Goal: Task Accomplishment & Management: Manage account settings

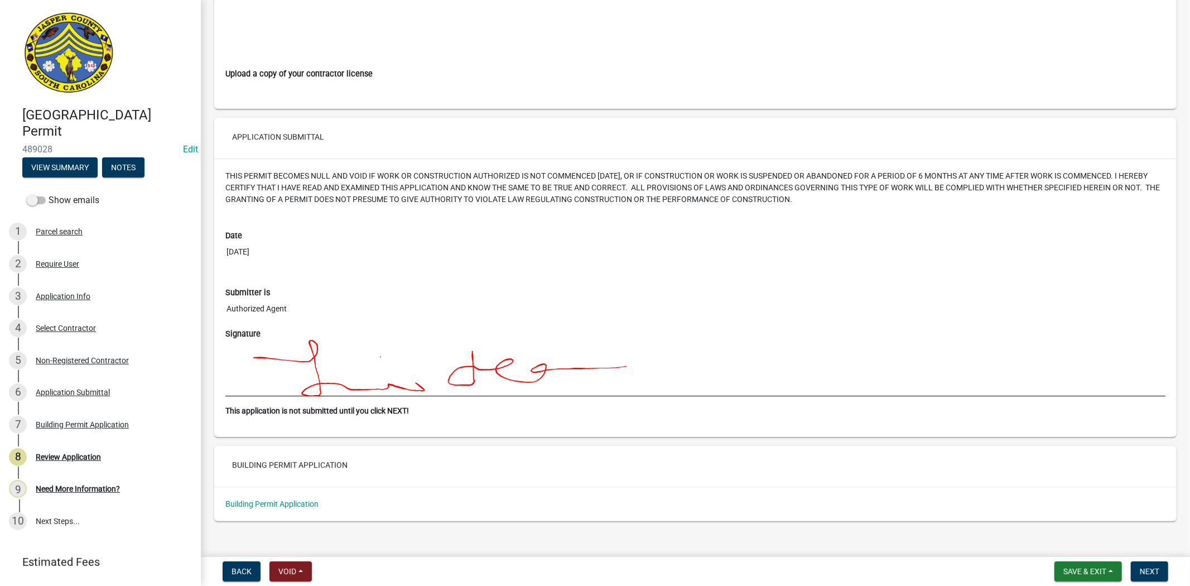
scroll to position [6069, 0]
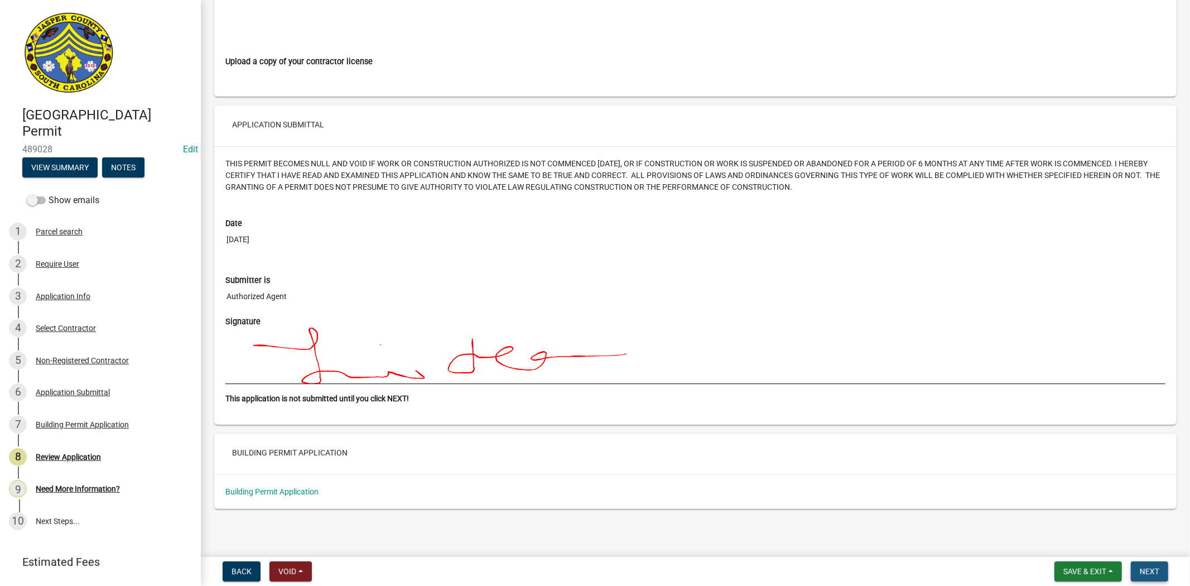
click at [1153, 570] on span "Next" at bounding box center [1150, 571] width 20 height 9
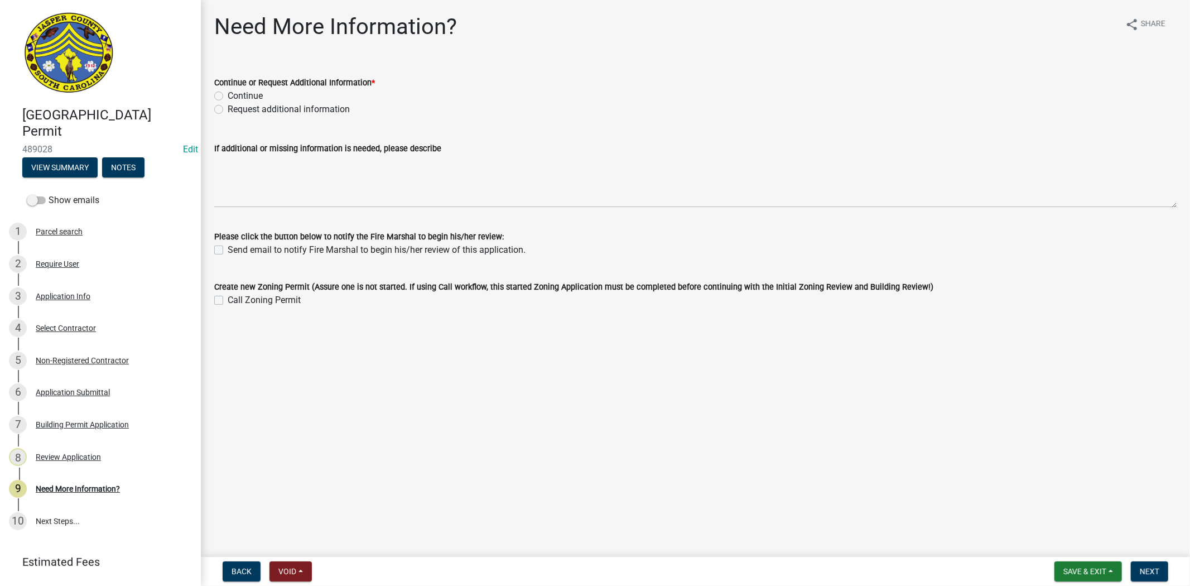
click at [228, 106] on label "Request additional information" at bounding box center [289, 109] width 122 height 13
click at [228, 106] on input "Request additional information" at bounding box center [231, 106] width 7 height 7
radio input "true"
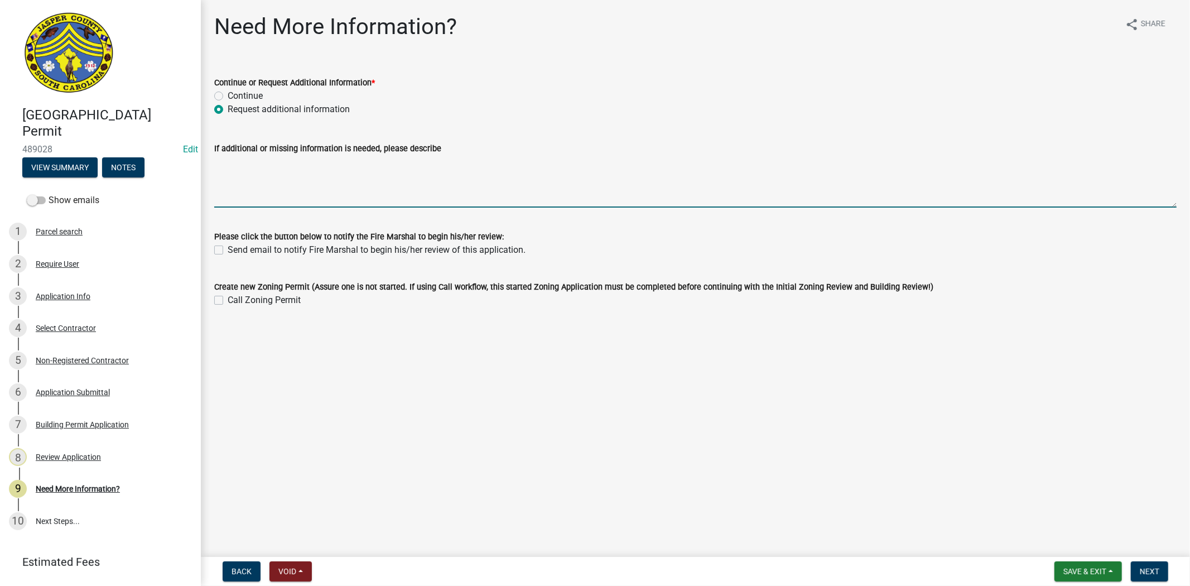
click at [254, 177] on textarea "If additional or missing information is needed, please describe" at bounding box center [695, 181] width 963 height 52
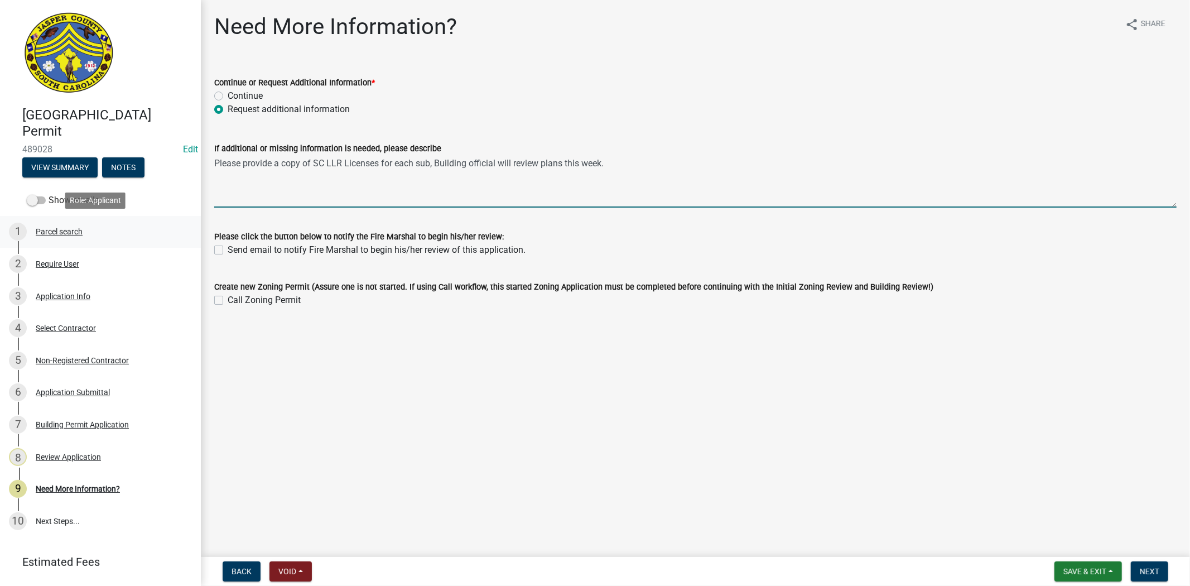
drag, startPoint x: 612, startPoint y: 166, endPoint x: 168, endPoint y: 222, distance: 447.1
click at [168, 222] on div "Jasper County Building Permit 489028 Edit View Summary Notes Show emails 1 Parc…" at bounding box center [595, 293] width 1190 height 586
type textarea "Please provide a copy of SC LLR Licenses for each sub, Building official will r…"
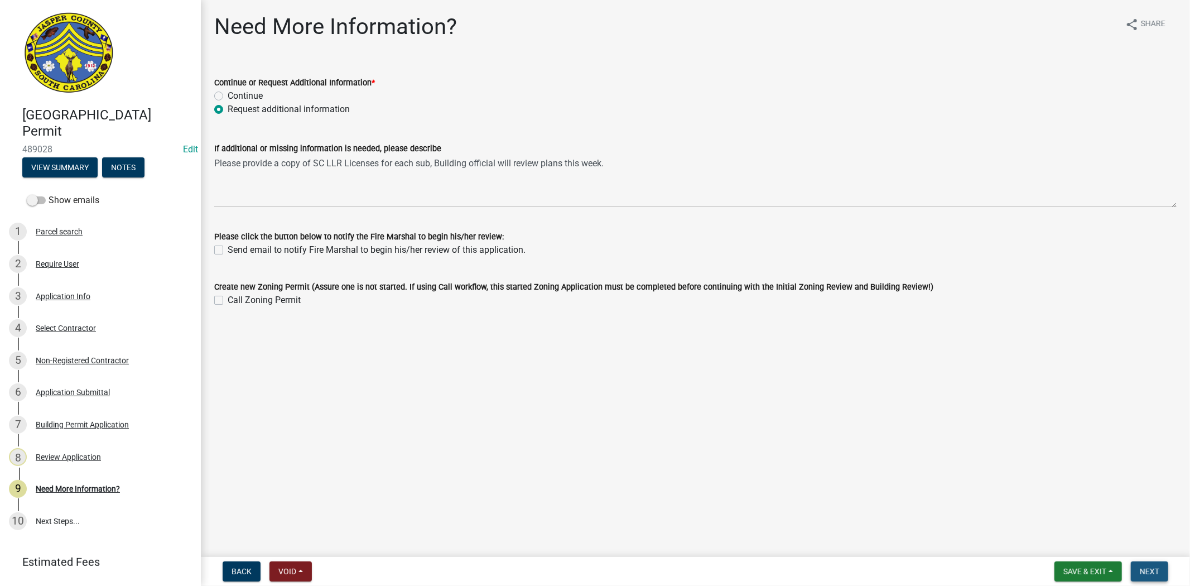
click at [1145, 568] on span "Next" at bounding box center [1150, 571] width 20 height 9
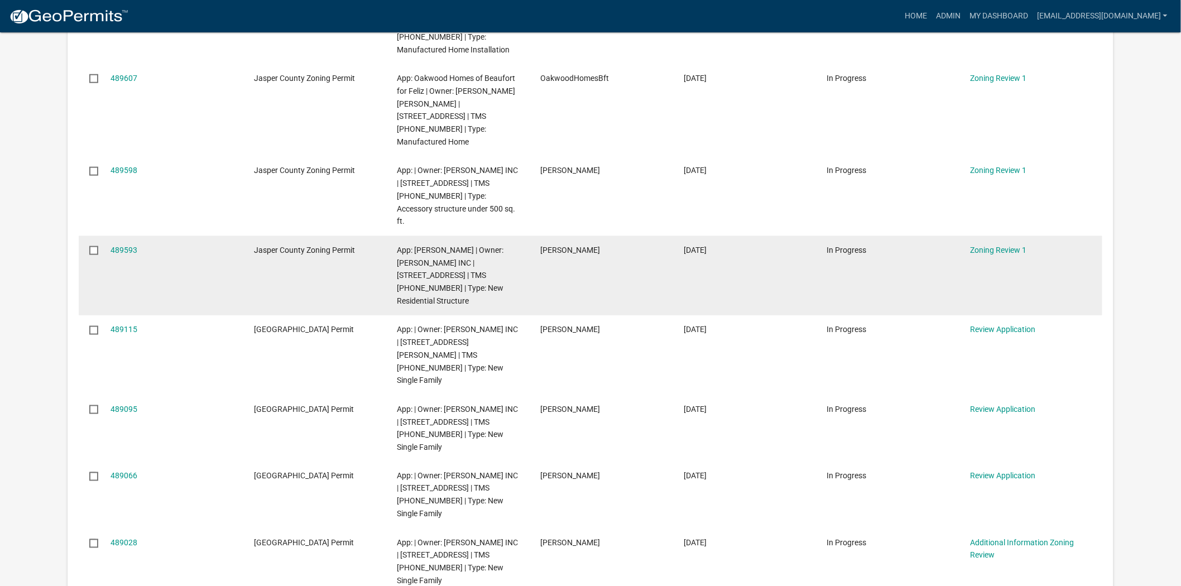
scroll to position [434, 0]
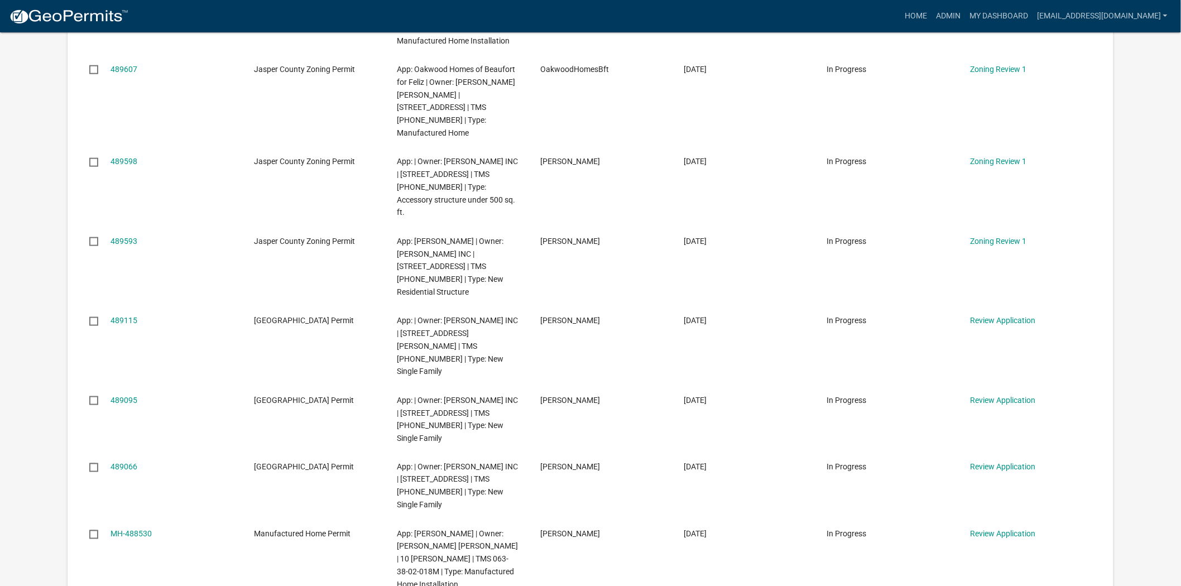
scroll to position [496, 0]
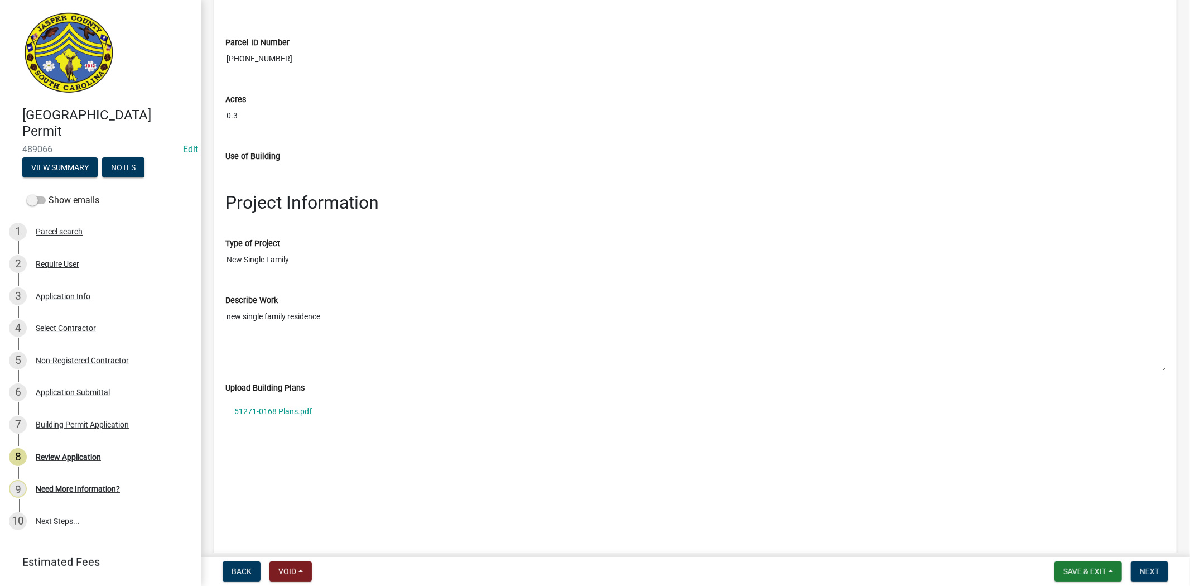
scroll to position [1488, 0]
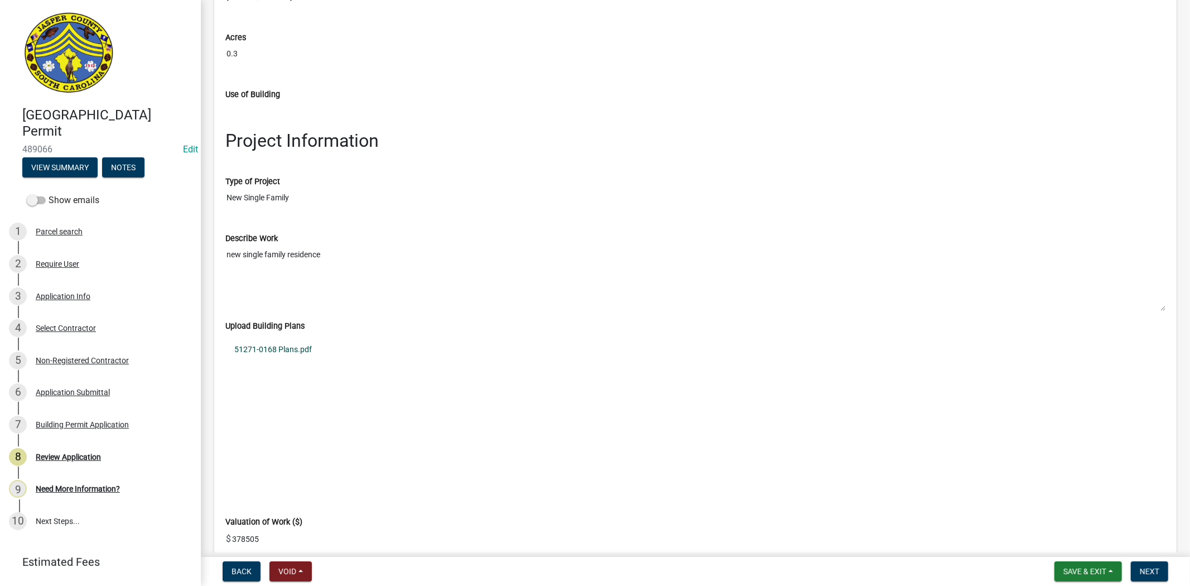
click at [281, 353] on link "51271-0168 Plans.pdf" at bounding box center [695, 350] width 940 height 26
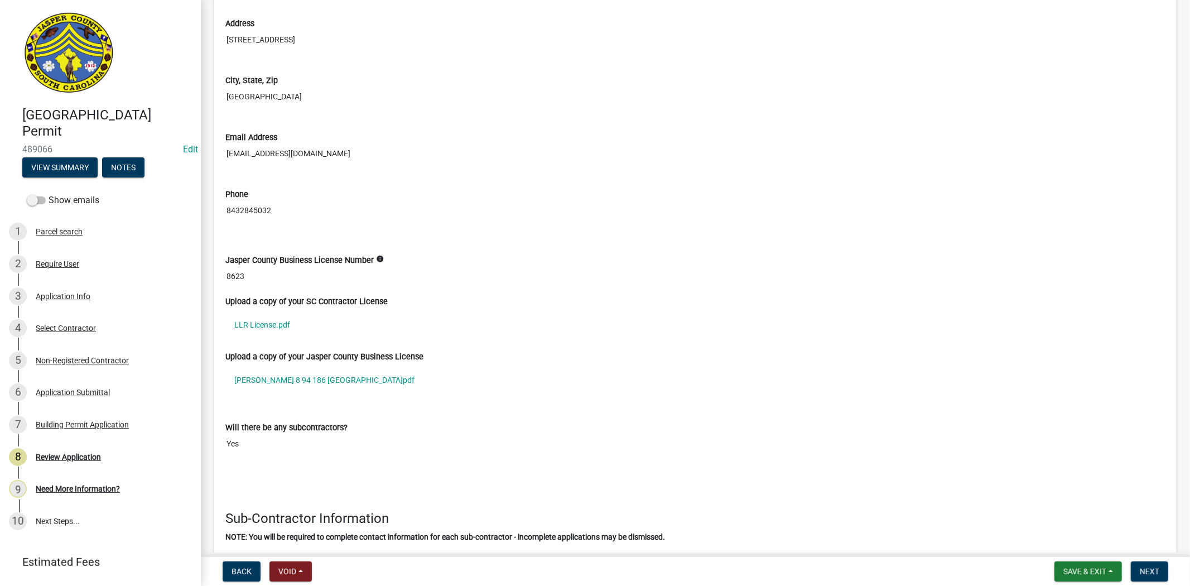
scroll to position [2976, 0]
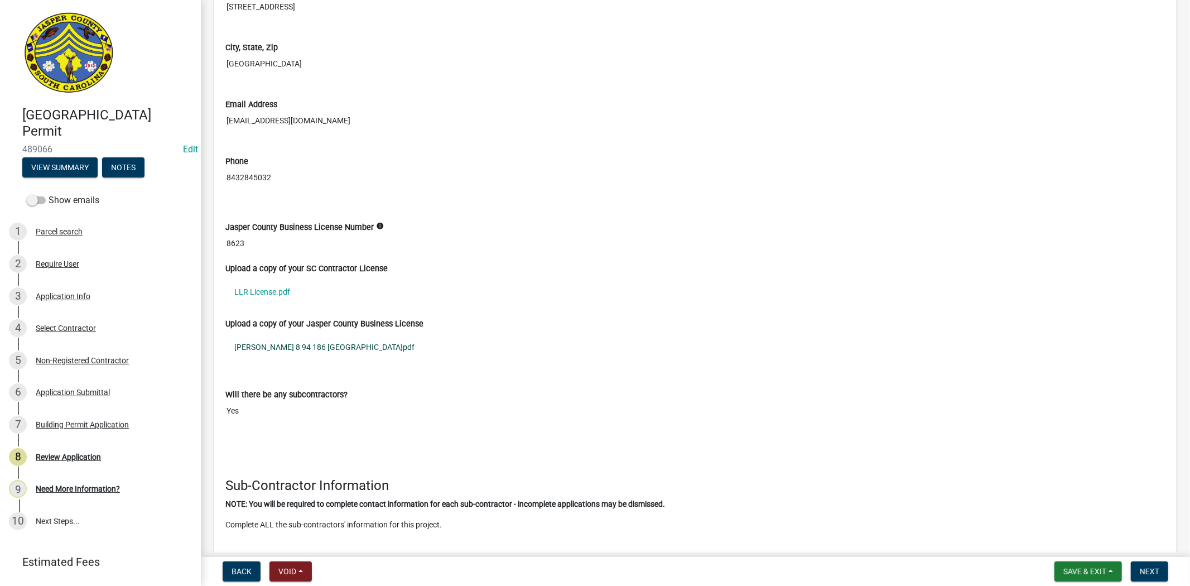
click at [271, 348] on link "DR HORTON 8 94 186 CASTLE HILL.pdf" at bounding box center [695, 347] width 940 height 26
click at [248, 294] on link "LLR License.pdf" at bounding box center [695, 292] width 940 height 26
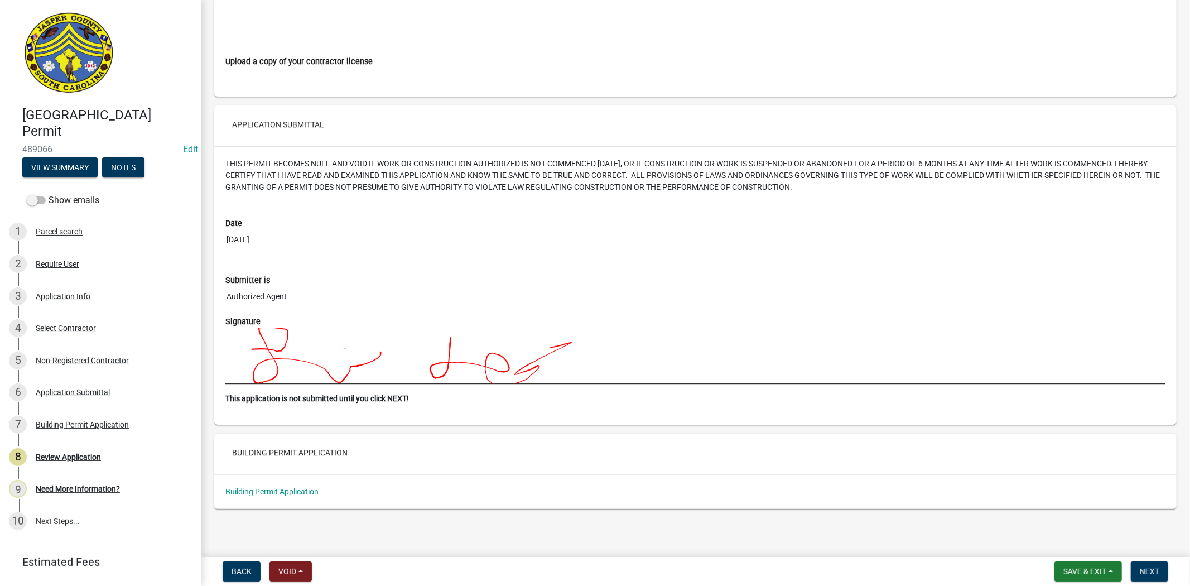
scroll to position [6069, 0]
click at [1158, 568] on span "Next" at bounding box center [1150, 571] width 20 height 9
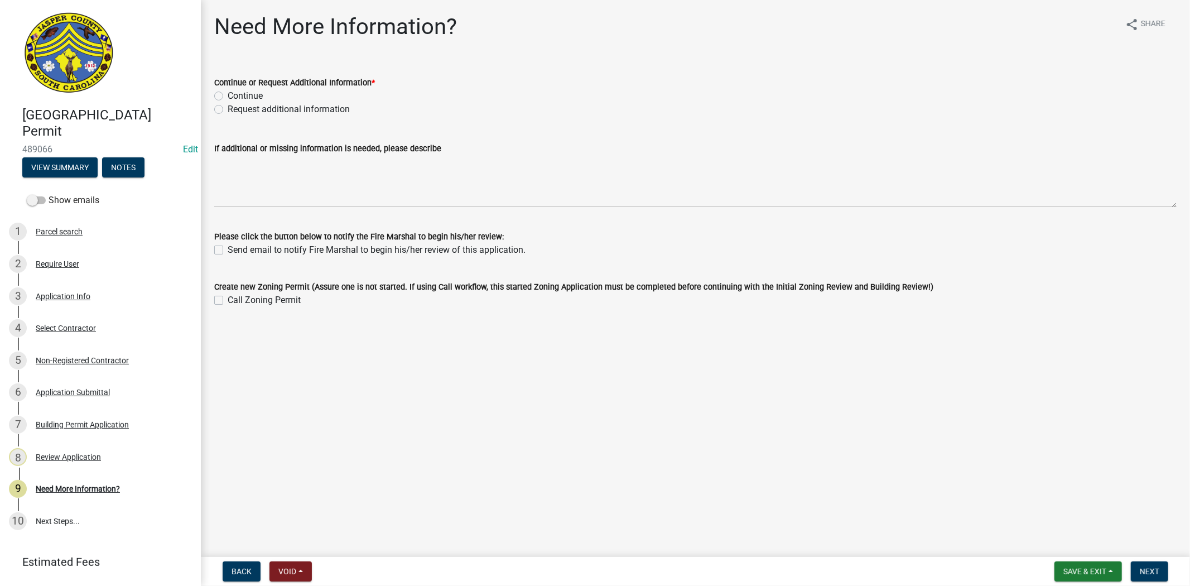
click at [228, 108] on label "Request additional information" at bounding box center [289, 109] width 122 height 13
click at [228, 108] on input "Request additional information" at bounding box center [231, 106] width 7 height 7
radio input "true"
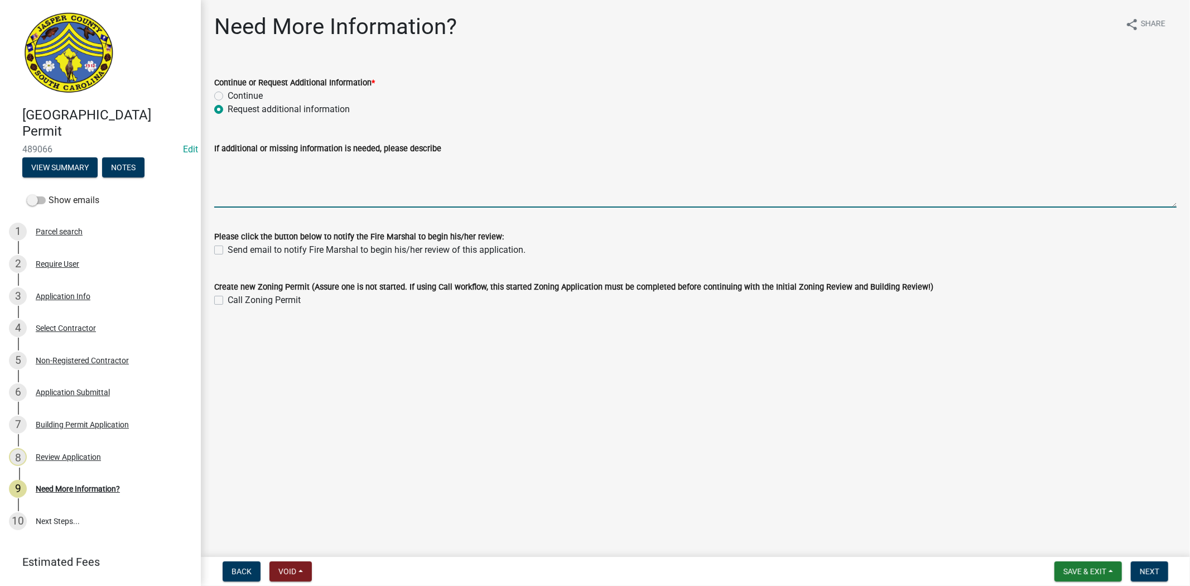
click at [265, 181] on textarea "If additional or missing information is needed, please describe" at bounding box center [695, 181] width 963 height 52
paste textarea "Please provide a copy of SC LLR Licenses for each sub, Building official will r…"
type textarea "Please provide a copy of SC LLR Licenses for each sub, Building official will r…"
click at [1142, 567] on span "Next" at bounding box center [1150, 571] width 20 height 9
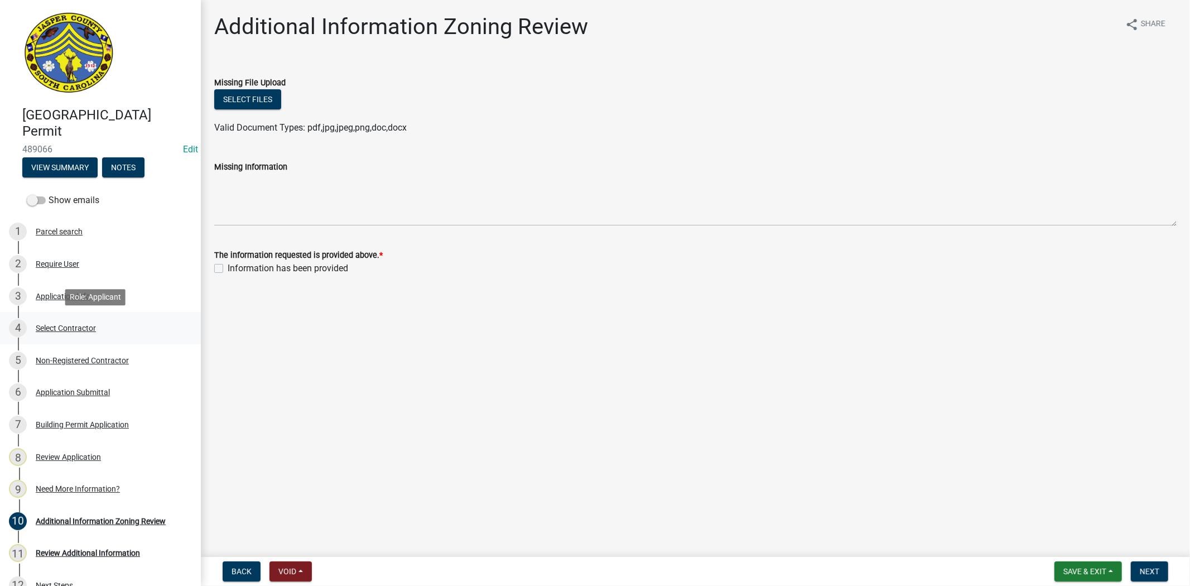
click at [76, 335] on div "4 Select Contractor" at bounding box center [96, 328] width 174 height 18
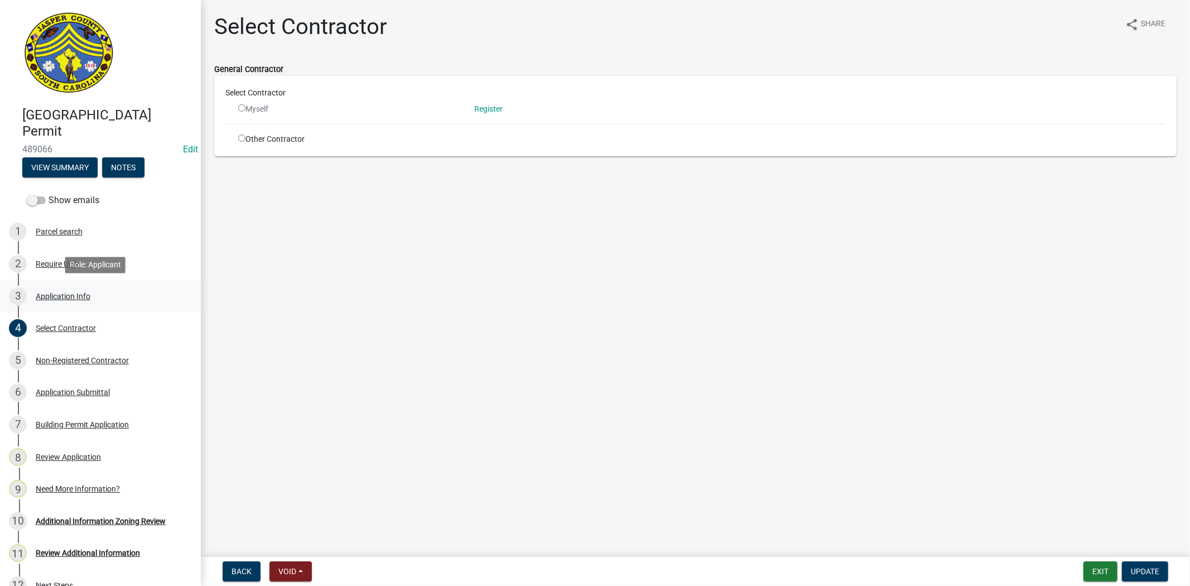
click at [82, 299] on div "Application Info" at bounding box center [63, 296] width 55 height 8
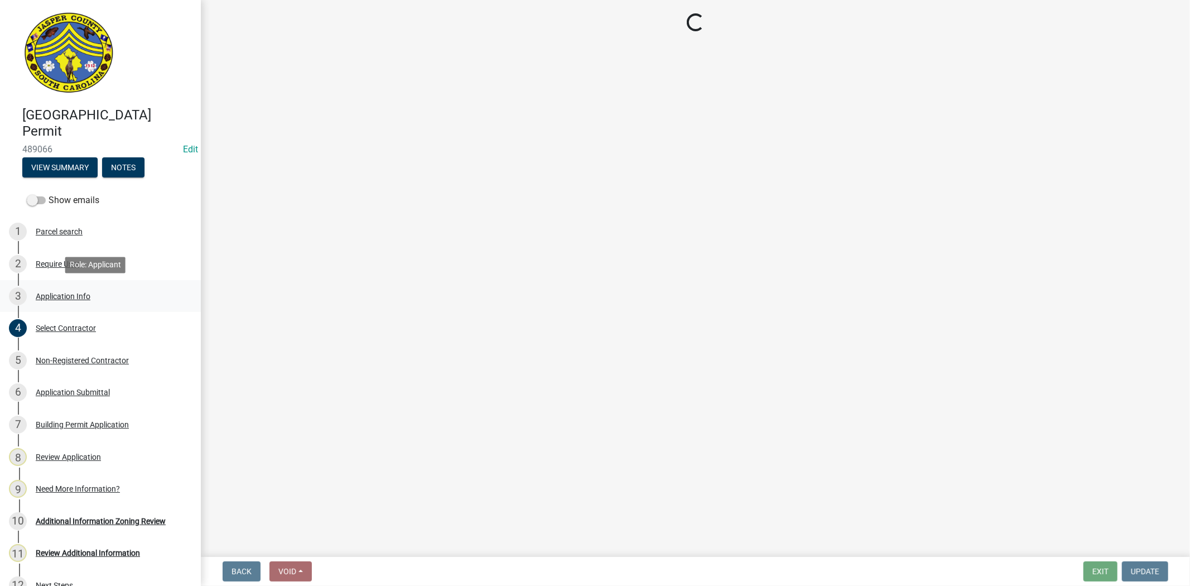
select select "42590599-3c97-479d-b3e9-fbeca9af4fb5"
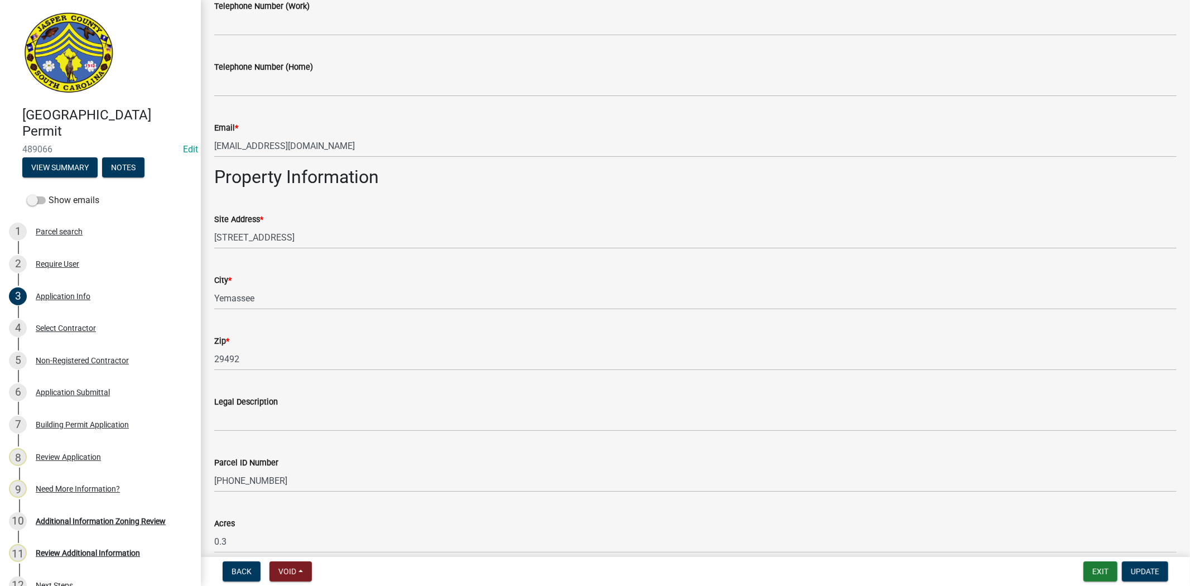
scroll to position [620, 0]
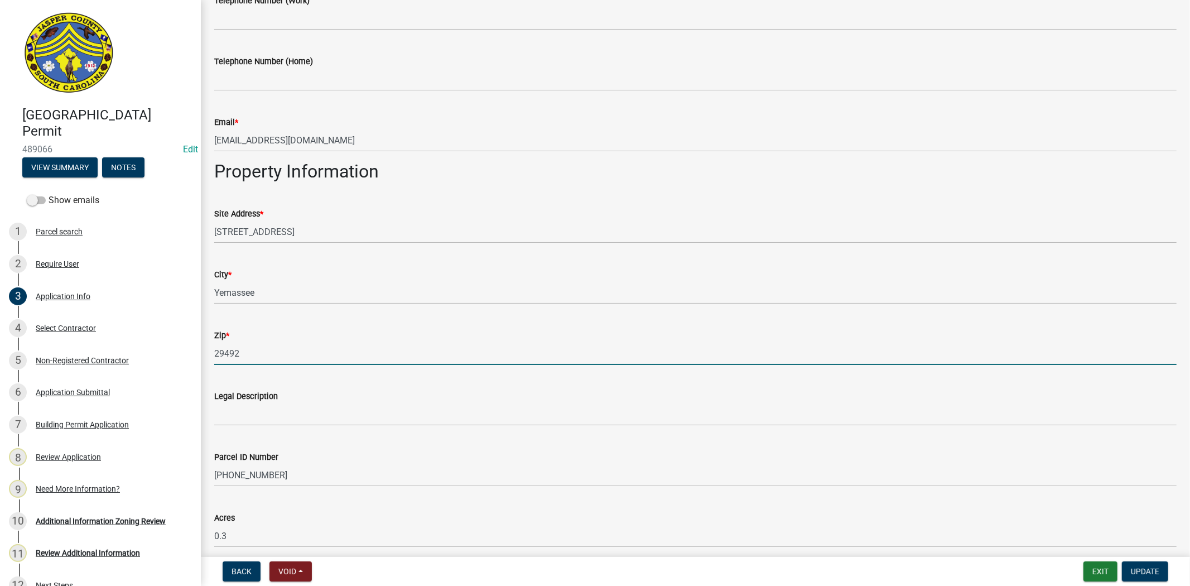
click at [272, 350] on input "29492" at bounding box center [695, 353] width 963 height 23
click at [228, 354] on input "29445" at bounding box center [695, 353] width 963 height 23
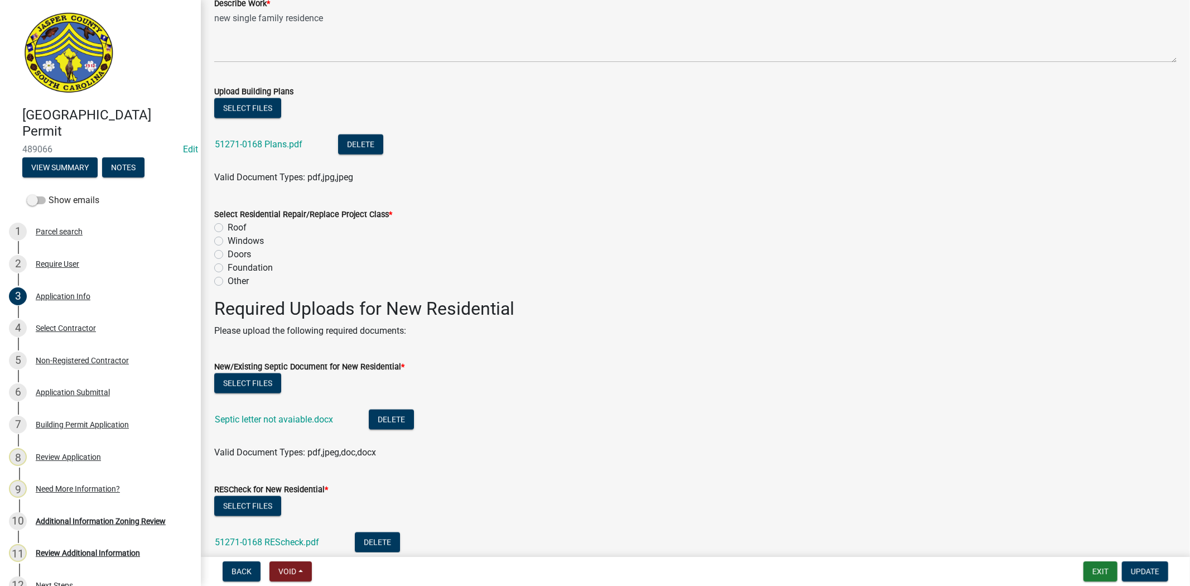
scroll to position [1364, 0]
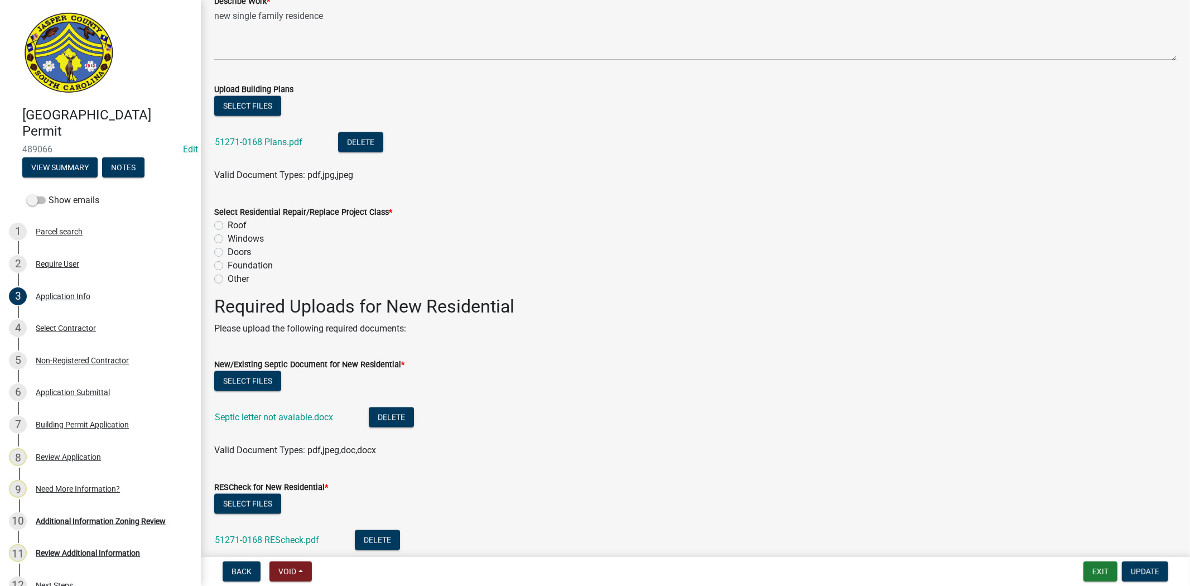
type input "29945"
click at [228, 276] on label "Other" at bounding box center [238, 278] width 21 height 13
click at [228, 276] on input "Other" at bounding box center [231, 275] width 7 height 7
radio input "true"
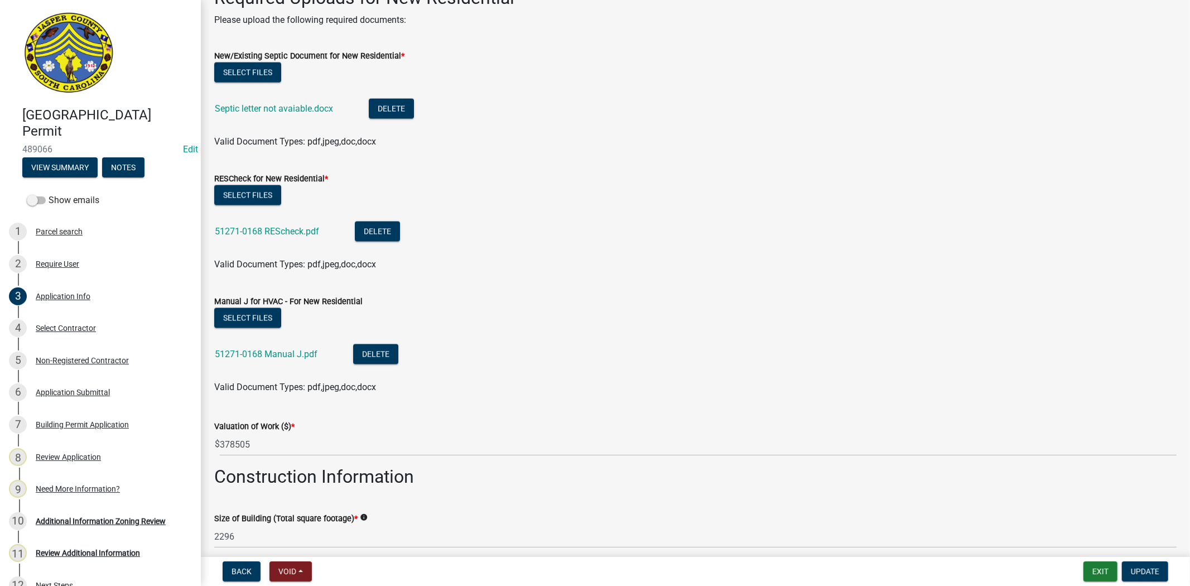
scroll to position [1674, 0]
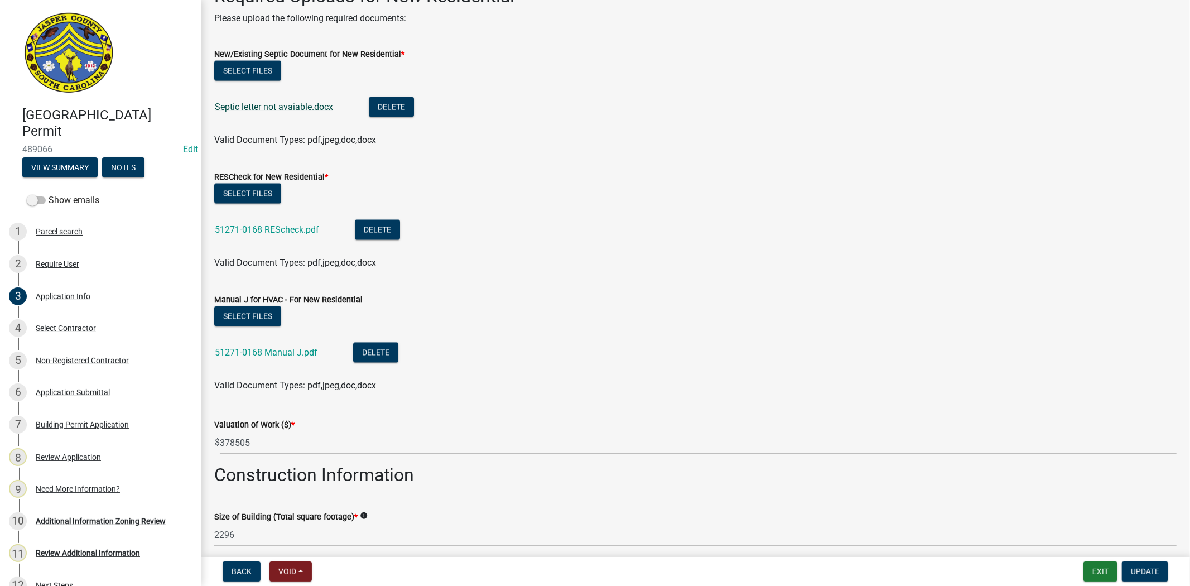
click at [299, 106] on link "Septic letter not avaiable.docx" at bounding box center [274, 107] width 118 height 11
click at [311, 228] on link "51271-0168 REScheck.pdf" at bounding box center [267, 229] width 104 height 11
click at [271, 353] on link "51271-0168 Manual J.pdf" at bounding box center [266, 352] width 103 height 11
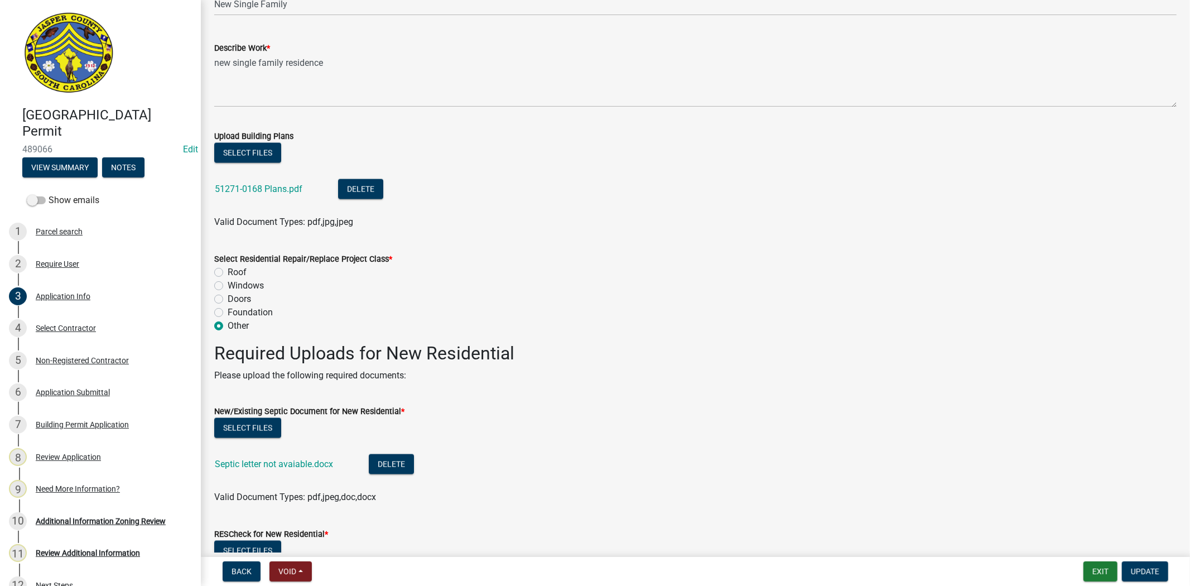
scroll to position [1240, 0]
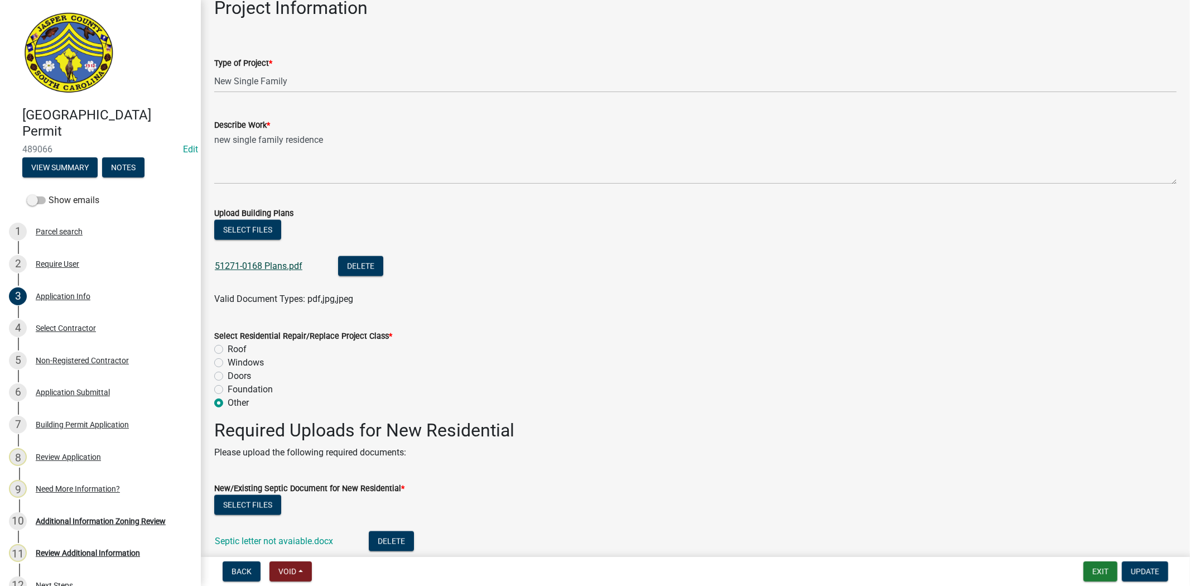
click at [279, 263] on link "51271-0168 Plans.pdf" at bounding box center [259, 266] width 88 height 11
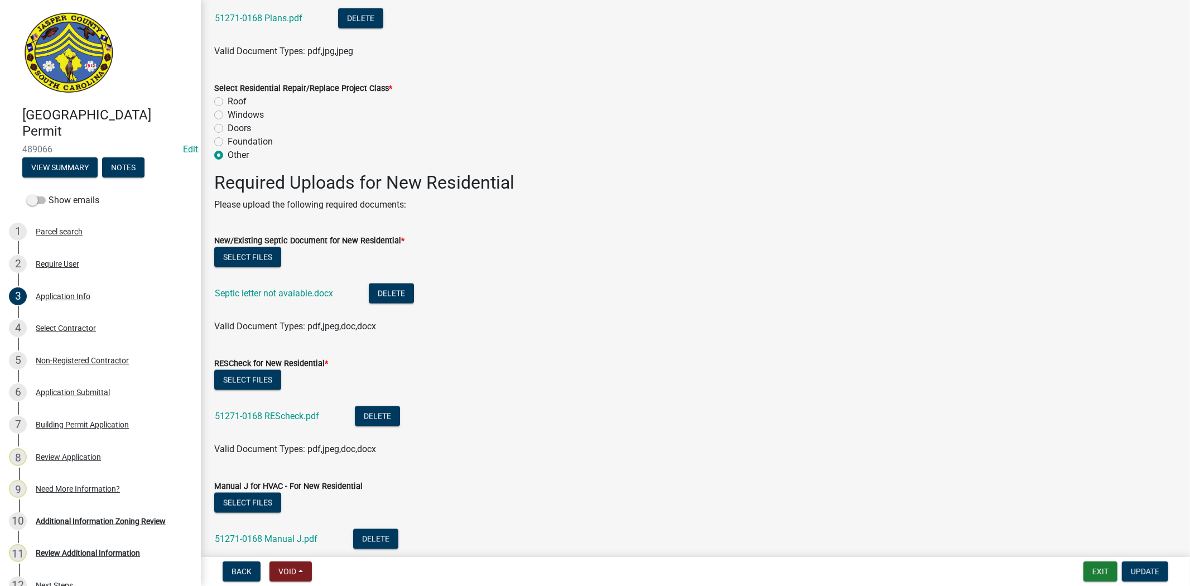
scroll to position [1674, 0]
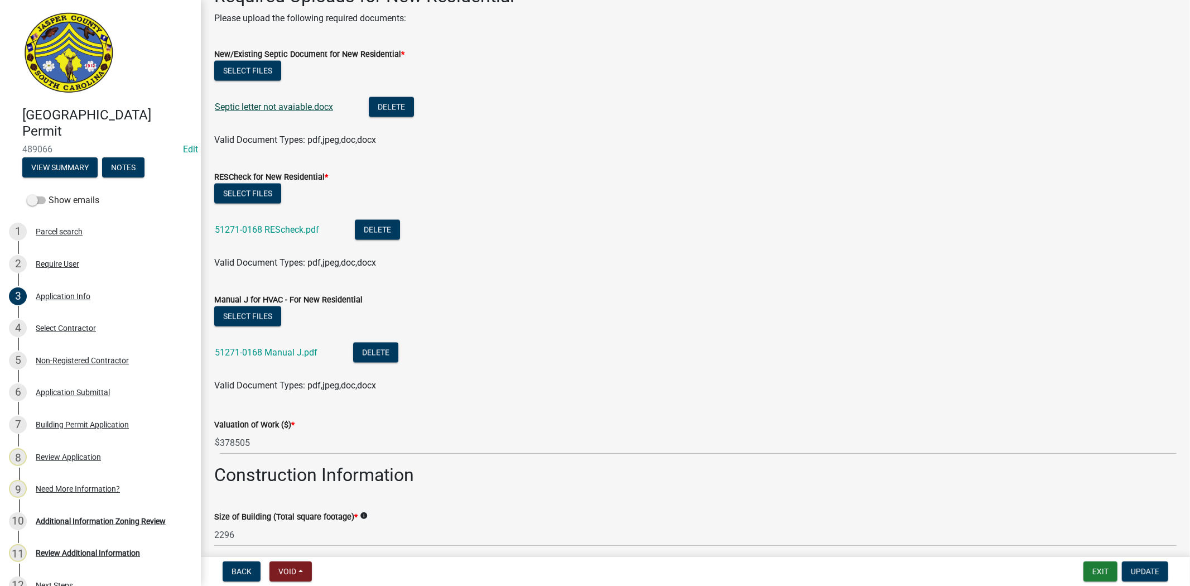
click at [278, 106] on link "Septic letter not avaiable.docx" at bounding box center [274, 107] width 118 height 11
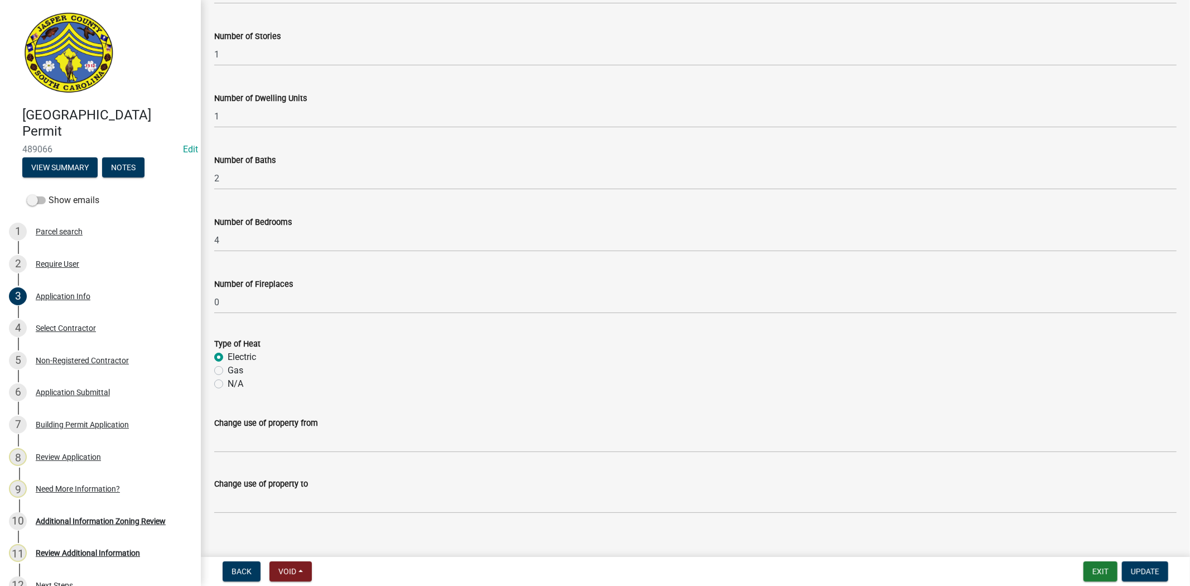
scroll to position [2229, 0]
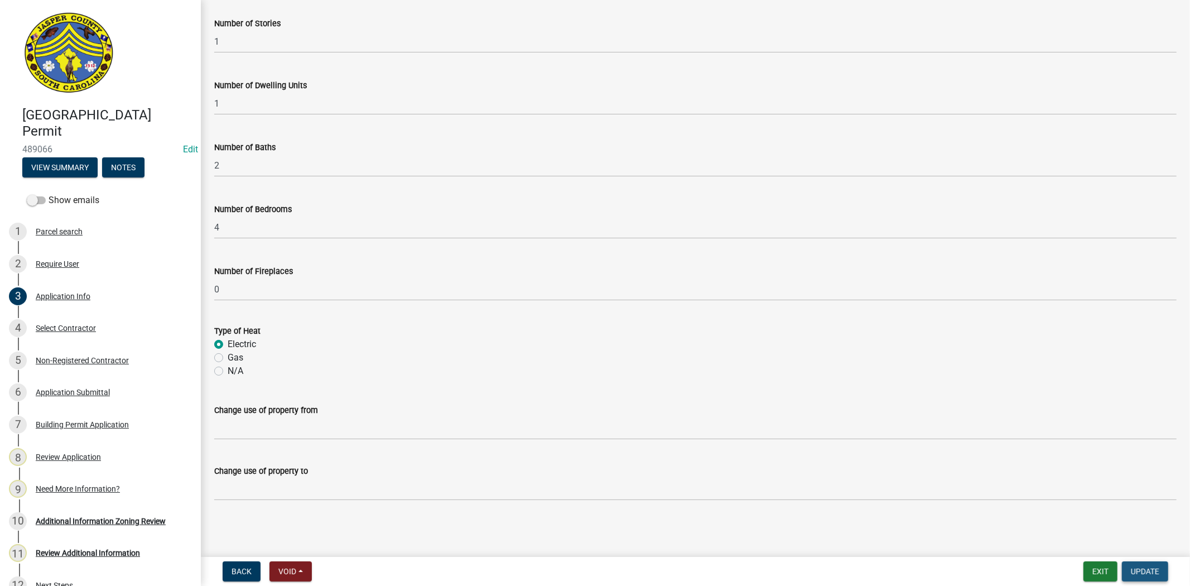
click at [1139, 571] on span "Update" at bounding box center [1145, 571] width 28 height 9
click at [100, 513] on div "10 Additional Information Zoning Review" at bounding box center [96, 521] width 174 height 18
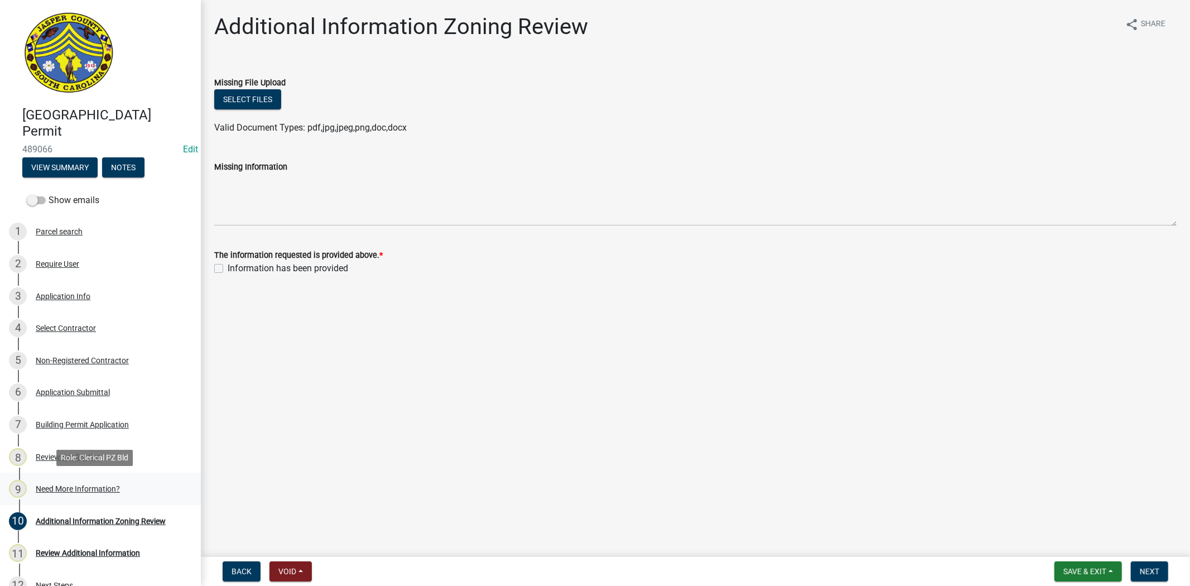
click at [89, 489] on div "Need More Information?" at bounding box center [78, 489] width 84 height 8
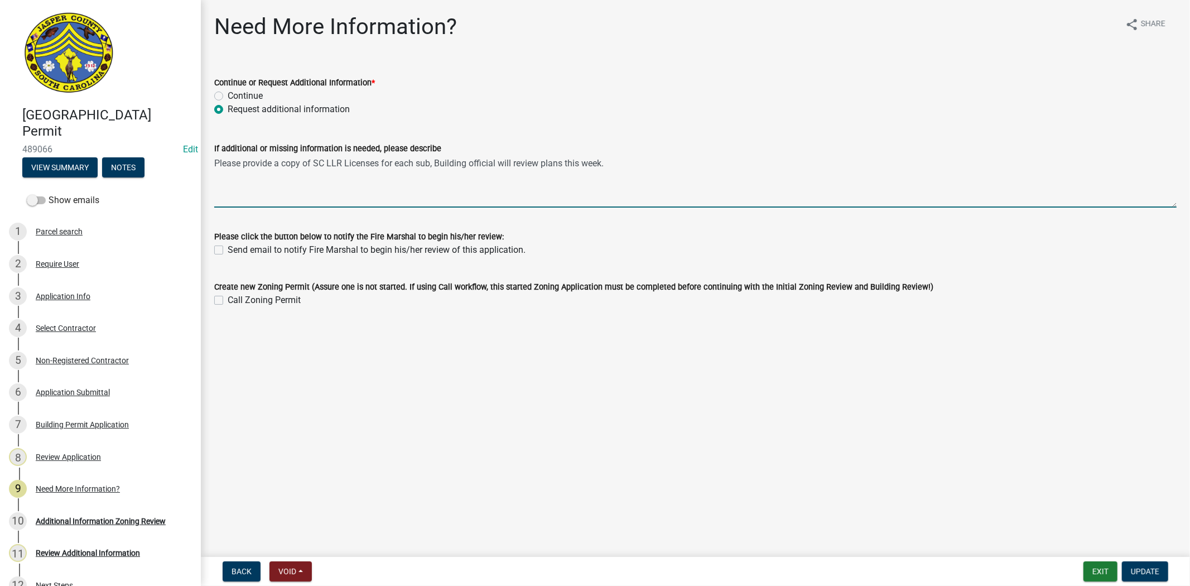
click at [467, 157] on textarea "Please provide a copy of SC LLR Licenses for each sub, Building official will r…" at bounding box center [695, 181] width 963 height 52
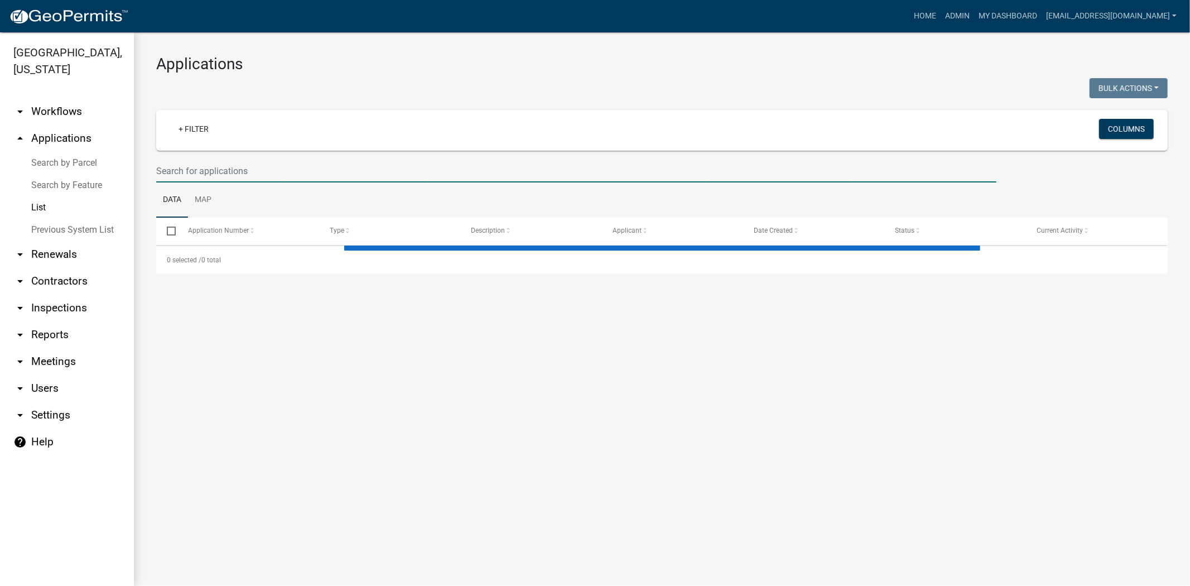
click at [341, 168] on input "text" at bounding box center [576, 171] width 840 height 23
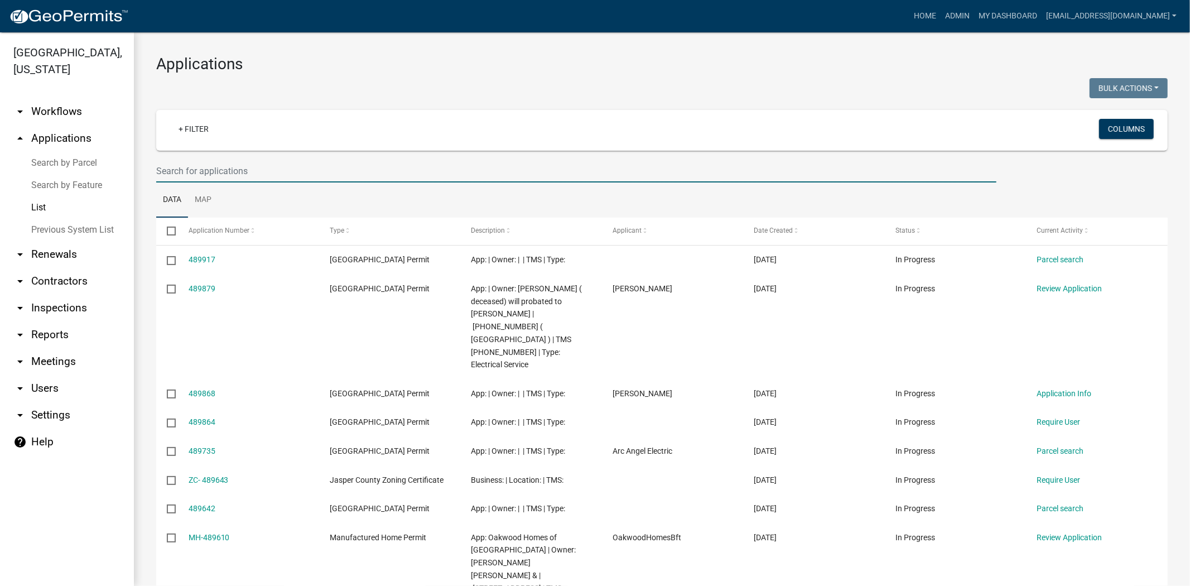
type input "1"
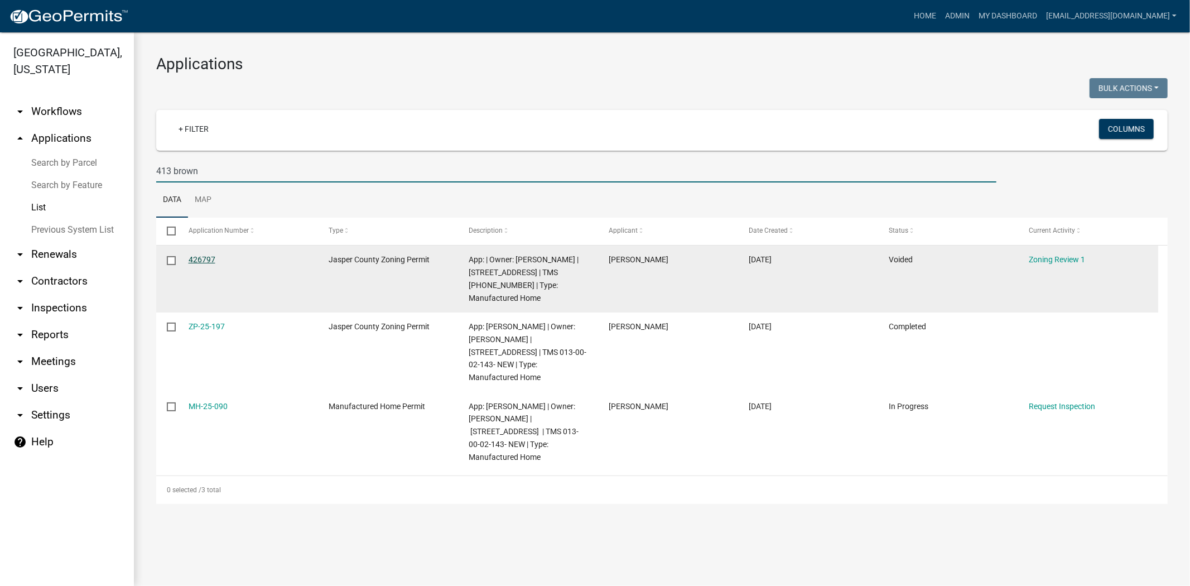
type input "413 brown"
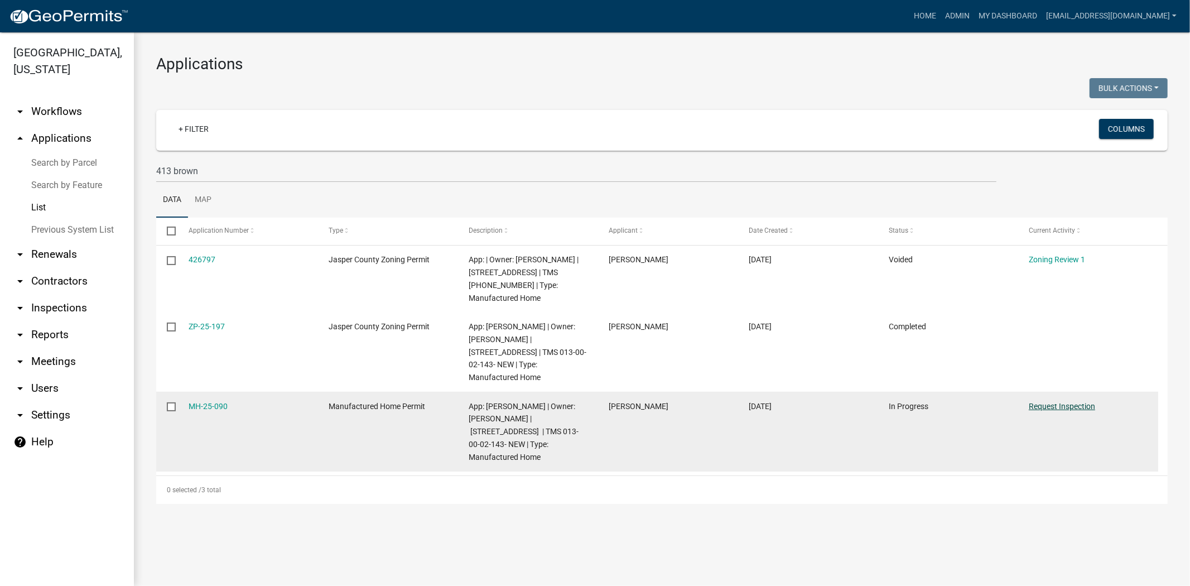
click at [1072, 402] on link "Request Inspection" at bounding box center [1062, 406] width 66 height 9
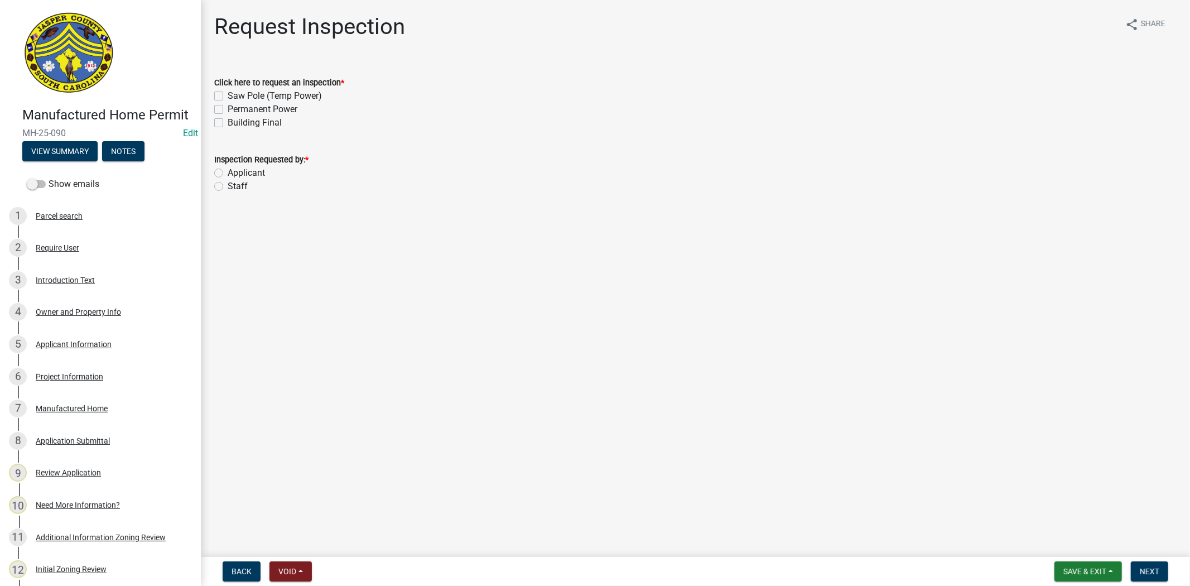
click at [228, 125] on label "Building Final" at bounding box center [255, 122] width 54 height 13
click at [228, 123] on input "Building Final" at bounding box center [231, 119] width 7 height 7
checkbox input "true"
checkbox input "false"
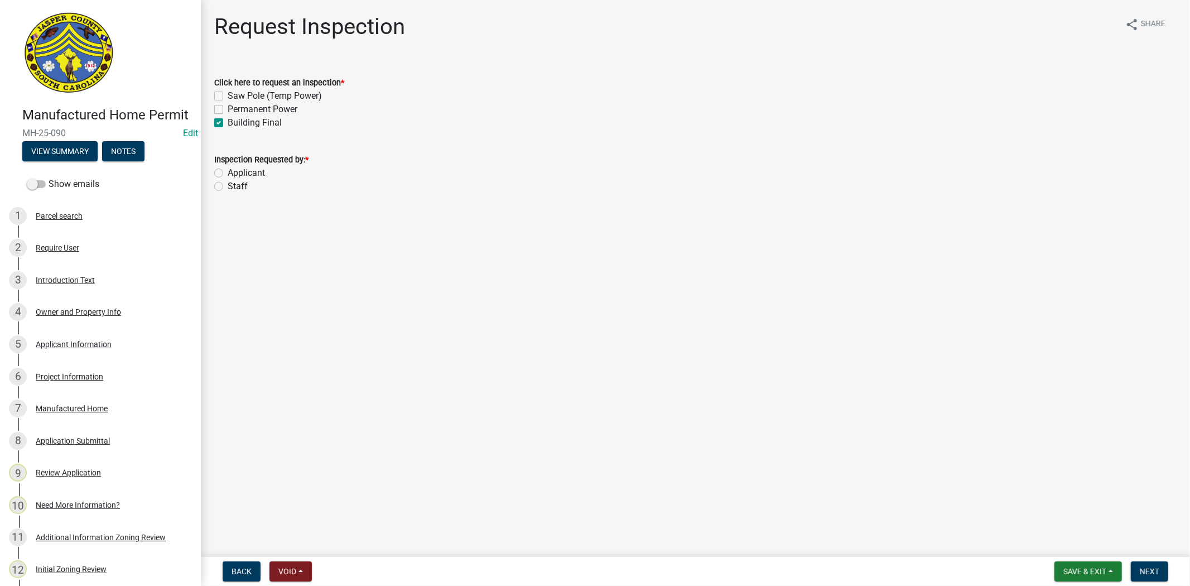
checkbox input "true"
click at [228, 110] on label "Permanent Power" at bounding box center [263, 109] width 70 height 13
click at [228, 110] on input "Permanent Power" at bounding box center [231, 106] width 7 height 7
checkbox input "true"
checkbox input "false"
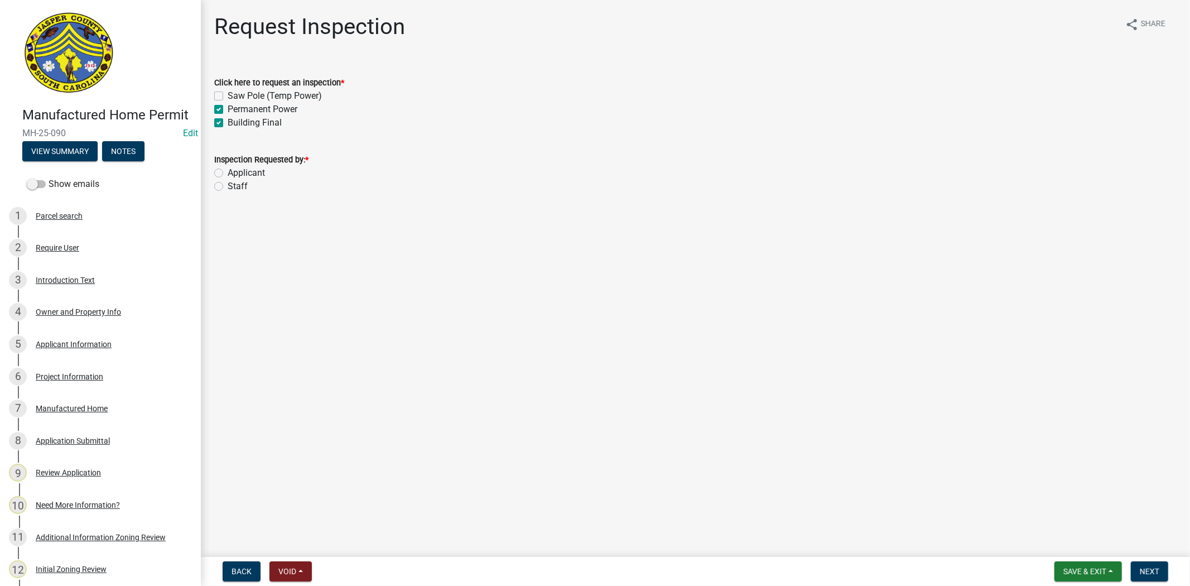
checkbox input "true"
click at [228, 171] on label "Applicant" at bounding box center [246, 172] width 37 height 13
click at [228, 171] on input "Applicant" at bounding box center [231, 169] width 7 height 7
radio input "true"
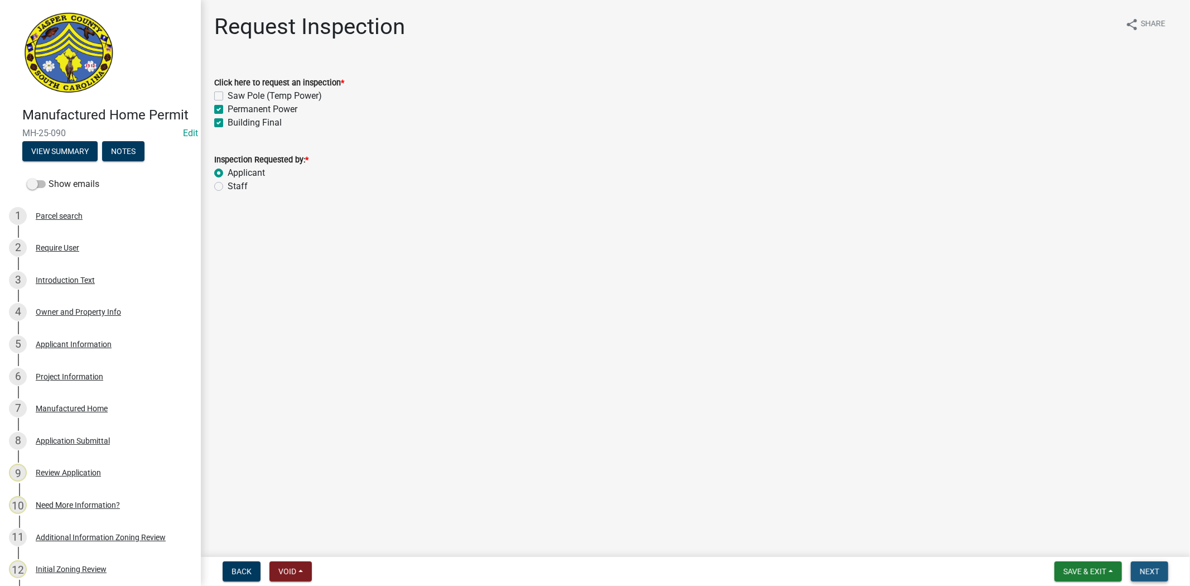
click at [1147, 570] on span "Next" at bounding box center [1150, 571] width 20 height 9
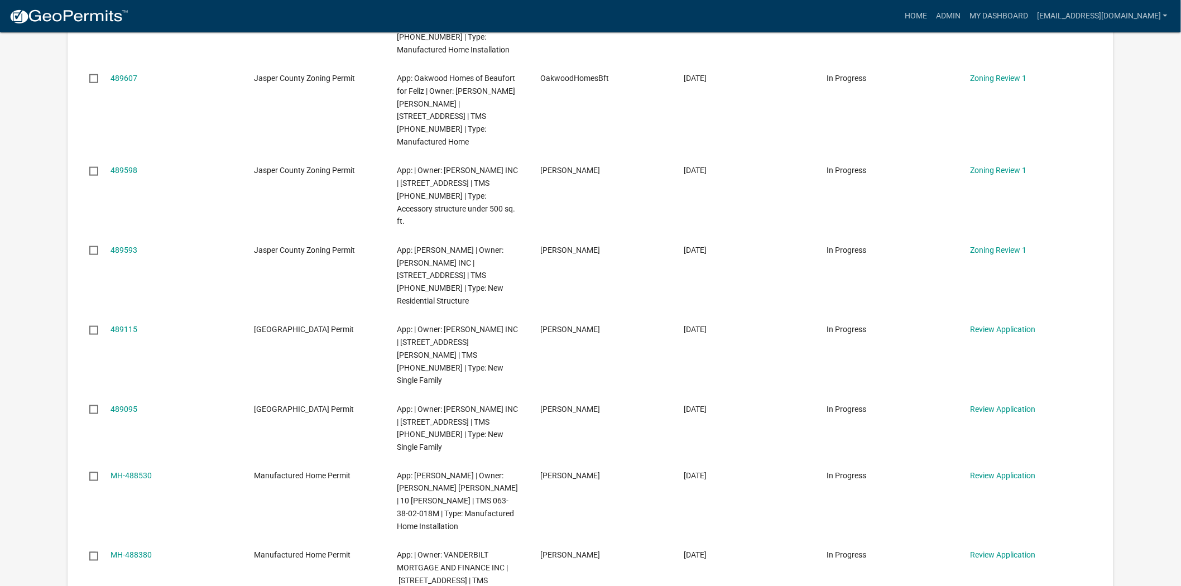
scroll to position [434, 0]
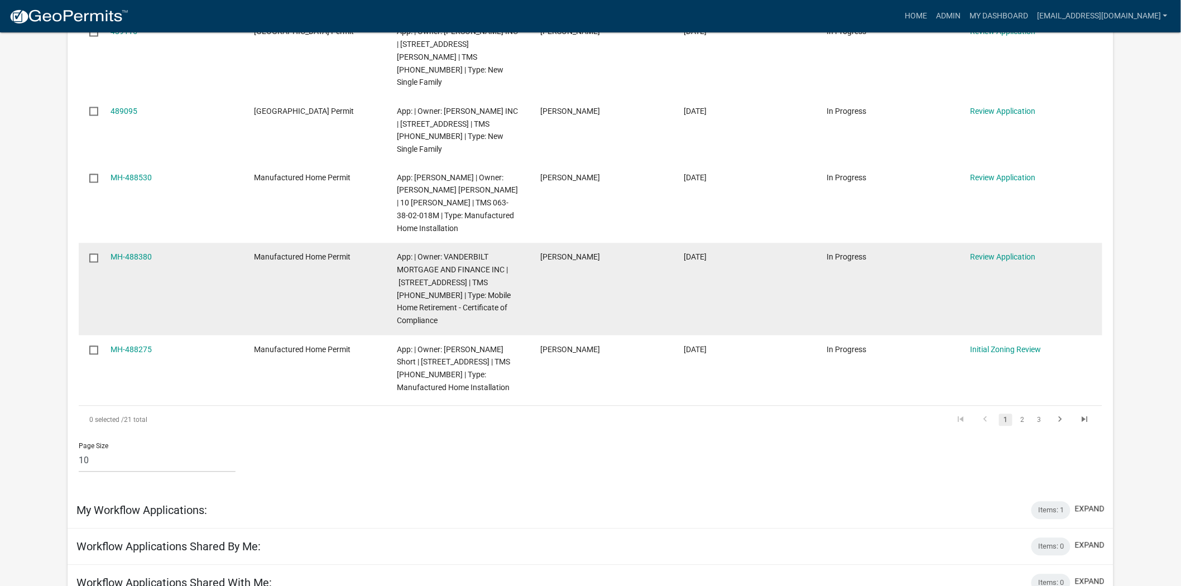
scroll to position [744, 0]
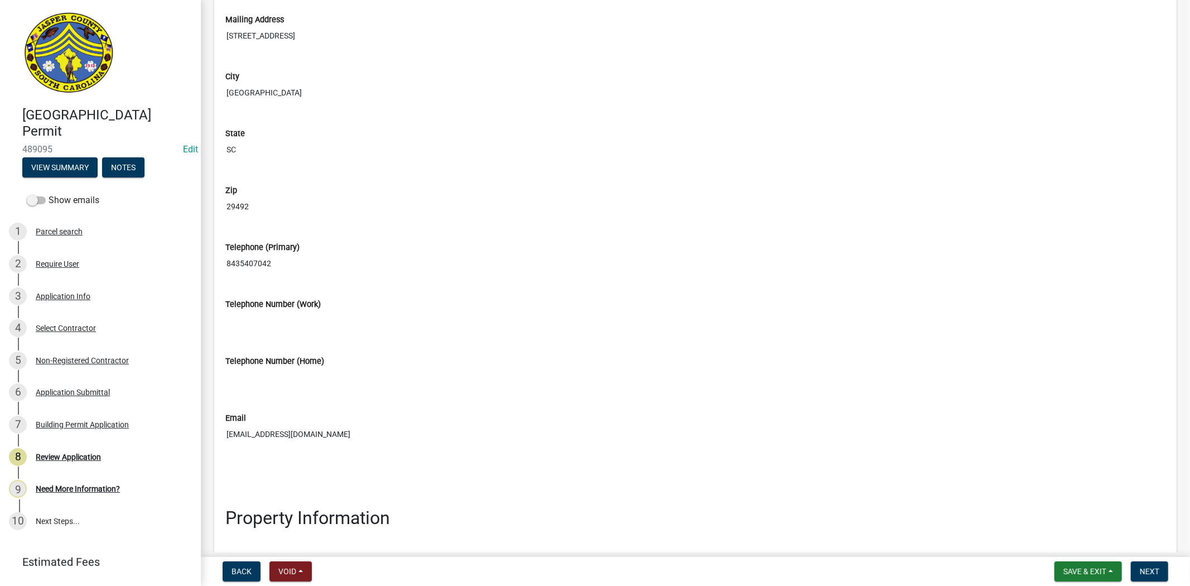
scroll to position [682, 0]
click at [86, 292] on div "Application Info" at bounding box center [63, 296] width 55 height 8
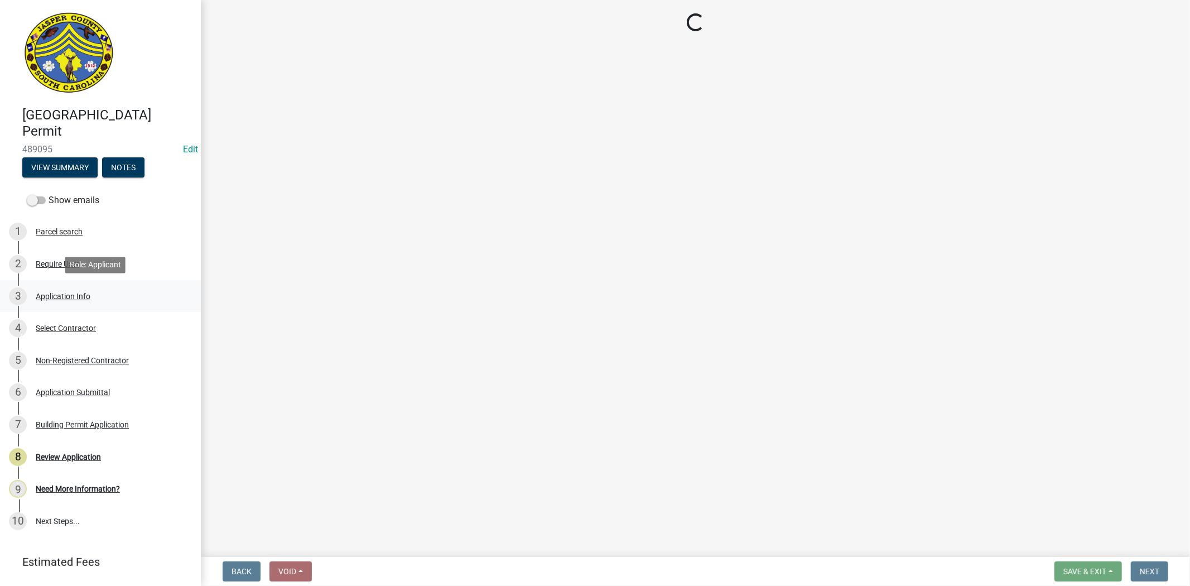
scroll to position [0, 0]
select select "42590599-3c97-479d-b3e9-fbeca9af4fb5"
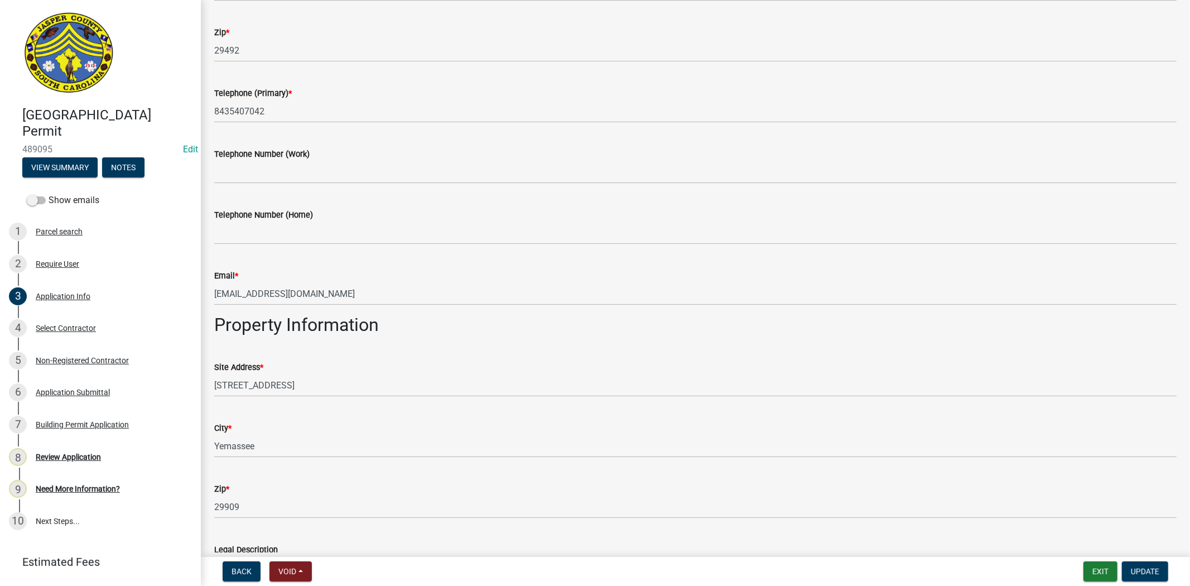
scroll to position [496, 0]
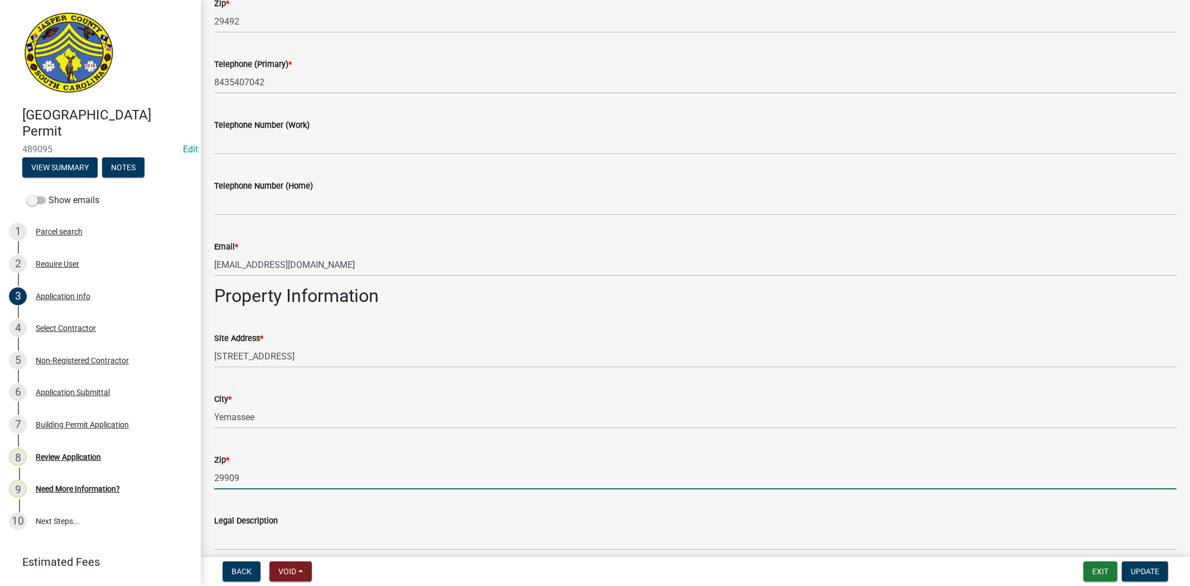
click at [248, 480] on input "29909" at bounding box center [695, 478] width 963 height 23
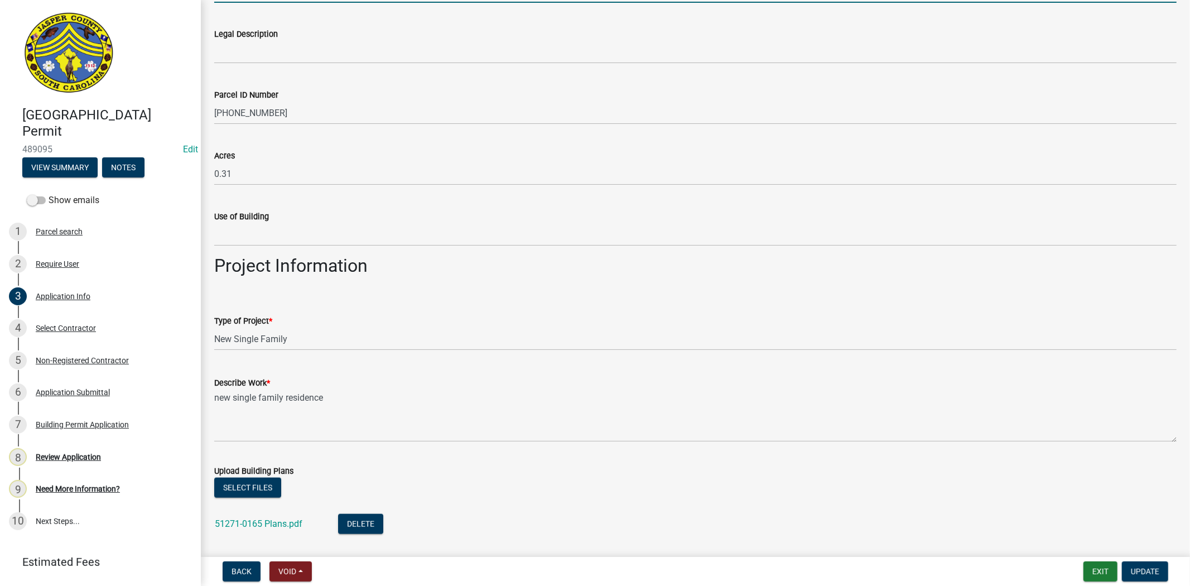
scroll to position [992, 0]
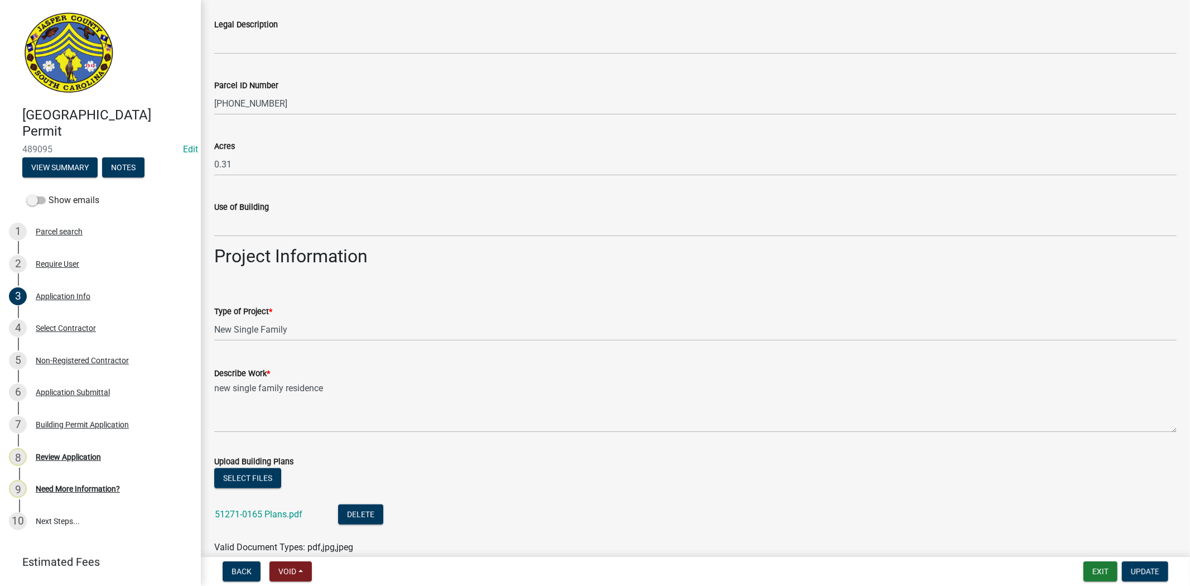
type input "29945"
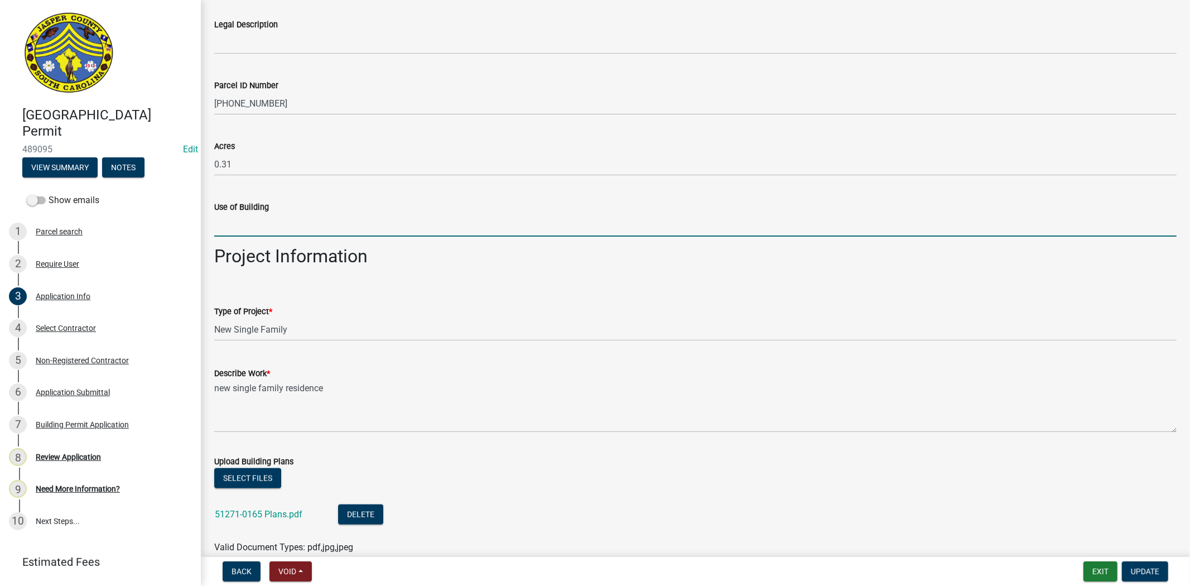
click at [246, 228] on input "Use of Building" at bounding box center [695, 225] width 963 height 23
type input "Single family Residence"
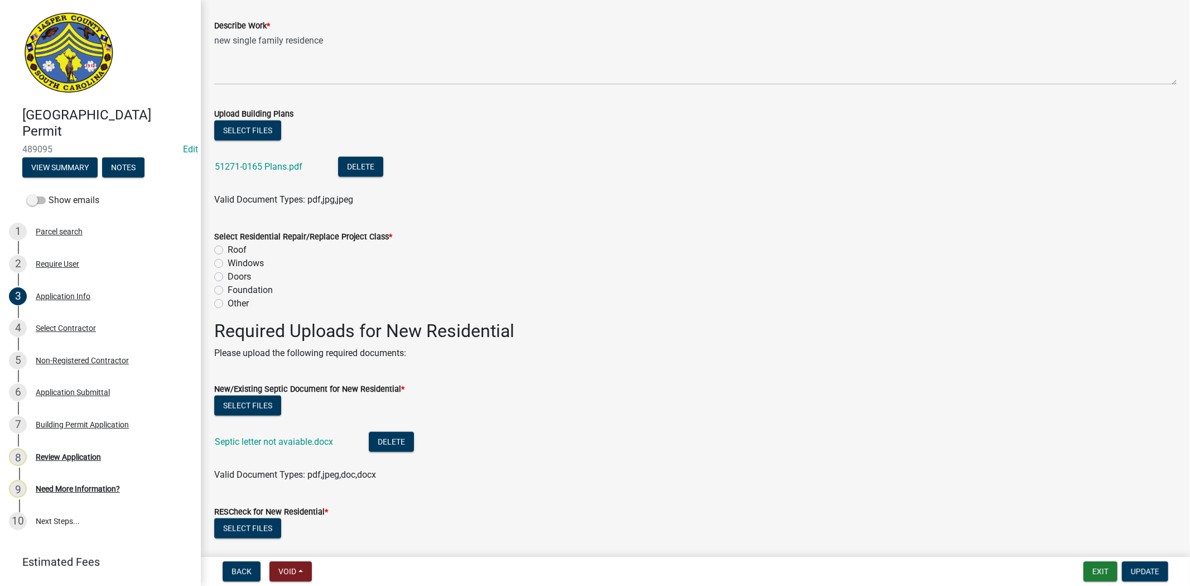
scroll to position [1364, 0]
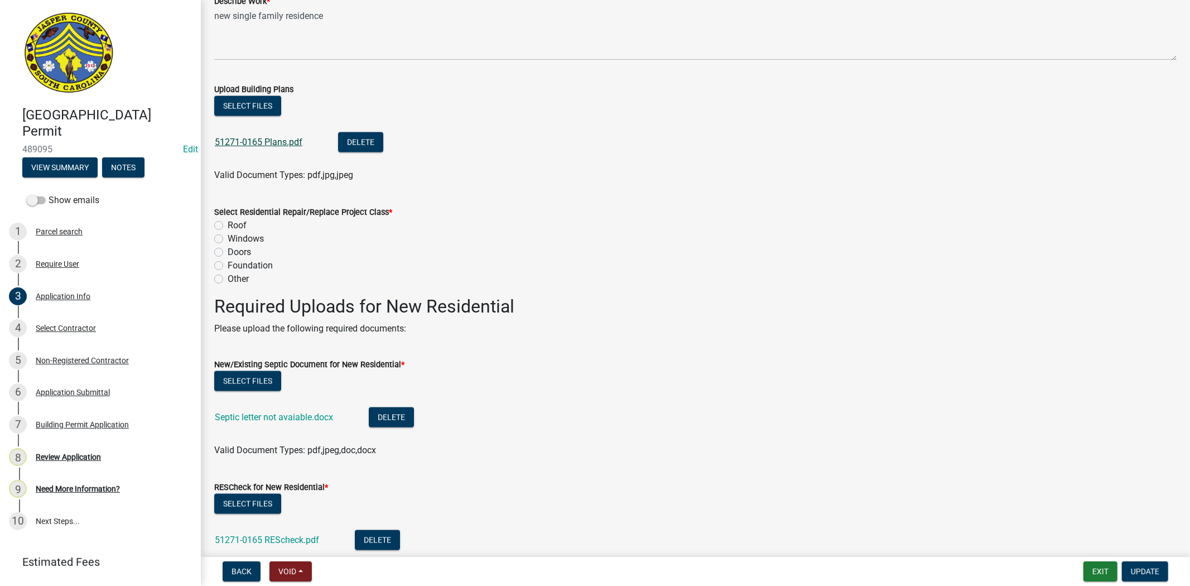
click at [288, 141] on link "51271-0165 Plans.pdf" at bounding box center [259, 142] width 88 height 11
click at [224, 280] on div "Other" at bounding box center [695, 278] width 963 height 13
click at [228, 280] on label "Other" at bounding box center [238, 278] width 21 height 13
click at [228, 280] on input "Other" at bounding box center [231, 275] width 7 height 7
radio input "true"
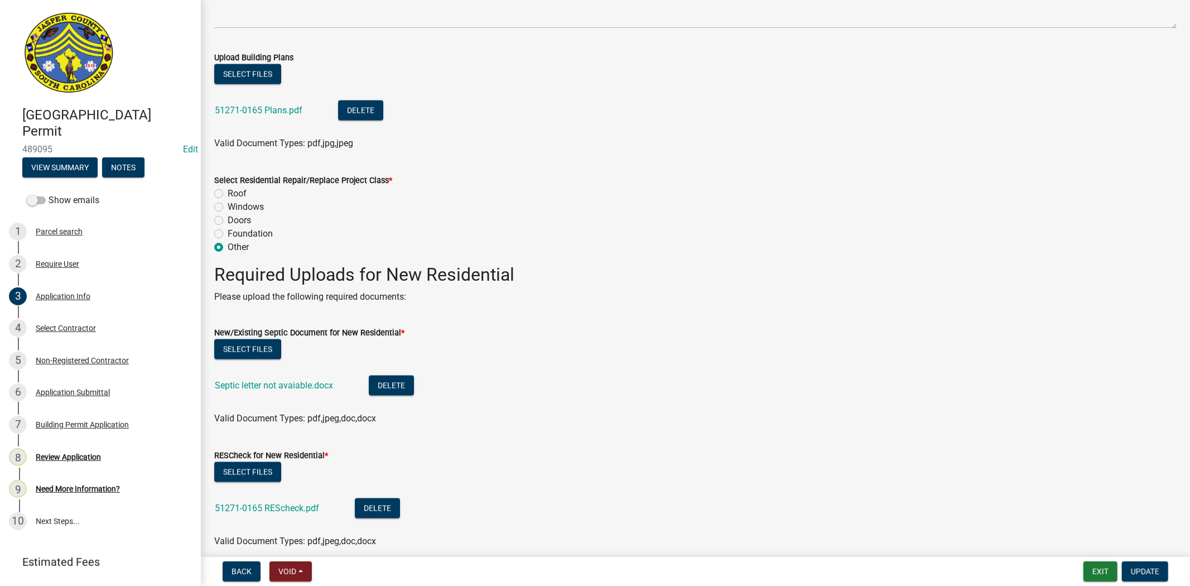
scroll to position [1488, 0]
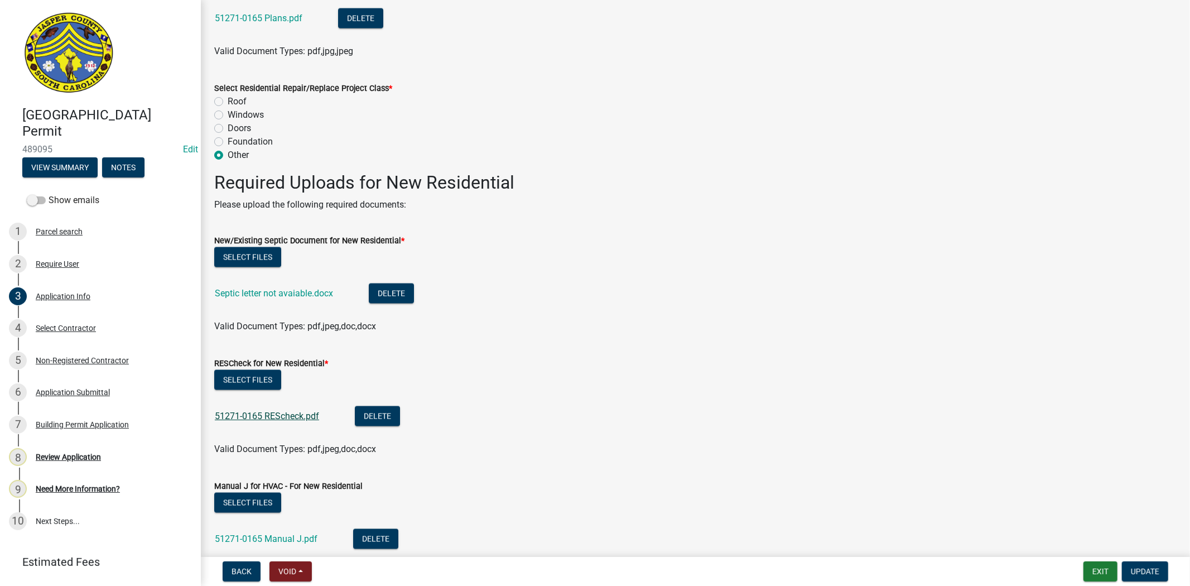
click at [307, 417] on link "51271-0165 REScheck.pdf" at bounding box center [267, 416] width 104 height 11
click at [295, 534] on div "51271-0165 Manual J.pdf" at bounding box center [275, 540] width 121 height 23
click at [297, 536] on link "51271-0165 Manual J.pdf" at bounding box center [266, 538] width 103 height 11
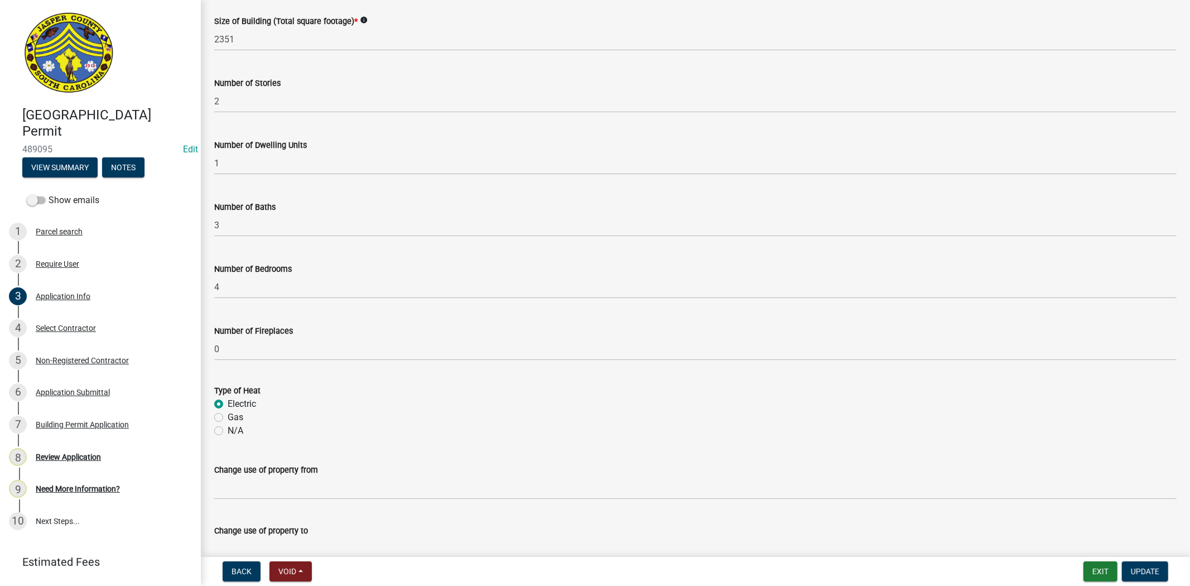
scroll to position [2229, 0]
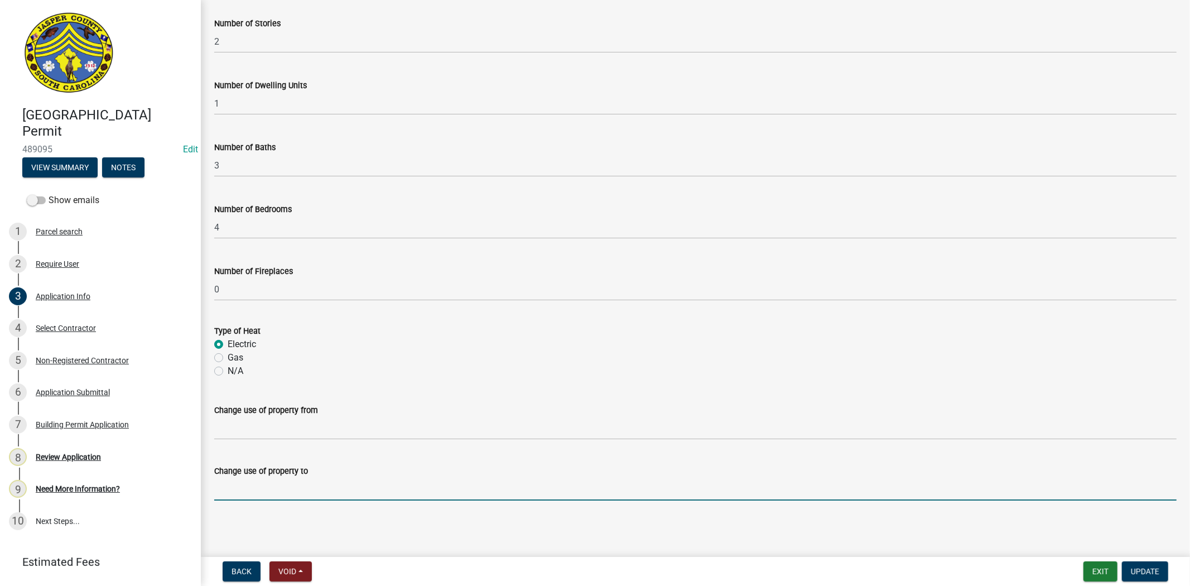
click at [311, 493] on input "Change use of property to" at bounding box center [695, 489] width 963 height 23
type input "New Residential Home"
click at [306, 490] on input "New Residential Home" at bounding box center [695, 489] width 963 height 23
drag, startPoint x: 306, startPoint y: 490, endPoint x: 182, endPoint y: 493, distance: 123.9
click at [182, 493] on div "Jasper County Building Permit 489095 Edit View Summary Notes Show emails 1 Parc…" at bounding box center [595, 293] width 1190 height 586
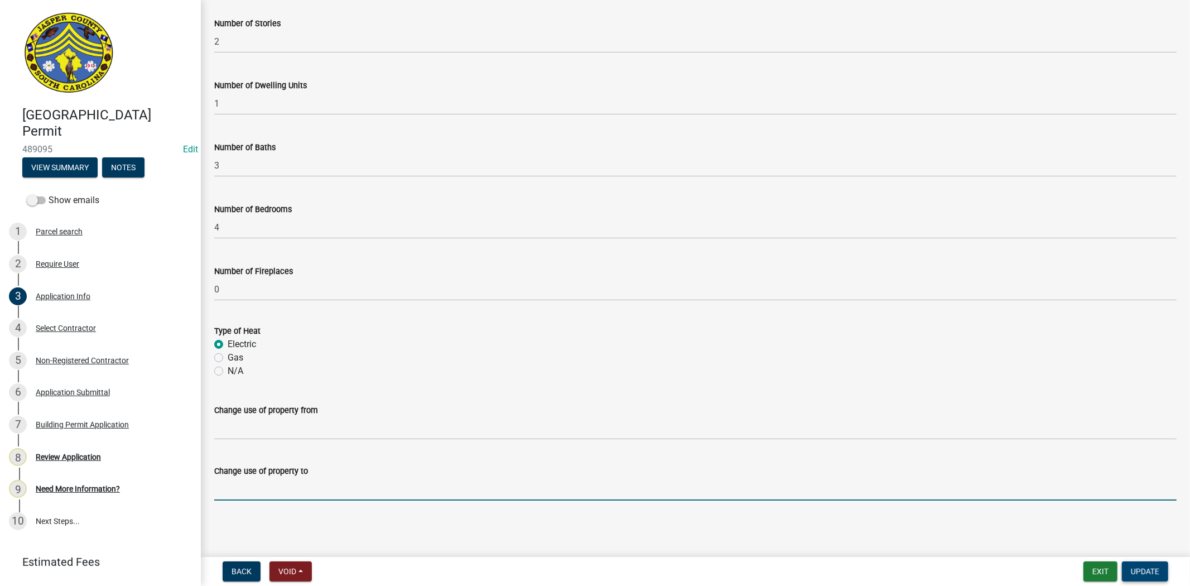
click at [1137, 567] on span "Update" at bounding box center [1145, 571] width 28 height 9
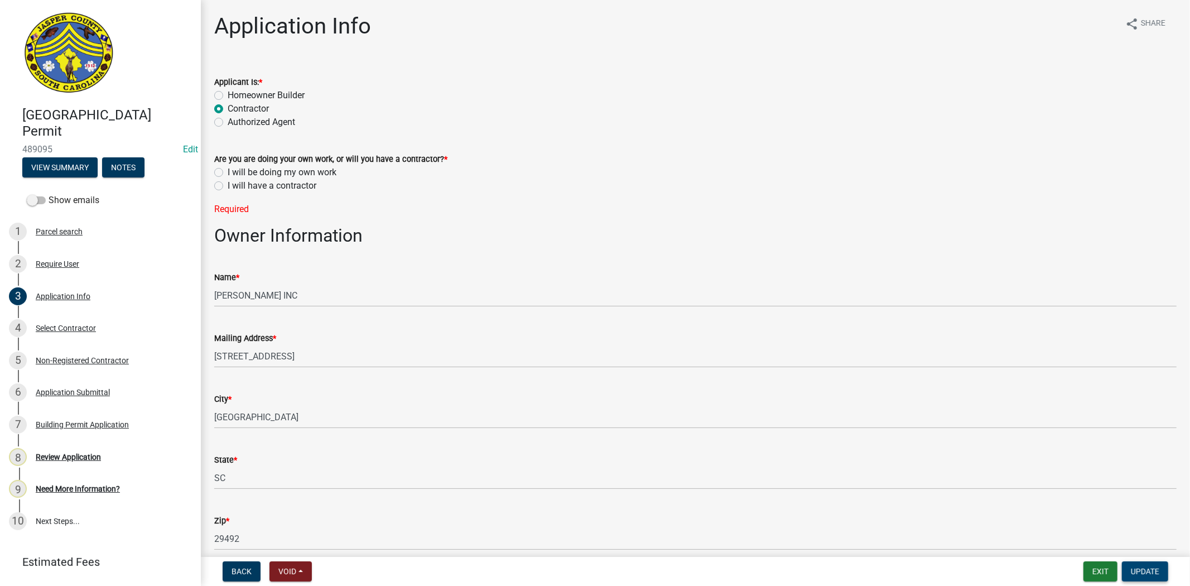
scroll to position [0, 0]
click at [224, 191] on div "I will have a contractor" at bounding box center [695, 186] width 963 height 13
click at [228, 187] on label "I will have a contractor" at bounding box center [272, 186] width 89 height 13
click at [228, 187] on input "I will have a contractor" at bounding box center [231, 183] width 7 height 7
radio input "true"
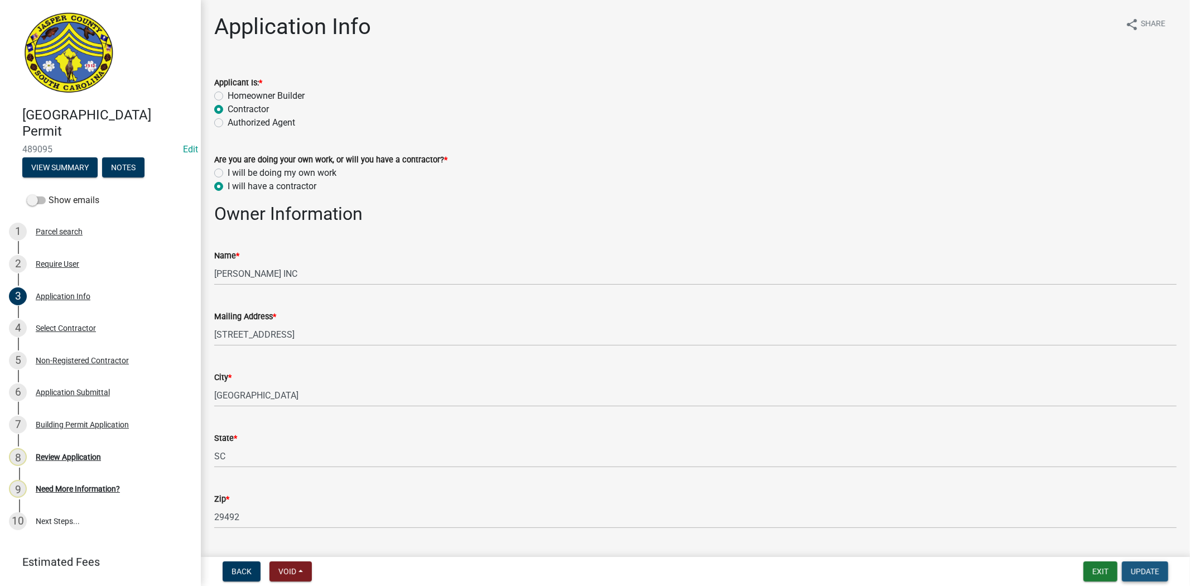
click at [1144, 573] on span "Update" at bounding box center [1145, 571] width 28 height 9
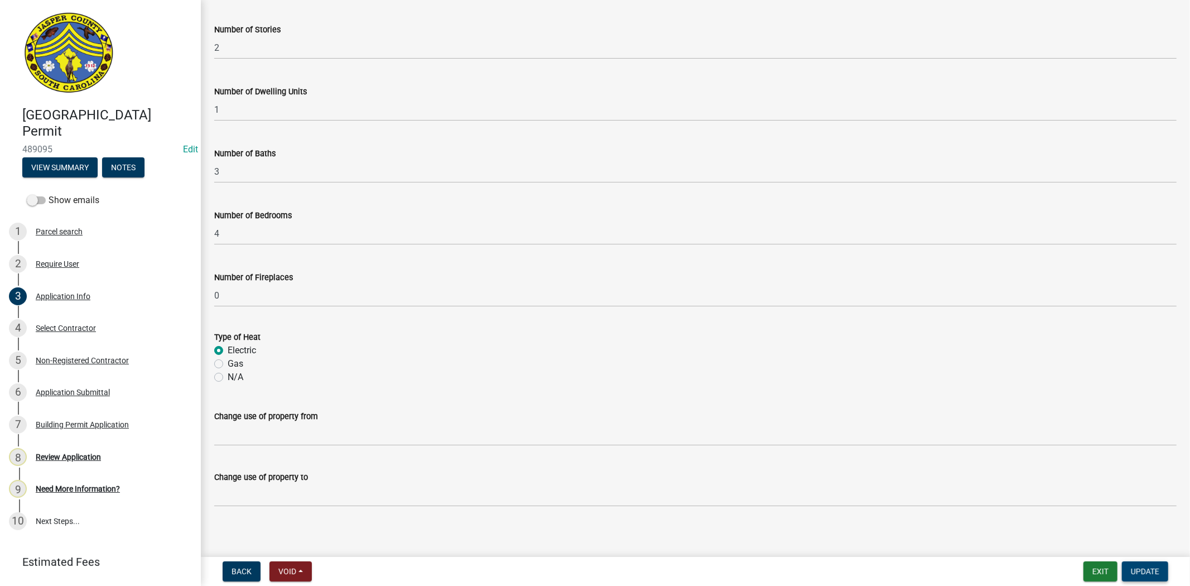
scroll to position [2229, 0]
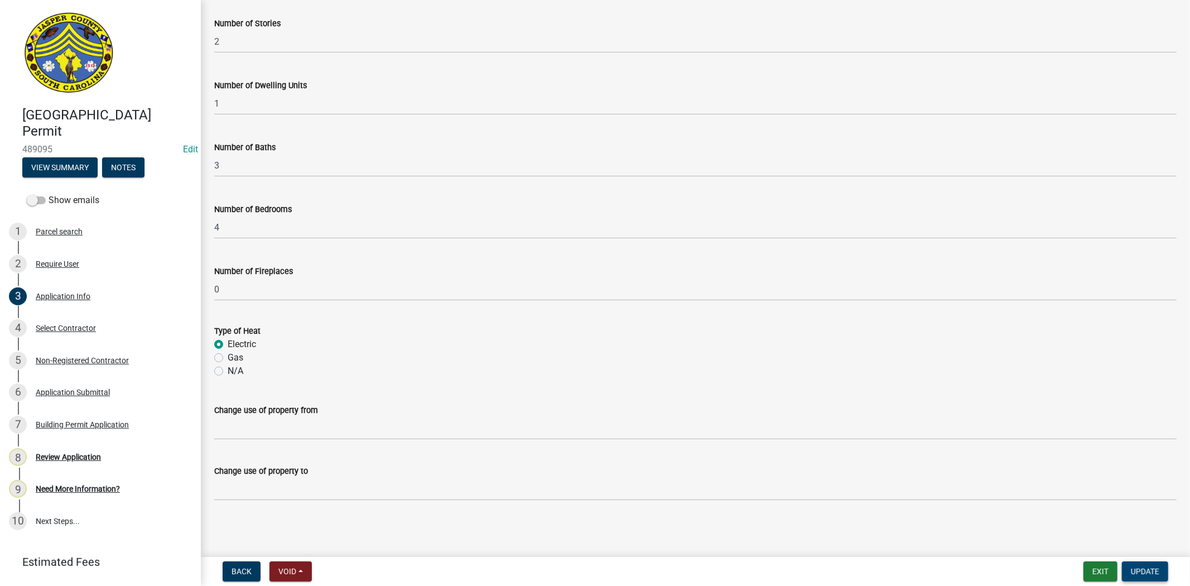
click at [1147, 571] on span "Update" at bounding box center [1145, 571] width 28 height 9
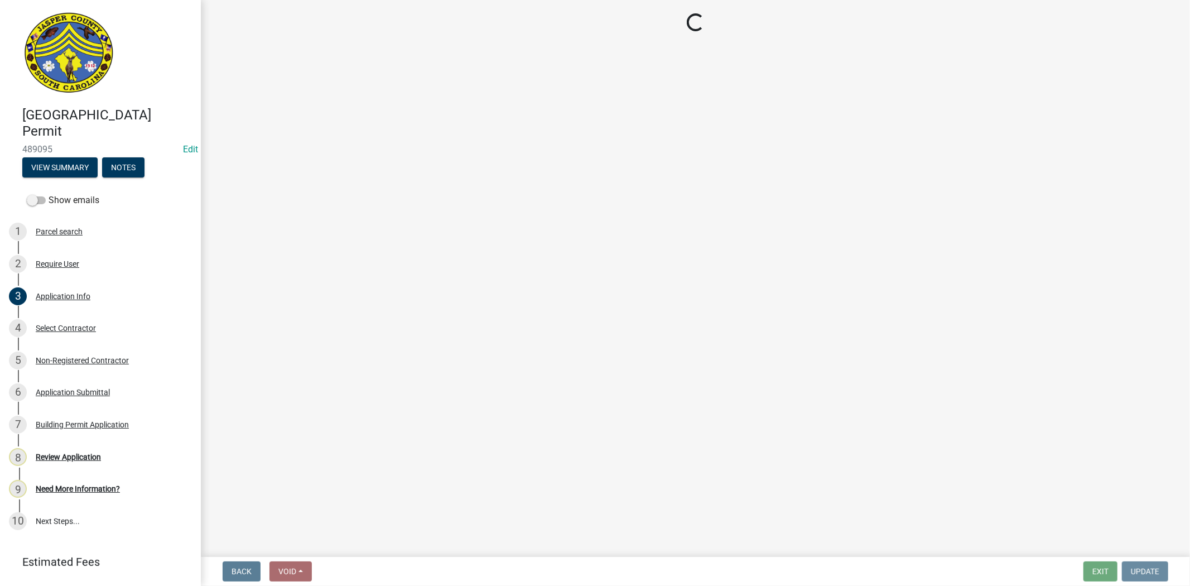
scroll to position [0, 0]
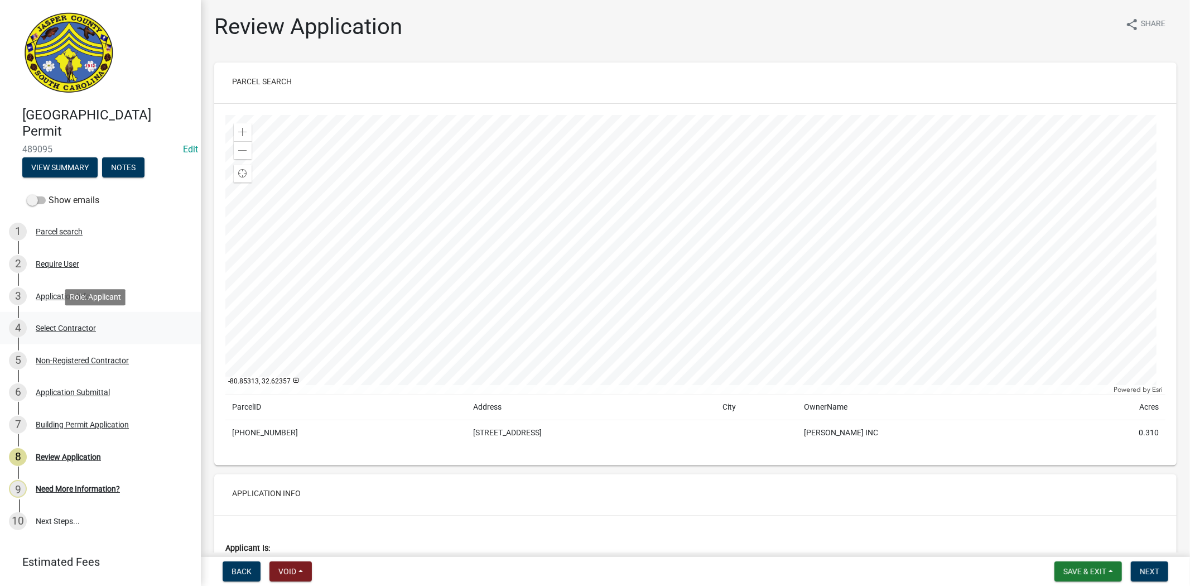
click at [75, 324] on div "Select Contractor" at bounding box center [66, 328] width 60 height 8
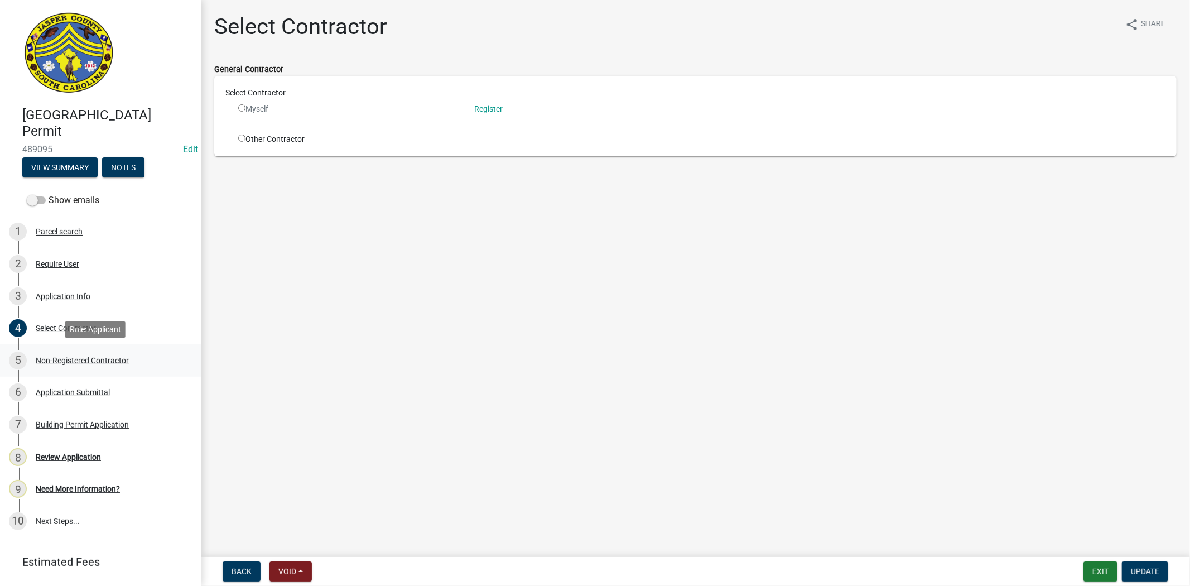
click at [121, 362] on div "Non-Registered Contractor" at bounding box center [82, 361] width 93 height 8
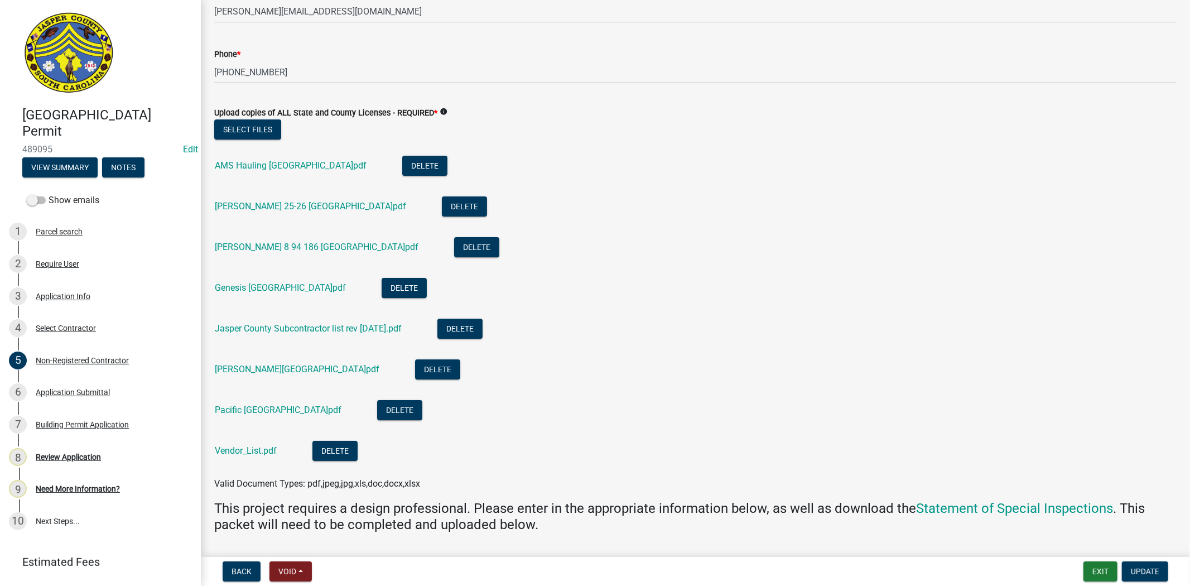
scroll to position [3472, 0]
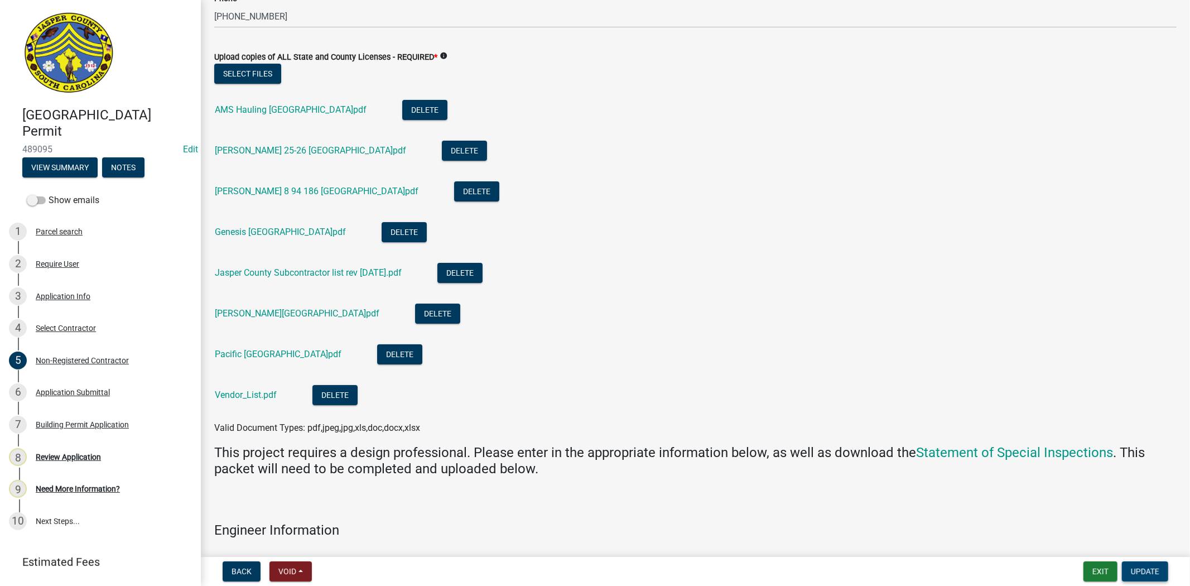
click at [1162, 570] on button "Update" at bounding box center [1145, 571] width 46 height 20
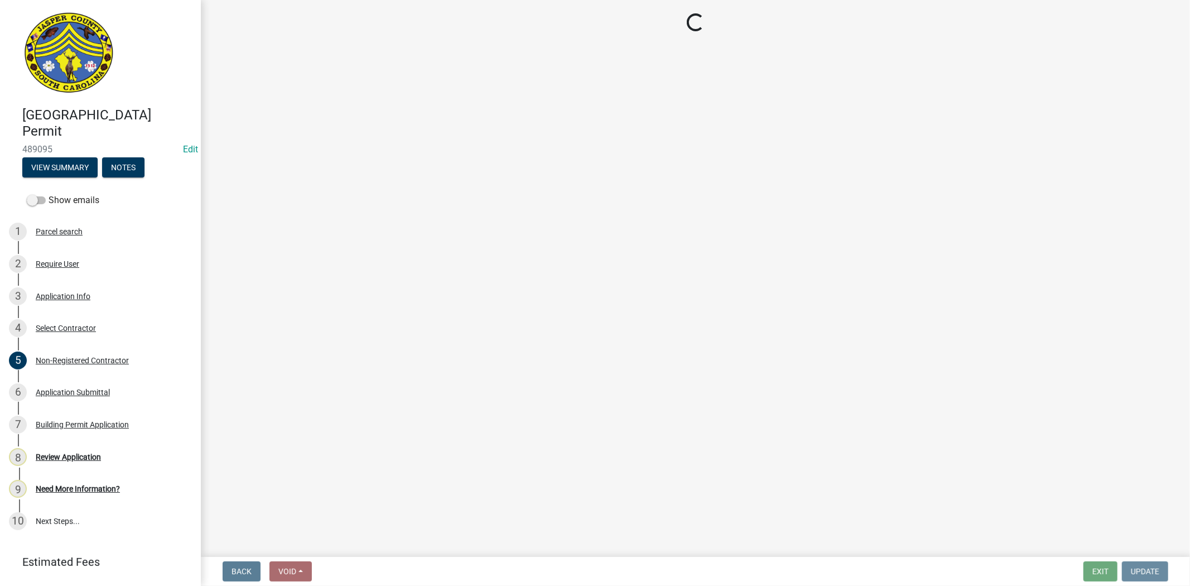
scroll to position [0, 0]
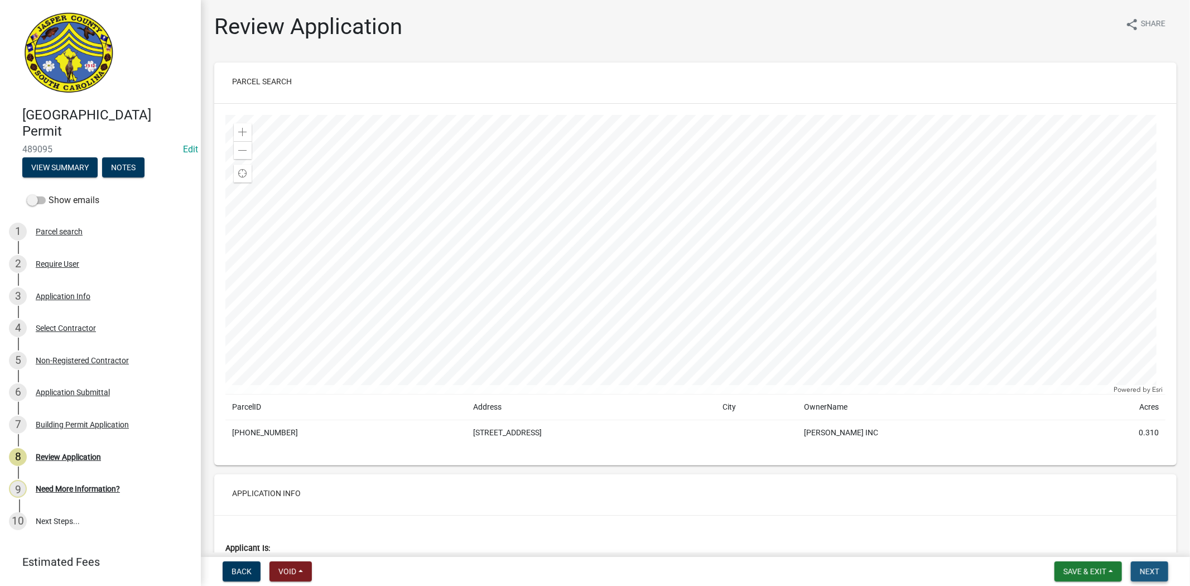
click at [1143, 568] on span "Next" at bounding box center [1150, 571] width 20 height 9
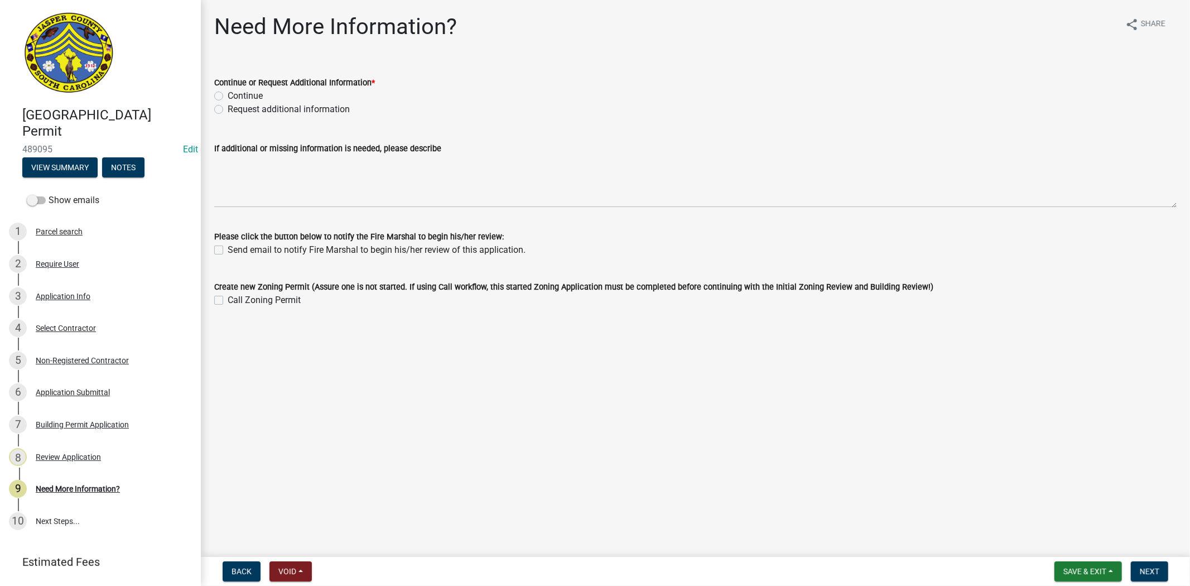
click at [228, 107] on label "Request additional information" at bounding box center [289, 109] width 122 height 13
click at [228, 107] on input "Request additional information" at bounding box center [231, 106] width 7 height 7
radio input "true"
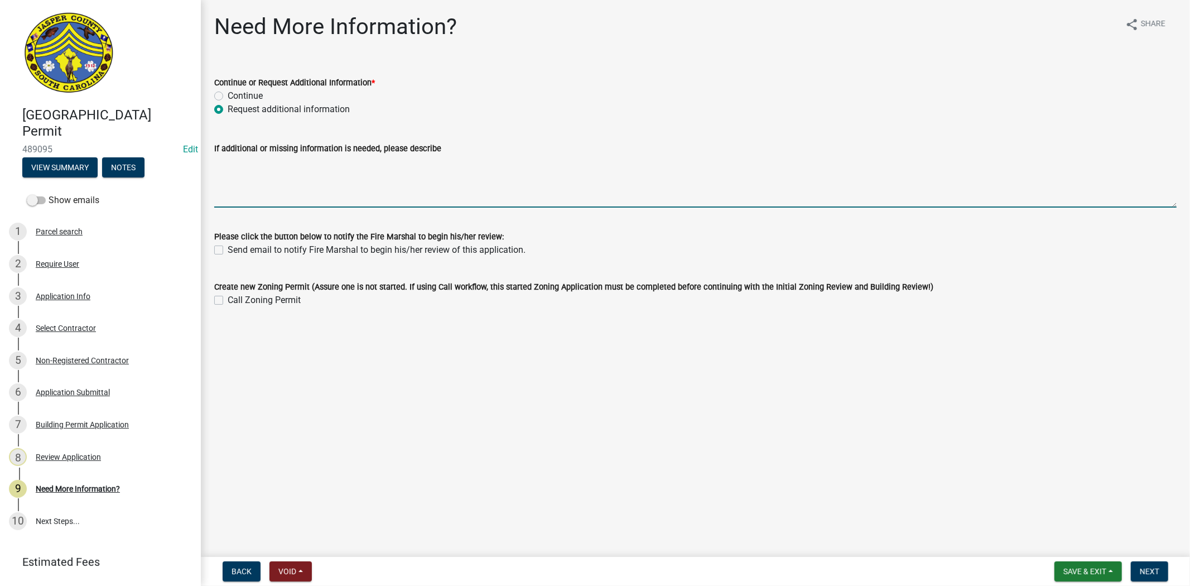
click at [238, 175] on textarea "If additional or missing information is needed, please describe" at bounding box center [695, 181] width 963 height 52
paste textarea "Please provide a copy of SC LLR Licenses for each sub, Building official will r…"
type textarea "Please provide a copy of SC LLR Licenses for each sub, Building official will r…"
click at [1161, 571] on button "Next" at bounding box center [1149, 571] width 37 height 20
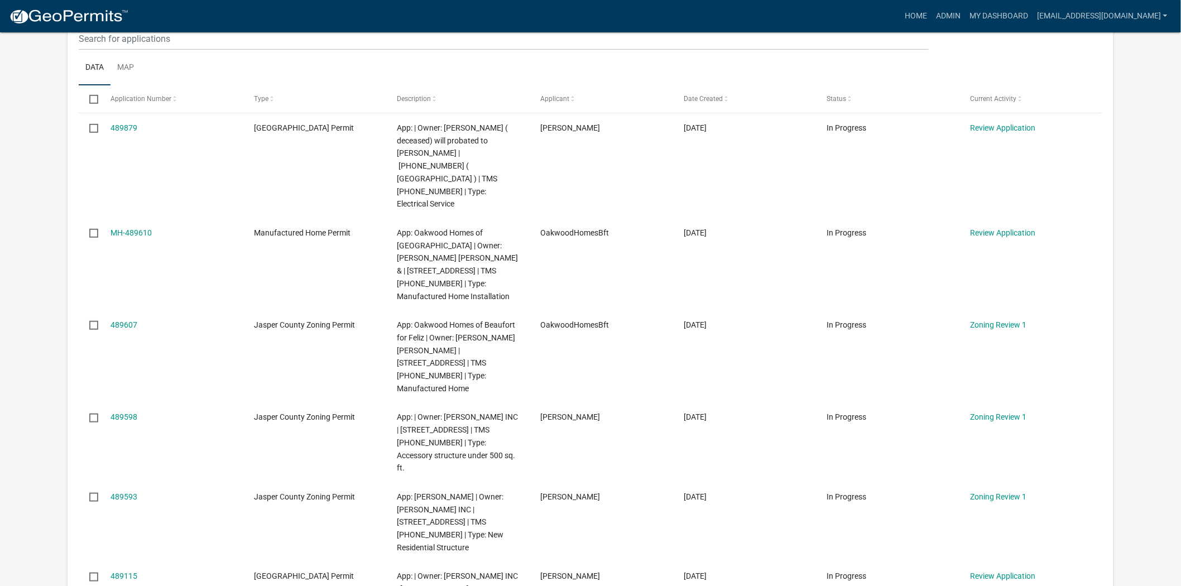
scroll to position [248, 0]
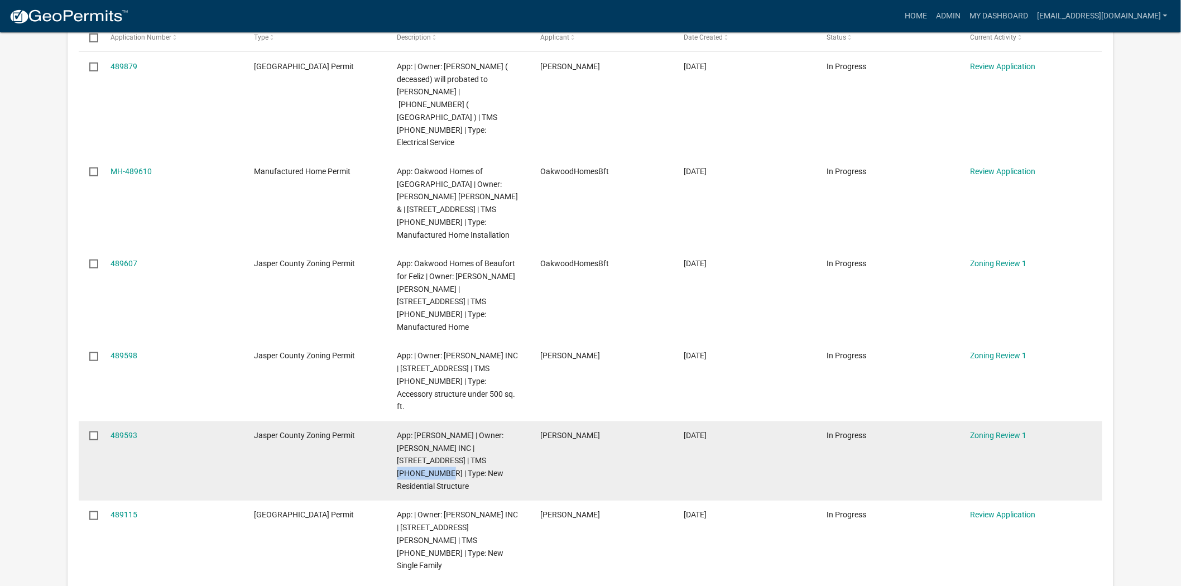
drag, startPoint x: 478, startPoint y: 397, endPoint x: 428, endPoint y: 397, distance: 49.7
click at [428, 431] on span "App: Lisa Johnston | Owner: D R HORTON INC | 824 CASTLE HILL Dr | TMS 091-02-00…" at bounding box center [450, 461] width 107 height 60
copy span "[PHONE_NUMBER]"
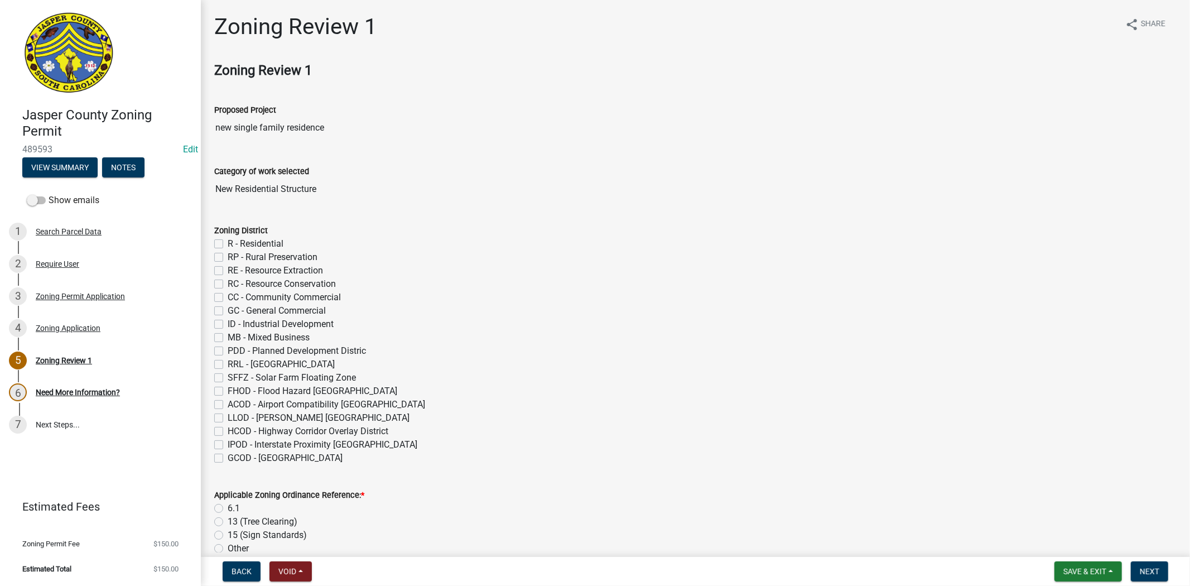
click at [228, 349] on label "PDD - Planned Development Distric" at bounding box center [297, 350] width 138 height 13
click at [228, 349] on input "PDD - Planned Development Distric" at bounding box center [231, 347] width 7 height 7
checkbox input "true"
checkbox input "false"
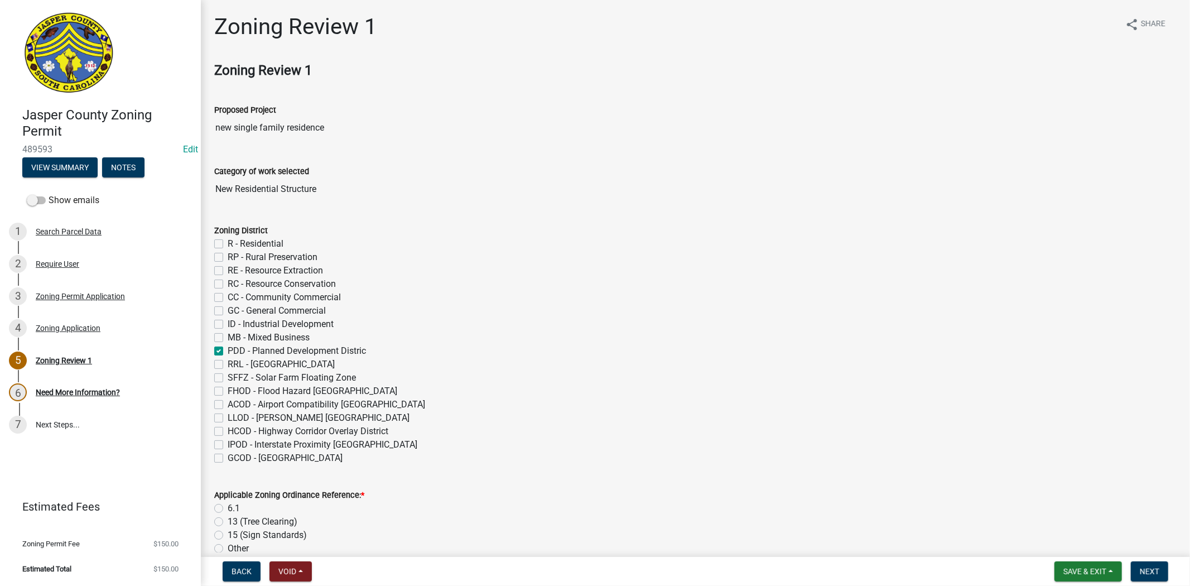
checkbox input "false"
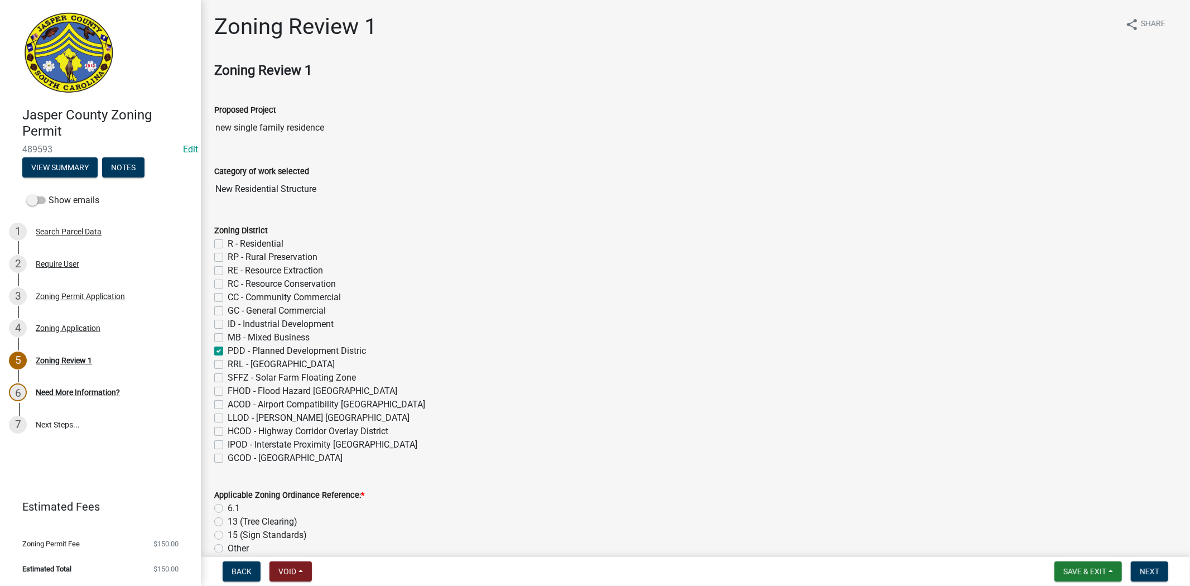
checkbox input "false"
checkbox input "true"
checkbox input "false"
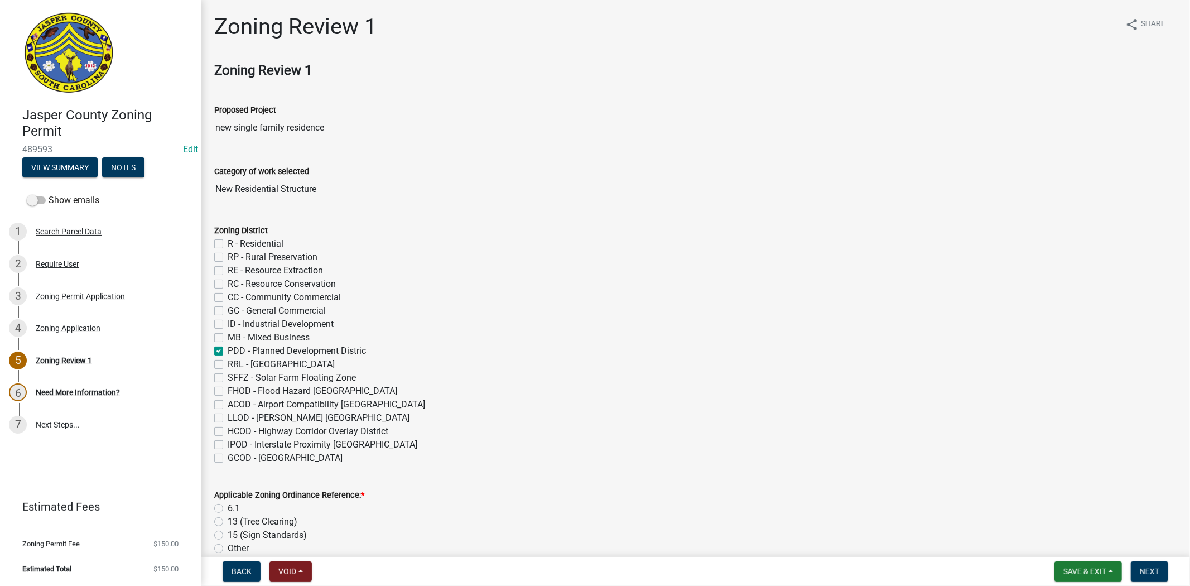
checkbox input "false"
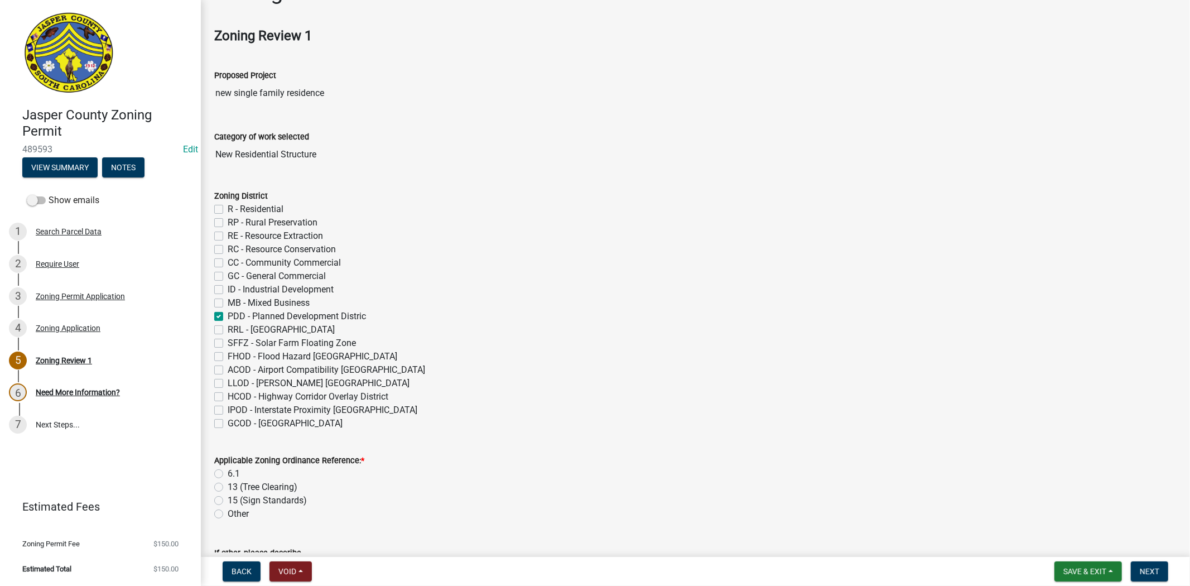
scroll to position [124, 0]
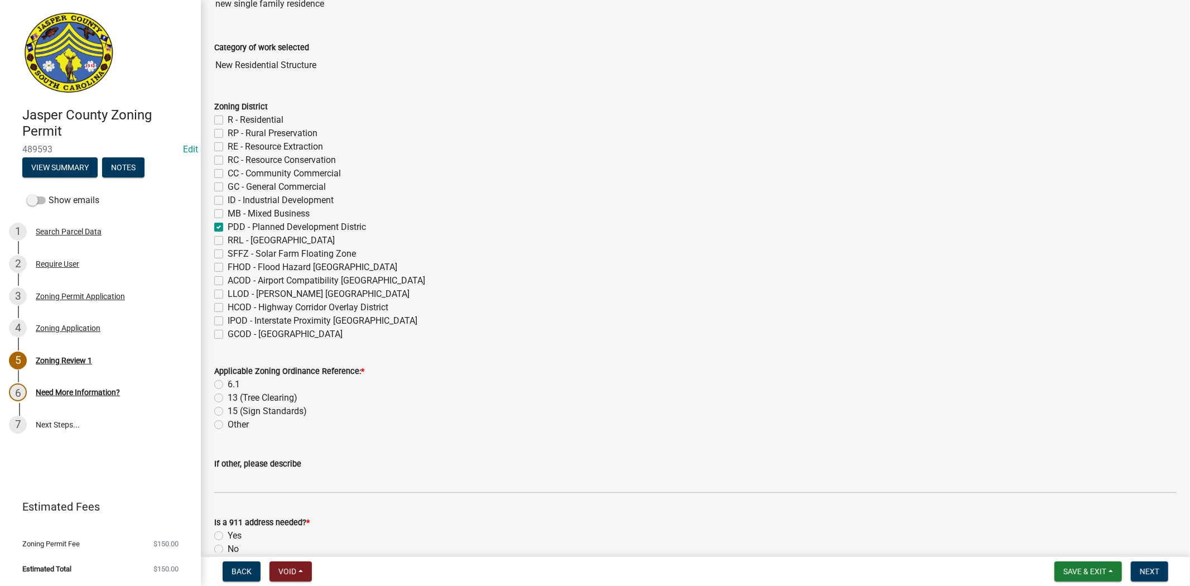
click at [228, 386] on label "6.1" at bounding box center [234, 384] width 12 height 13
click at [228, 385] on input "6.1" at bounding box center [231, 381] width 7 height 7
radio input "true"
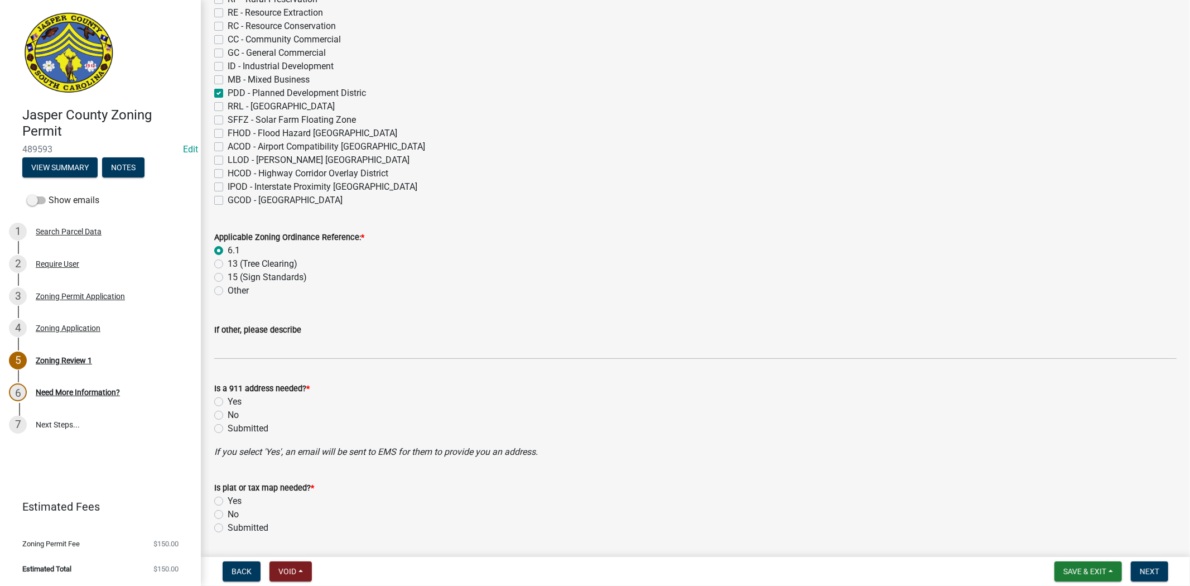
scroll to position [310, 0]
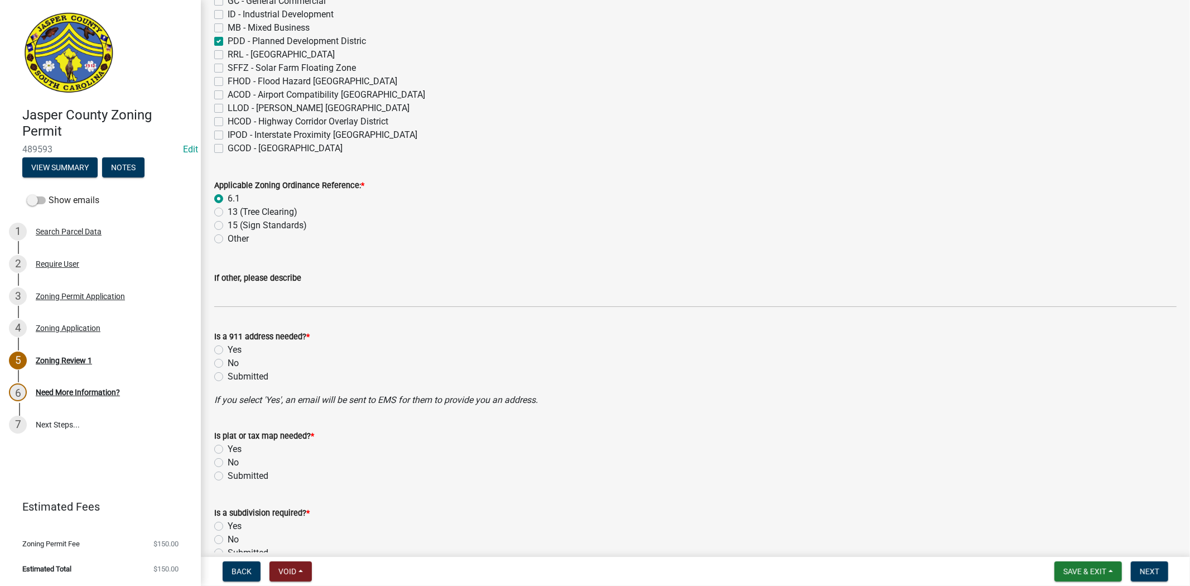
click at [228, 361] on label "No" at bounding box center [233, 363] width 11 height 13
click at [228, 361] on input "No" at bounding box center [231, 360] width 7 height 7
radio input "true"
click at [228, 458] on label "No" at bounding box center [233, 462] width 11 height 13
click at [228, 458] on input "No" at bounding box center [231, 459] width 7 height 7
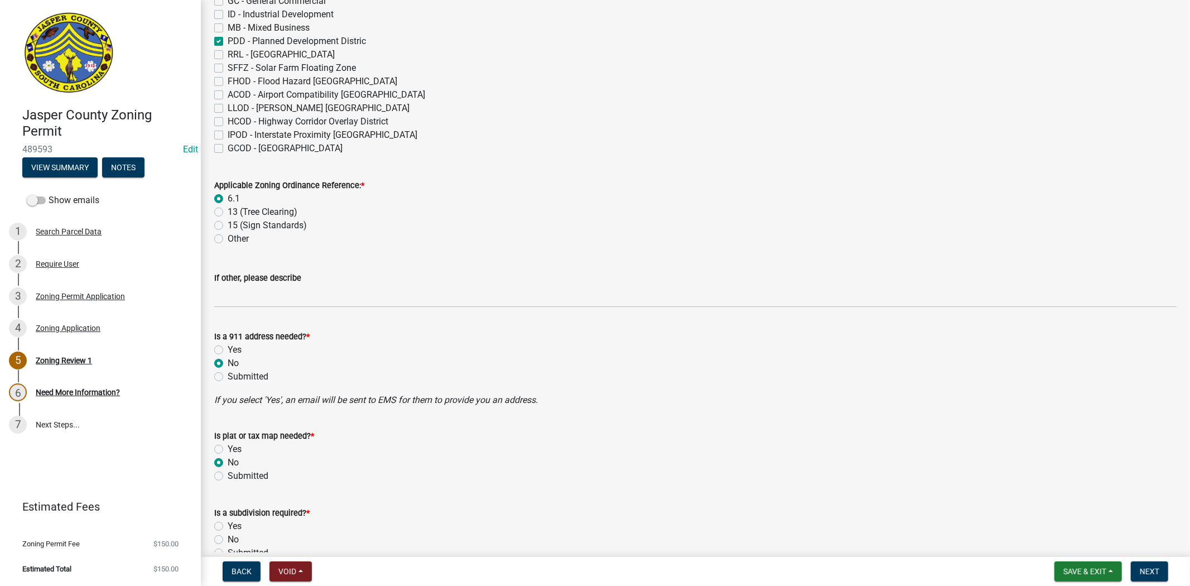
radio input "true"
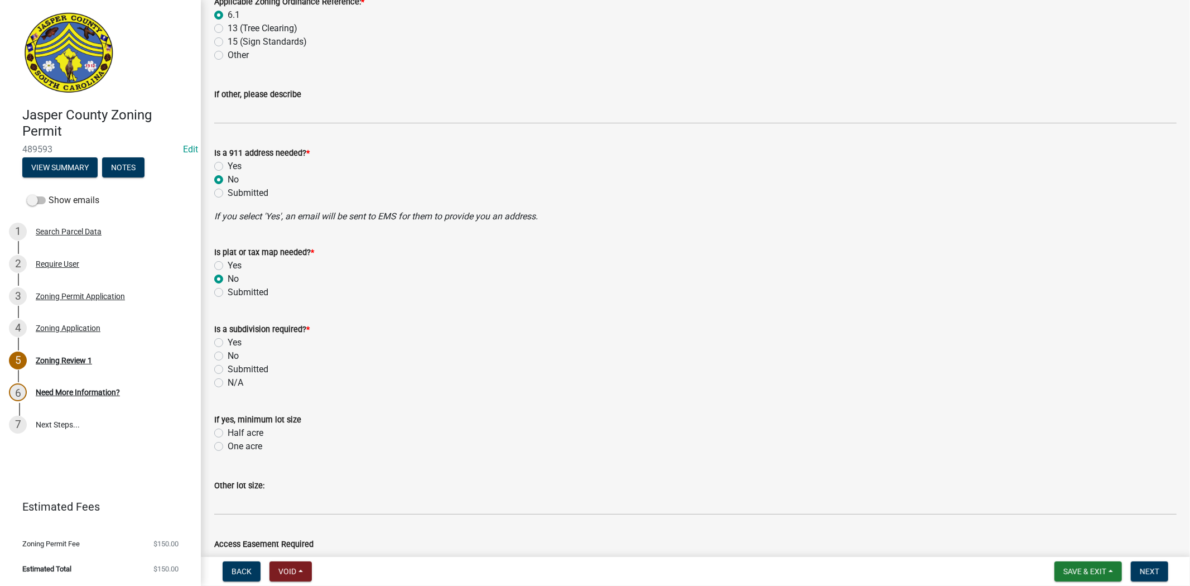
scroll to position [496, 0]
click at [228, 350] on label "No" at bounding box center [233, 353] width 11 height 13
click at [228, 350] on input "No" at bounding box center [231, 350] width 7 height 7
radio input "true"
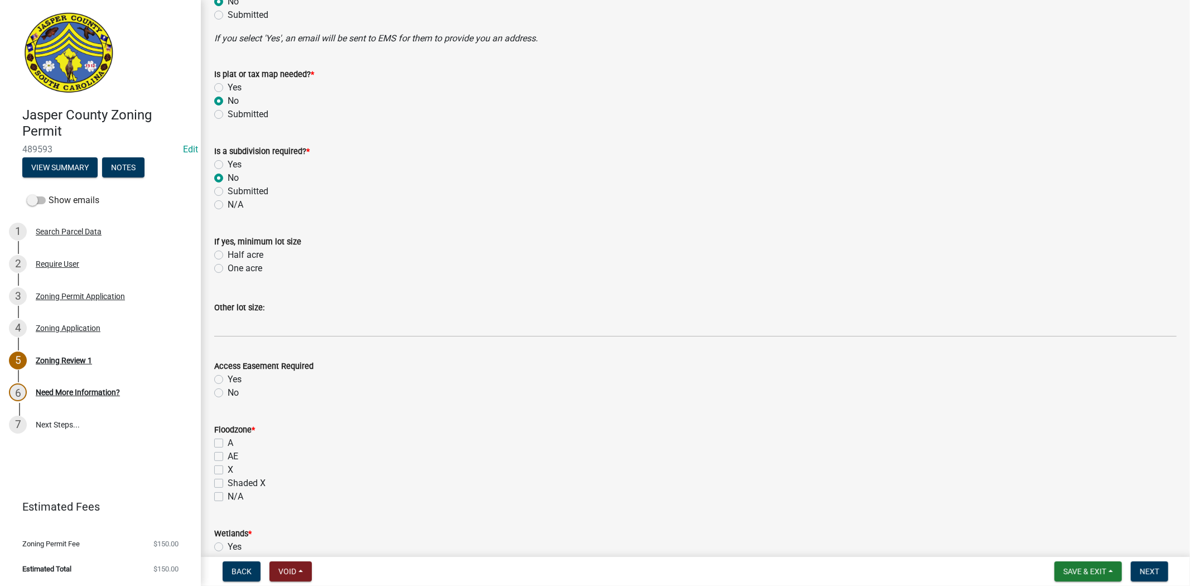
scroll to position [682, 0]
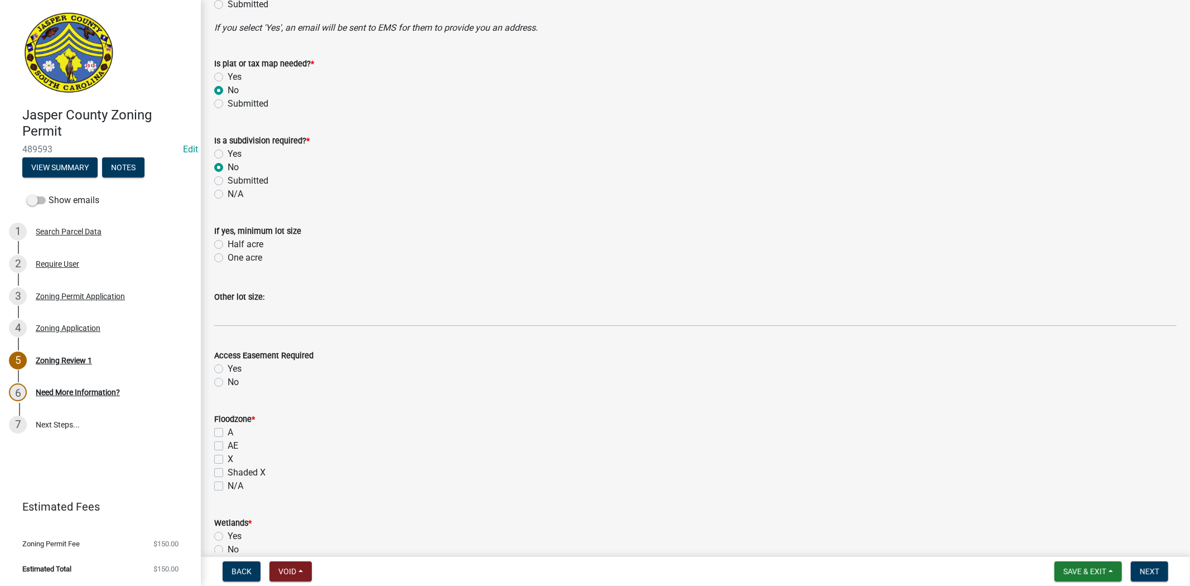
click at [228, 383] on label "No" at bounding box center [233, 382] width 11 height 13
click at [228, 383] on input "No" at bounding box center [231, 379] width 7 height 7
radio input "true"
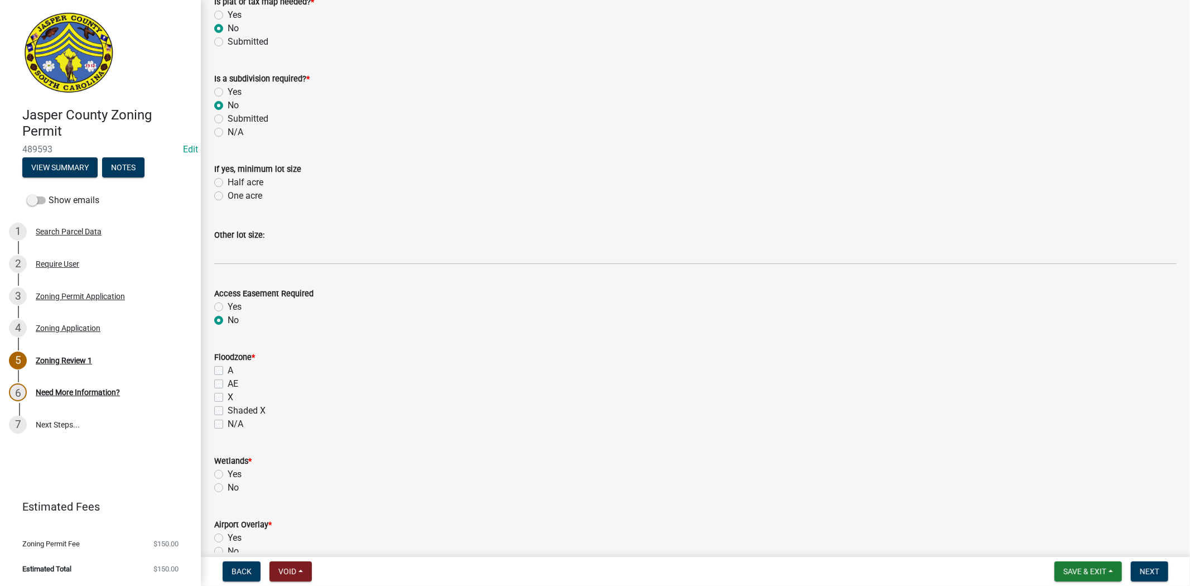
click at [228, 395] on label "X" at bounding box center [231, 397] width 6 height 13
click at [228, 395] on input "X" at bounding box center [231, 394] width 7 height 7
checkbox input "true"
checkbox input "false"
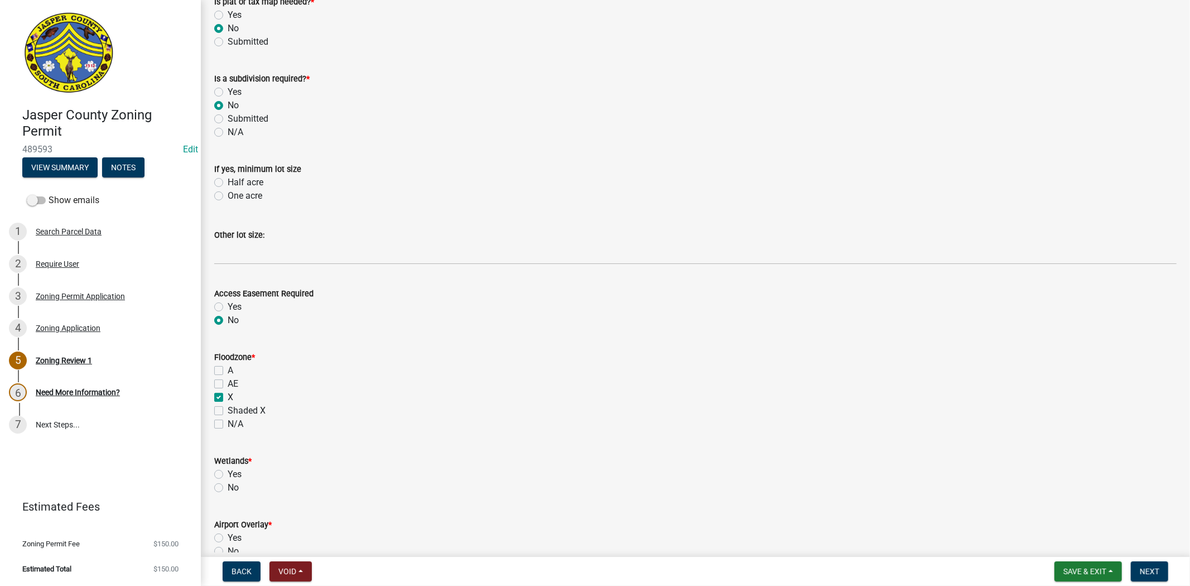
checkbox input "true"
checkbox input "false"
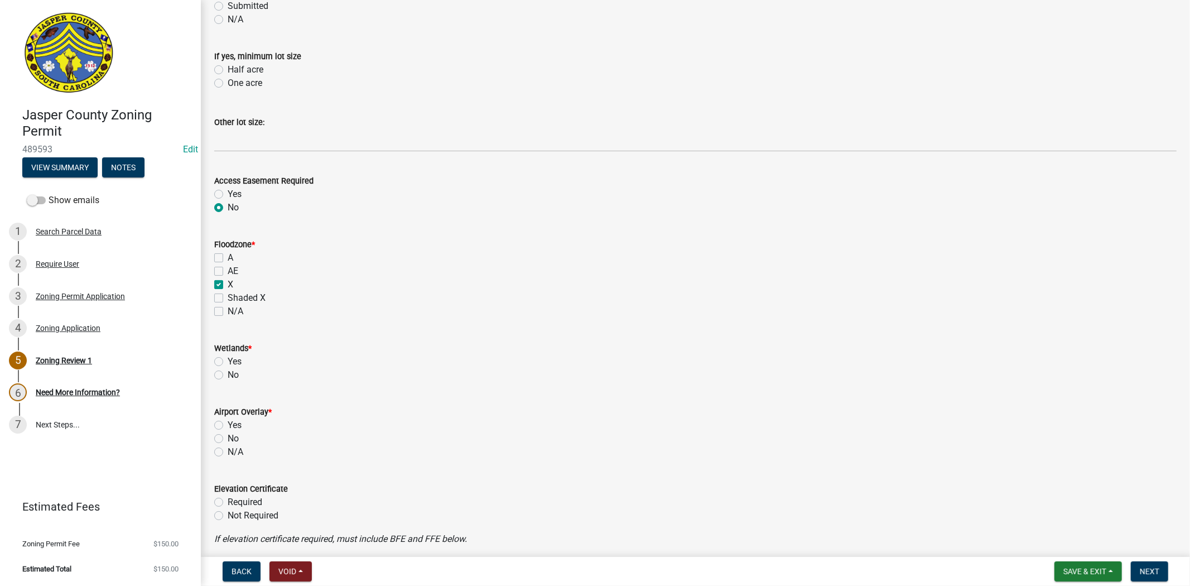
scroll to position [868, 0]
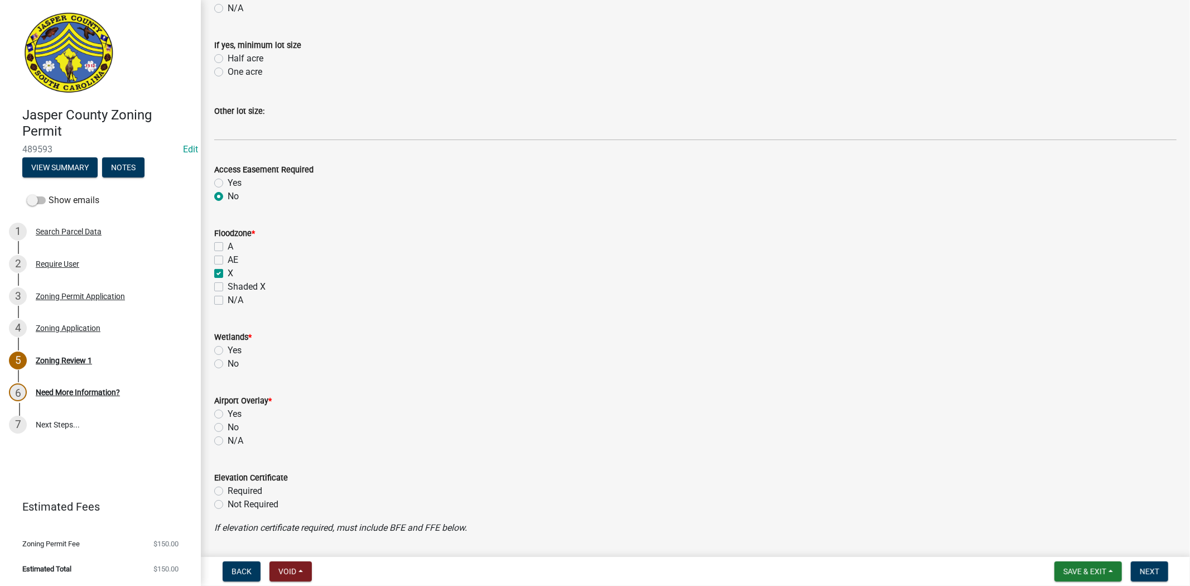
click at [228, 360] on label "No" at bounding box center [233, 363] width 11 height 13
click at [228, 360] on input "No" at bounding box center [231, 360] width 7 height 7
radio input "true"
click at [228, 422] on label "No" at bounding box center [233, 427] width 11 height 13
click at [228, 422] on input "No" at bounding box center [231, 424] width 7 height 7
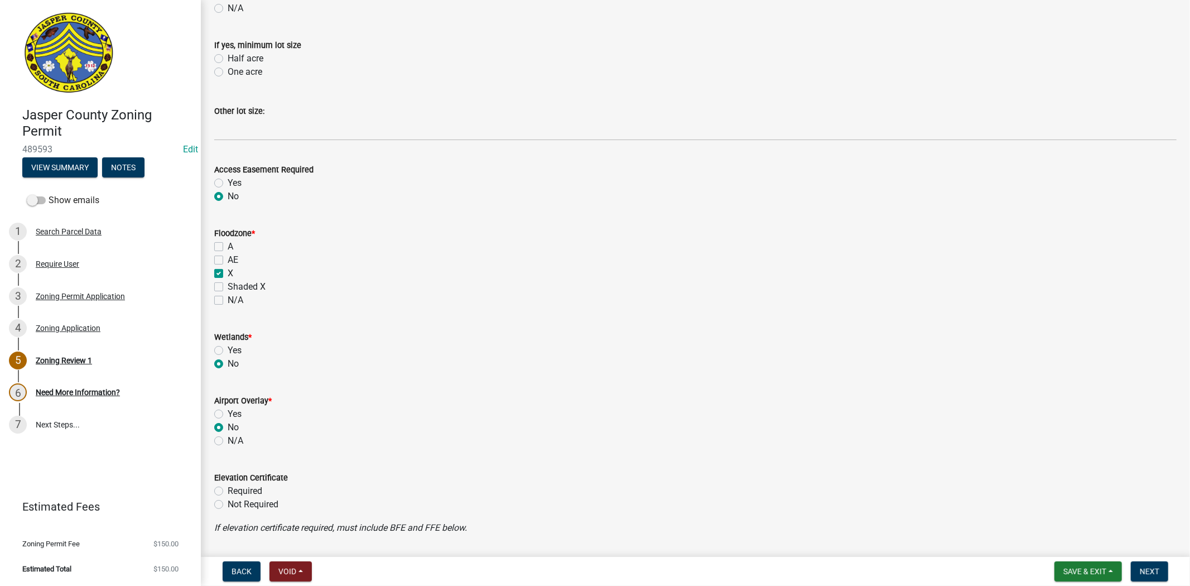
radio input "true"
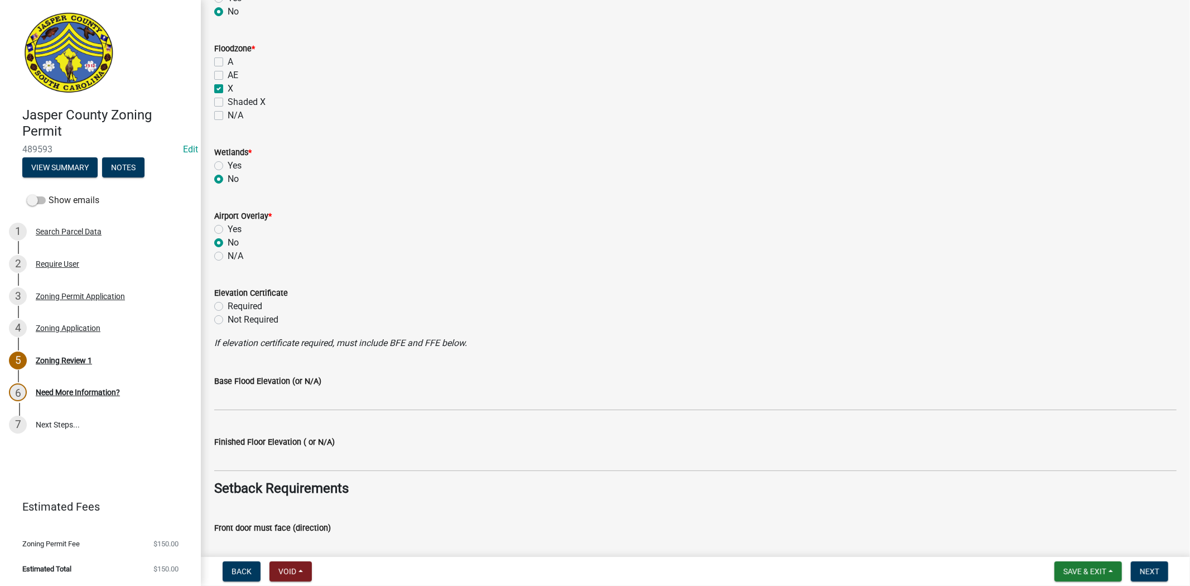
scroll to position [1054, 0]
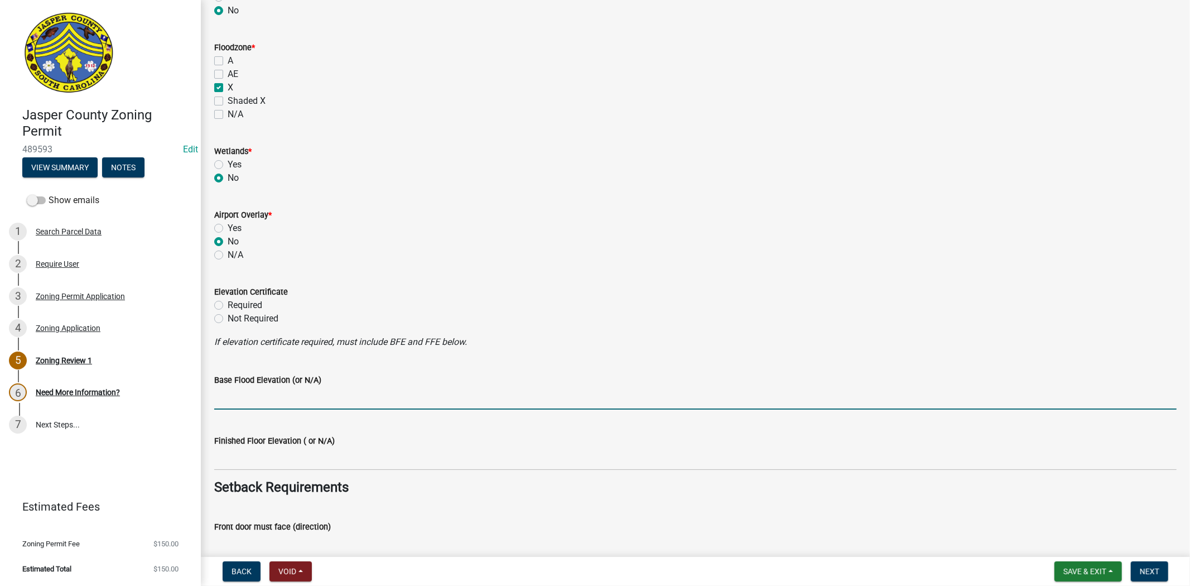
click at [275, 403] on input "Base Flood Elevation (or N/A)" at bounding box center [695, 398] width 963 height 23
type input "N/A"
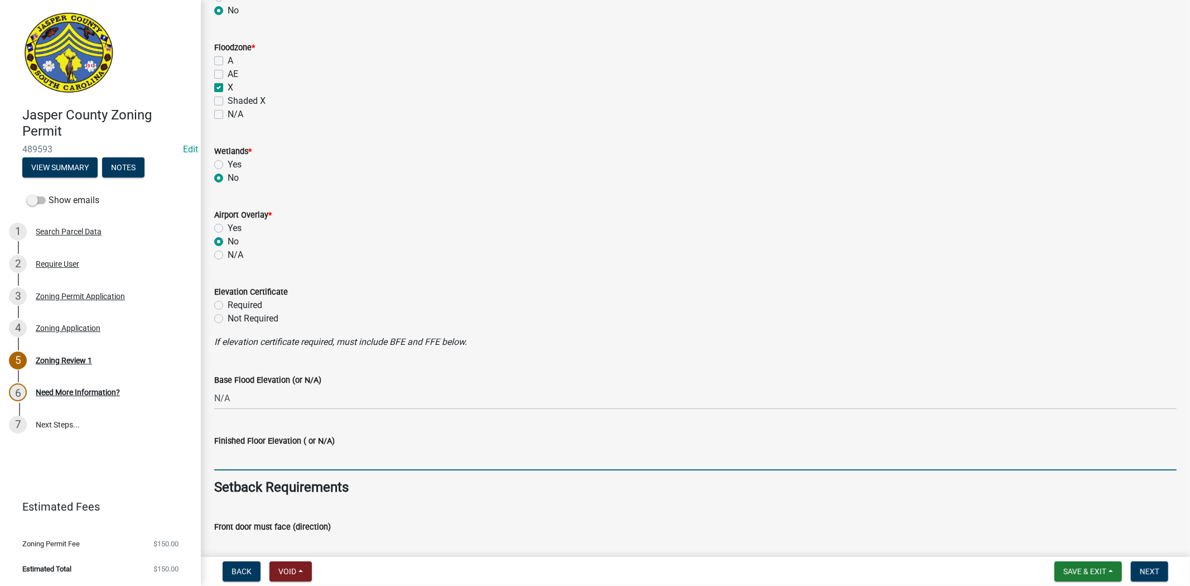
click at [293, 455] on input "Finished Floor Elevation ( or N/A)" at bounding box center [695, 459] width 963 height 23
type input "N/A"
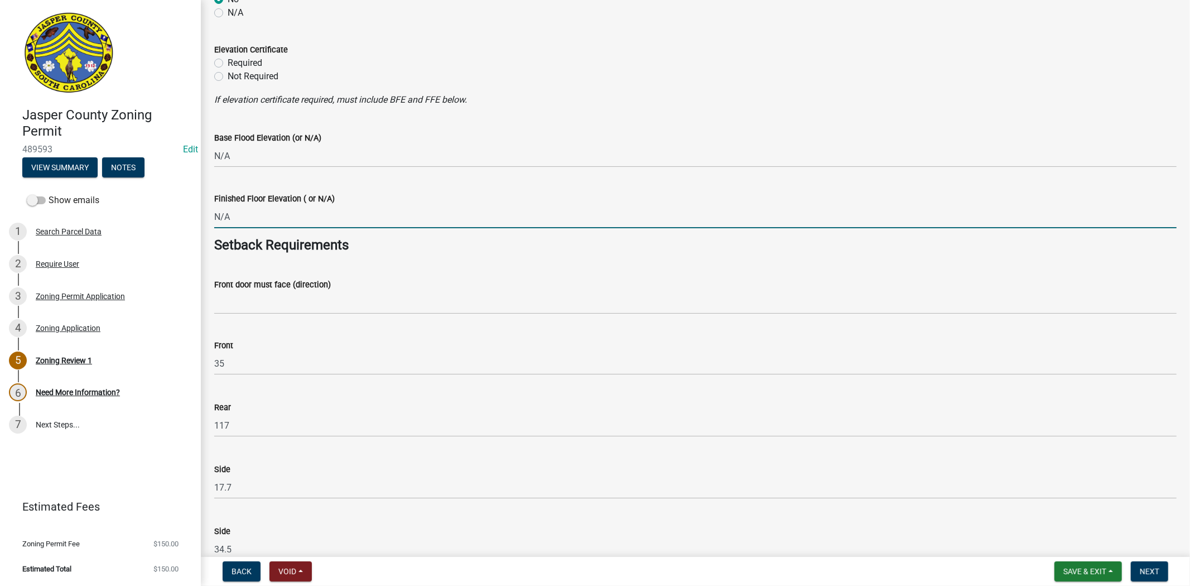
scroll to position [1302, 0]
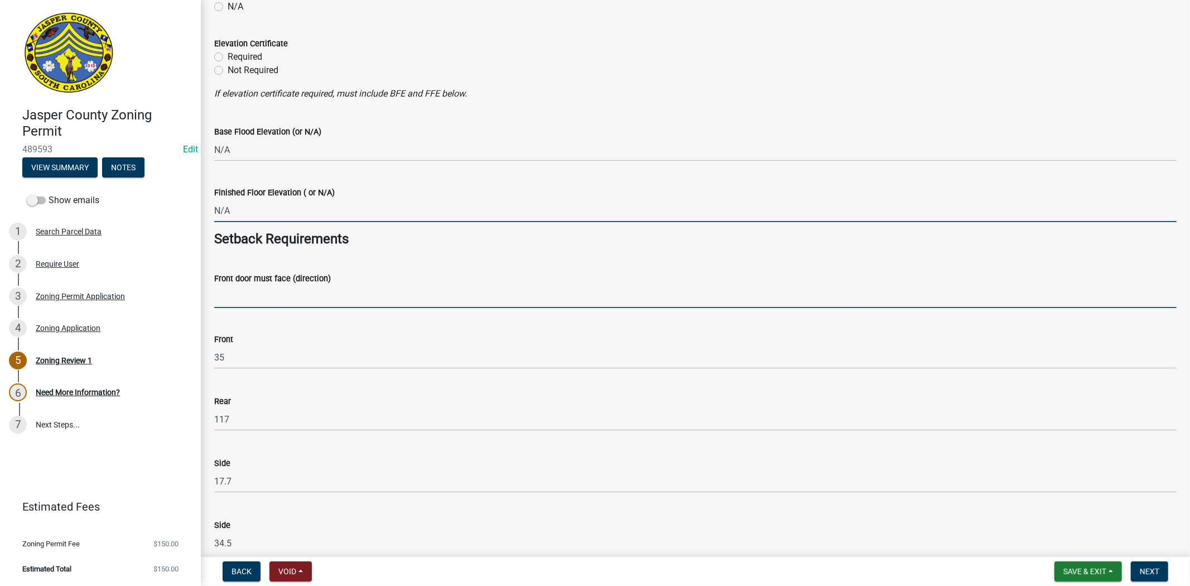
click at [295, 297] on input "Front door must face (direction)" at bounding box center [695, 296] width 963 height 23
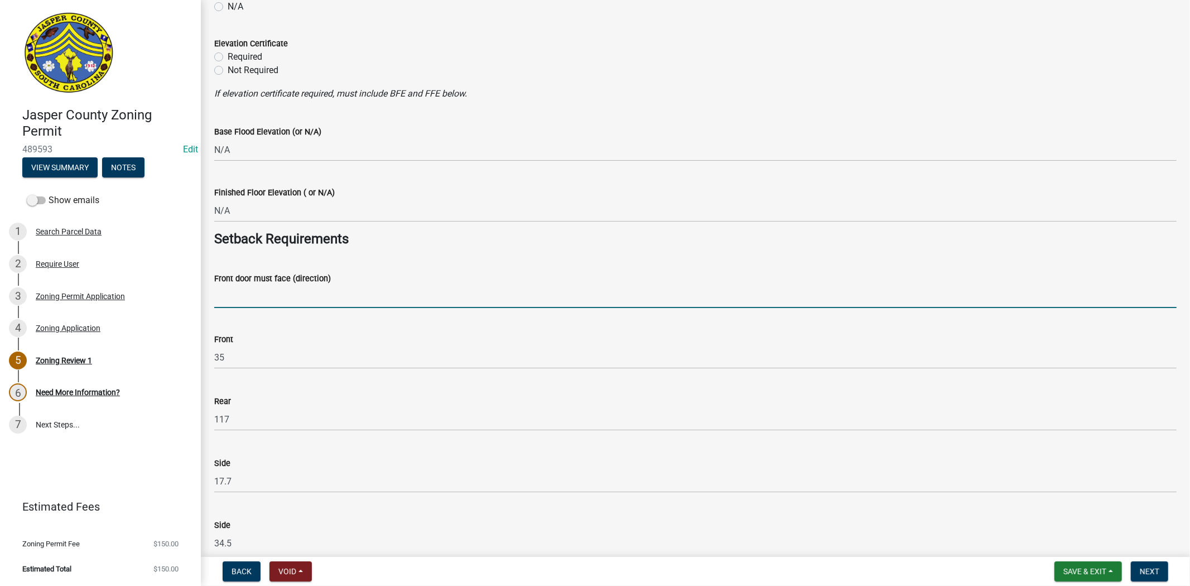
type input "Castle Hill Rd"
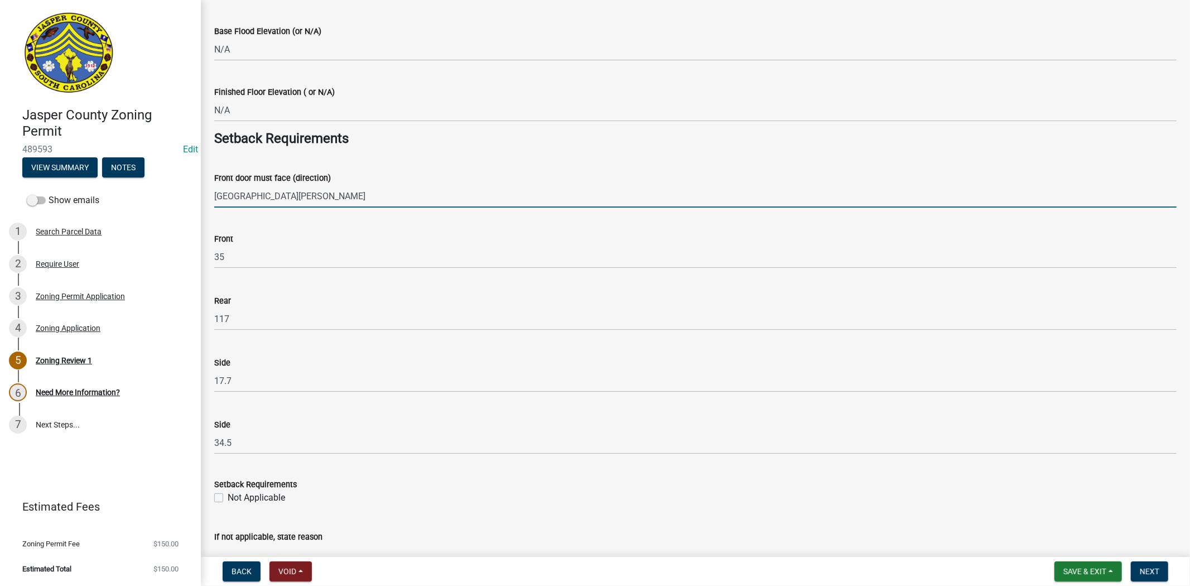
scroll to position [1426, 0]
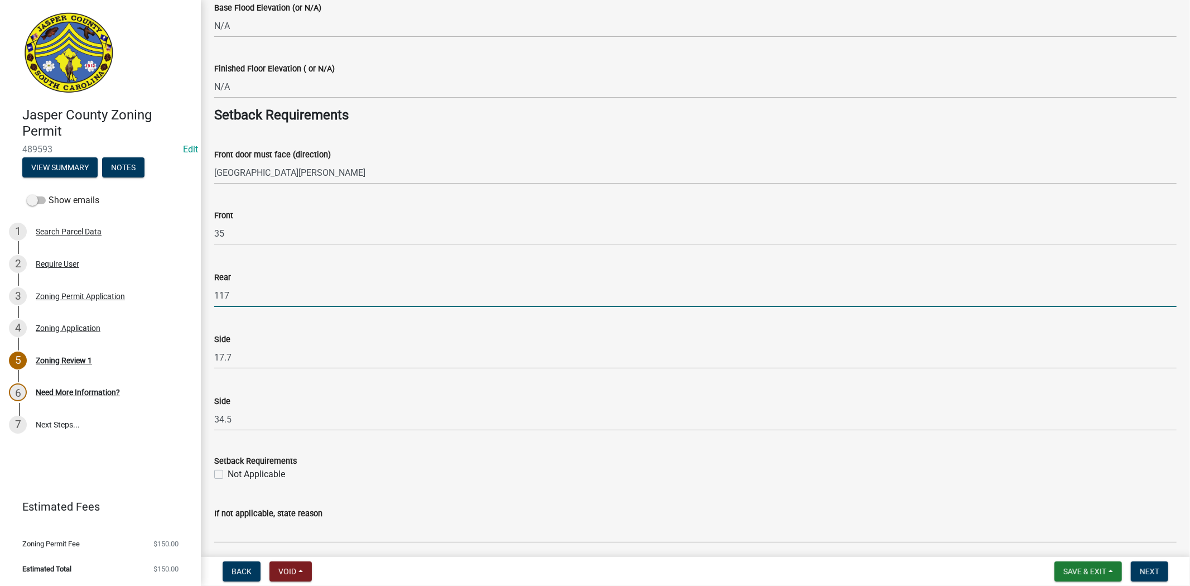
drag, startPoint x: 232, startPoint y: 297, endPoint x: 219, endPoint y: 299, distance: 12.3
click at [219, 299] on input "117" at bounding box center [695, 295] width 963 height 23
type input "10"
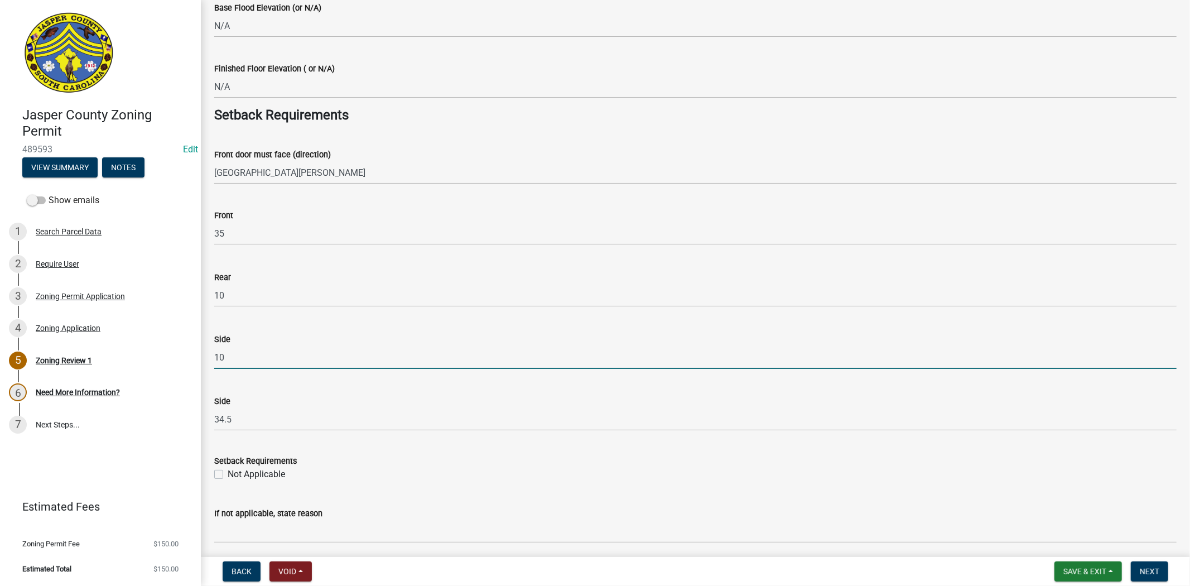
type input "10"
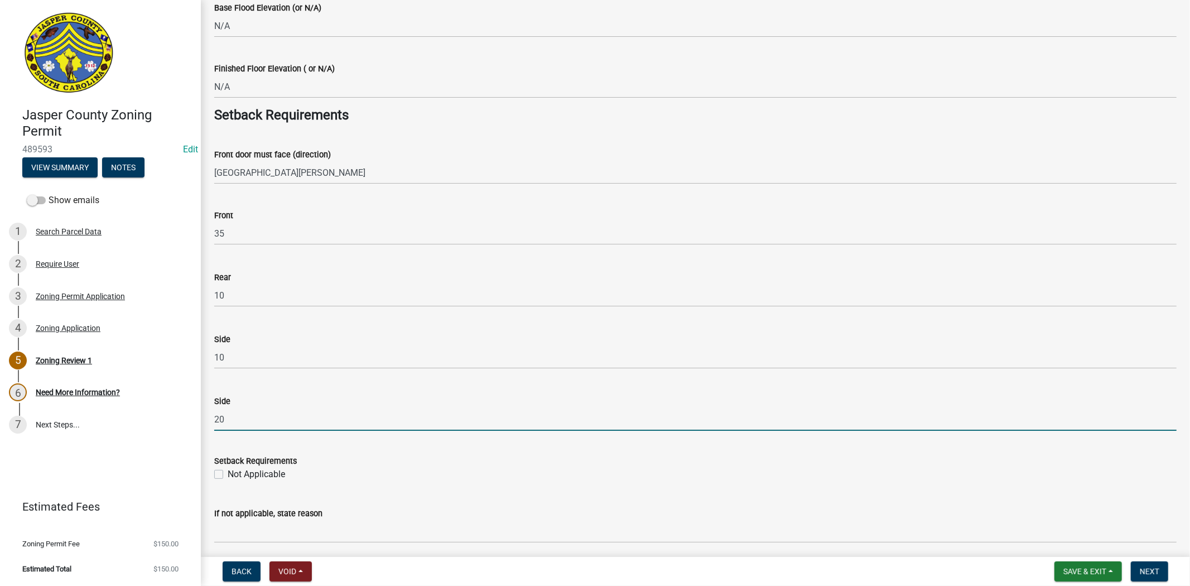
type input "20"
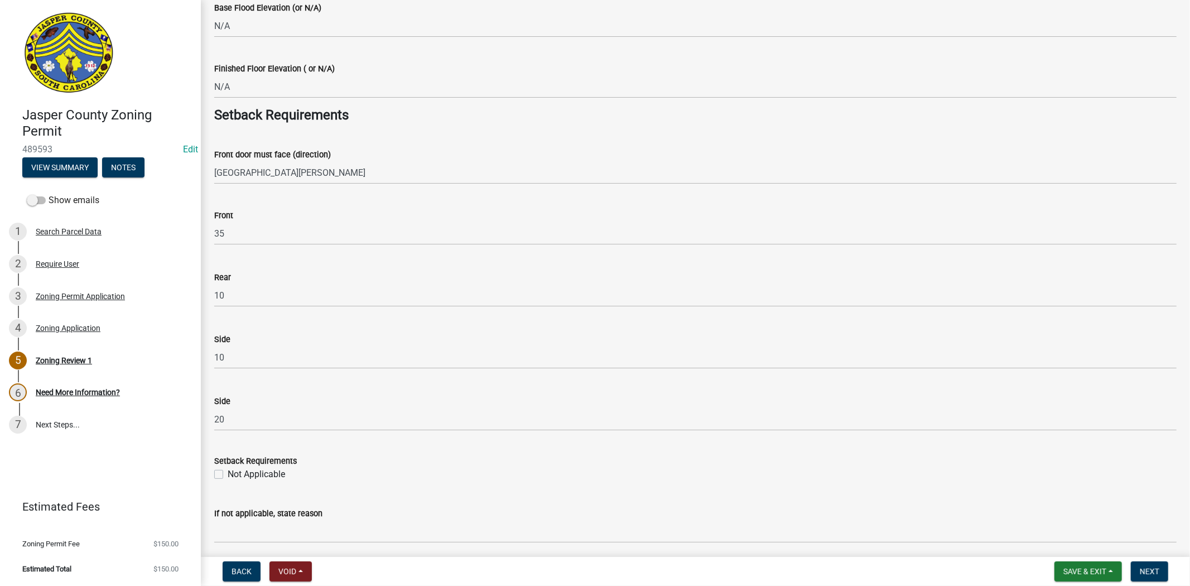
click at [518, 437] on wm-data-entity-input "Side 20" at bounding box center [695, 410] width 963 height 62
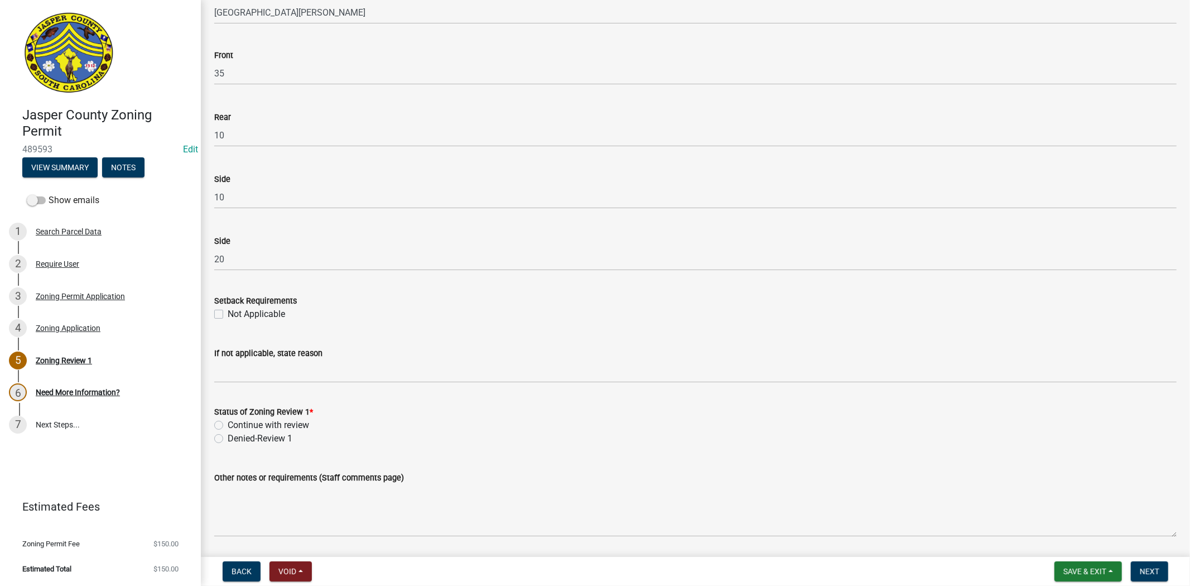
scroll to position [1612, 0]
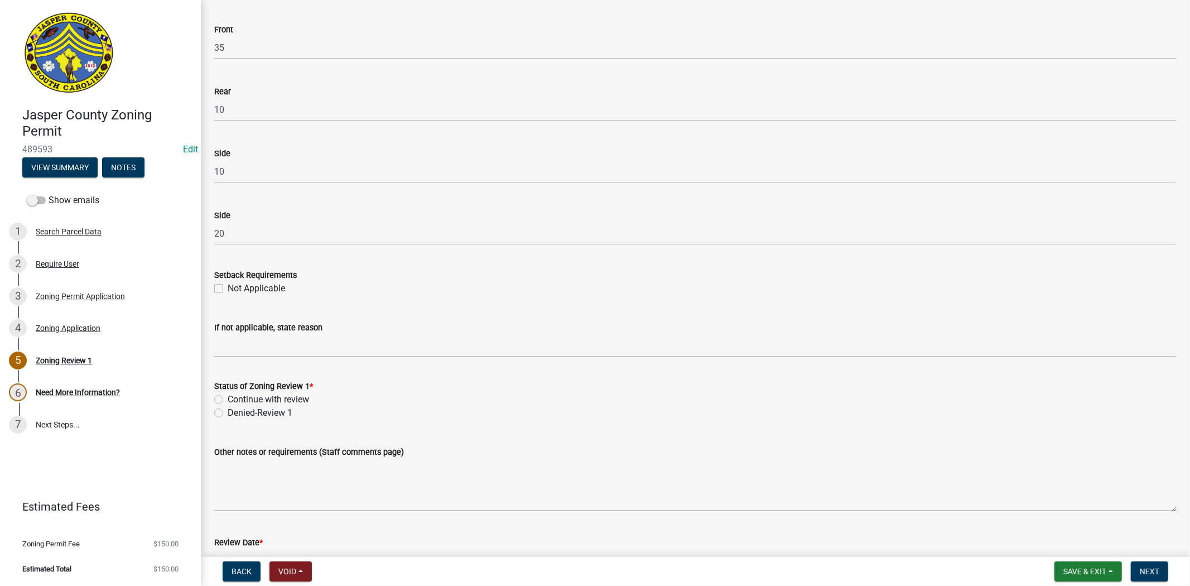
click at [228, 400] on label "Continue with review" at bounding box center [268, 399] width 81 height 13
click at [228, 400] on input "Continue with review" at bounding box center [231, 396] width 7 height 7
radio input "true"
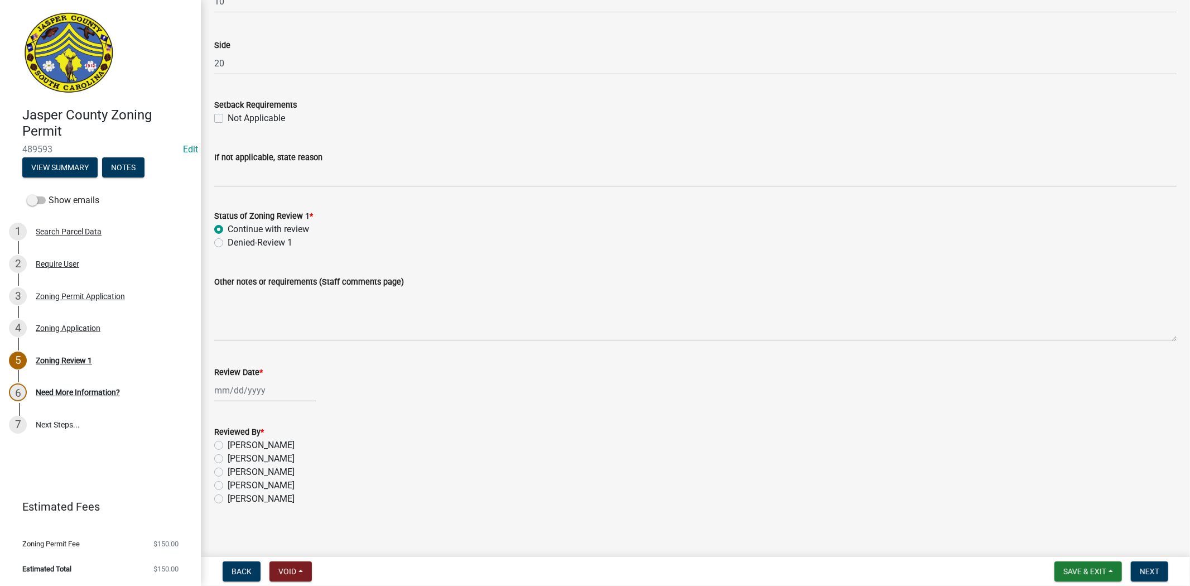
scroll to position [1788, 0]
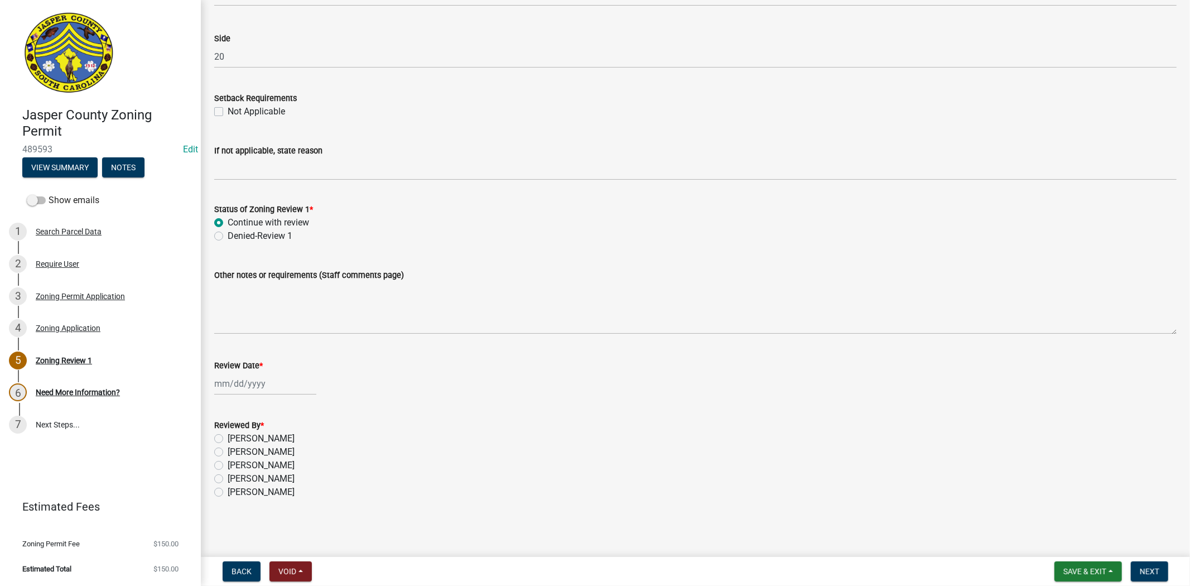
select select "10"
select select "2025"
click at [253, 386] on div "Jan Feb Mar Apr May Jun Jul Aug Sep Oct Nov Dec 1525 1526 1527 1528 1529 1530 1…" at bounding box center [265, 383] width 102 height 23
click at [263, 458] on div "8" at bounding box center [261, 460] width 18 height 18
type input "10/08/2025"
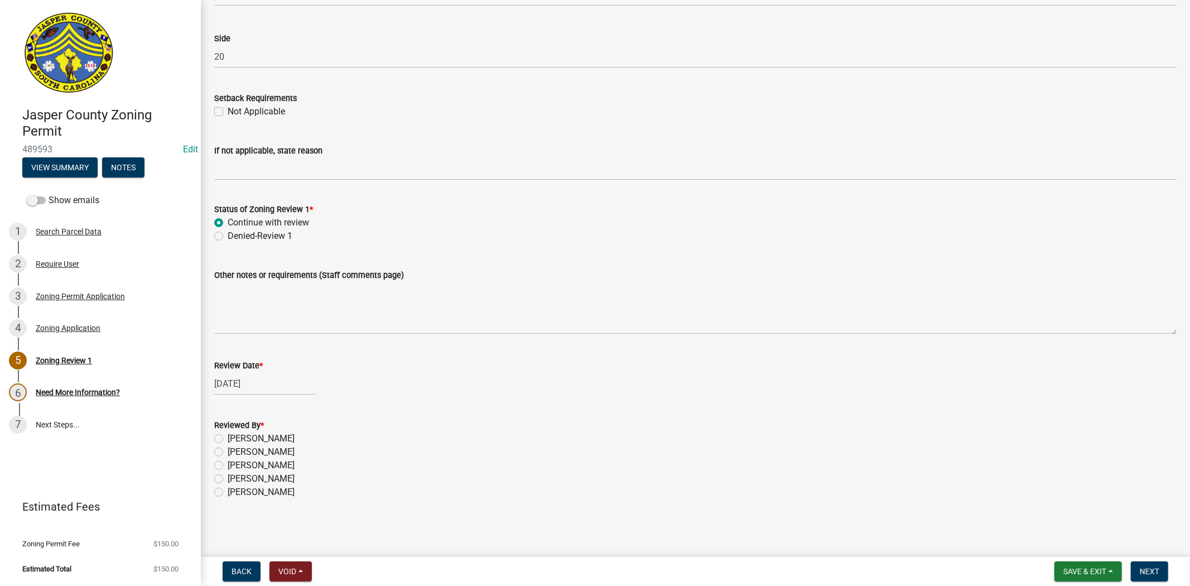
click at [228, 482] on label "Stephanie Oviedo" at bounding box center [261, 478] width 67 height 13
click at [228, 479] on input "Stephanie Oviedo" at bounding box center [231, 475] width 7 height 7
radio input "true"
click at [1151, 567] on span "Next" at bounding box center [1150, 571] width 20 height 9
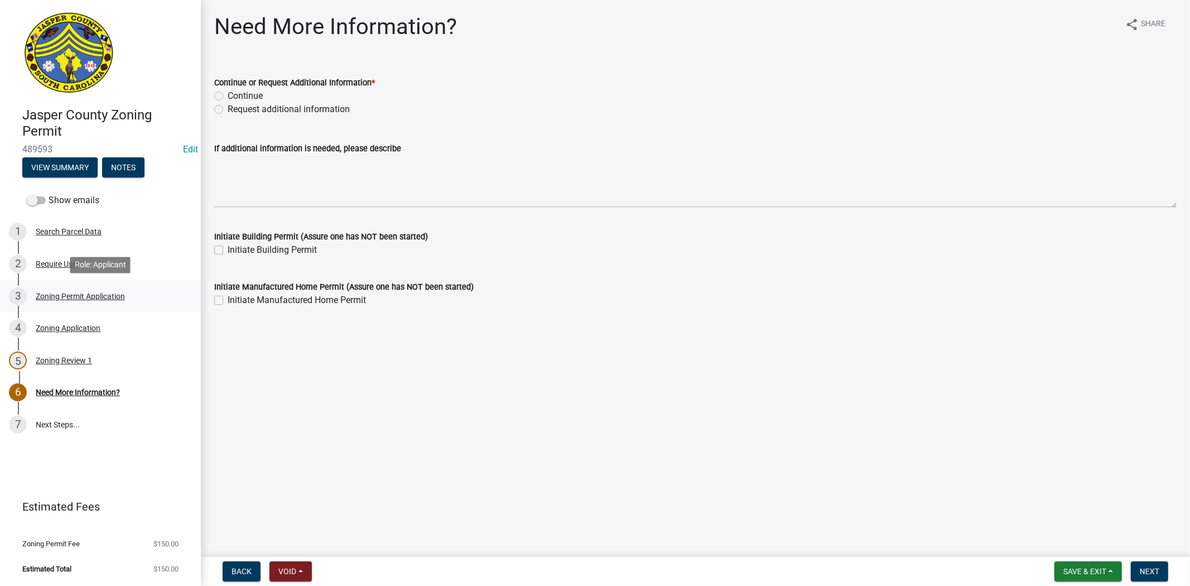
click at [66, 293] on div "Zoning Permit Application" at bounding box center [80, 296] width 89 height 8
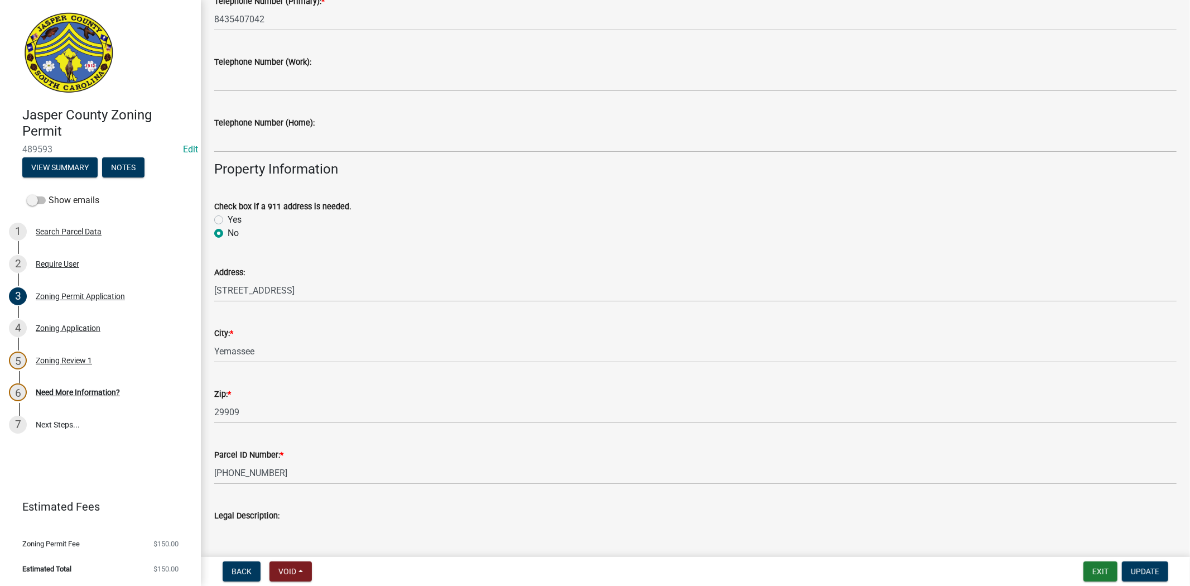
scroll to position [310, 0]
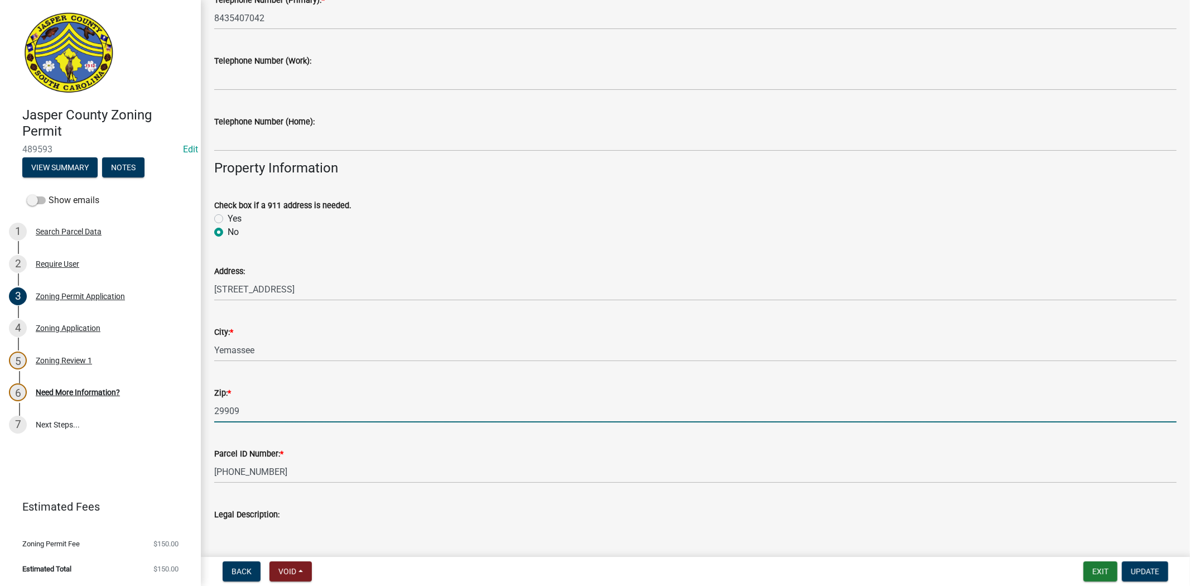
click at [300, 408] on input "29909" at bounding box center [695, 411] width 963 height 23
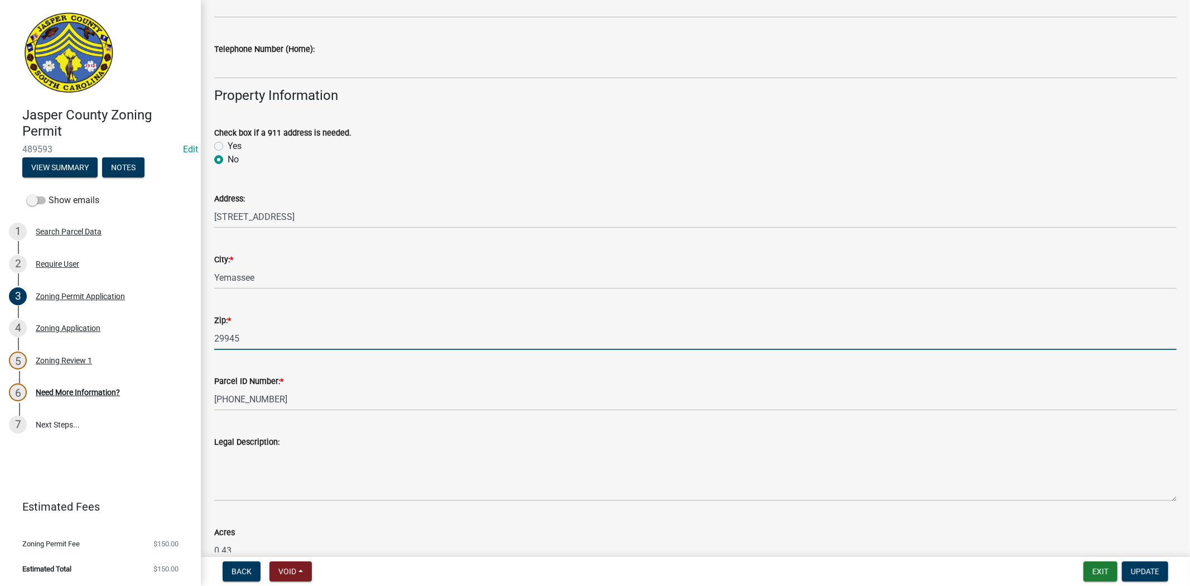
scroll to position [496, 0]
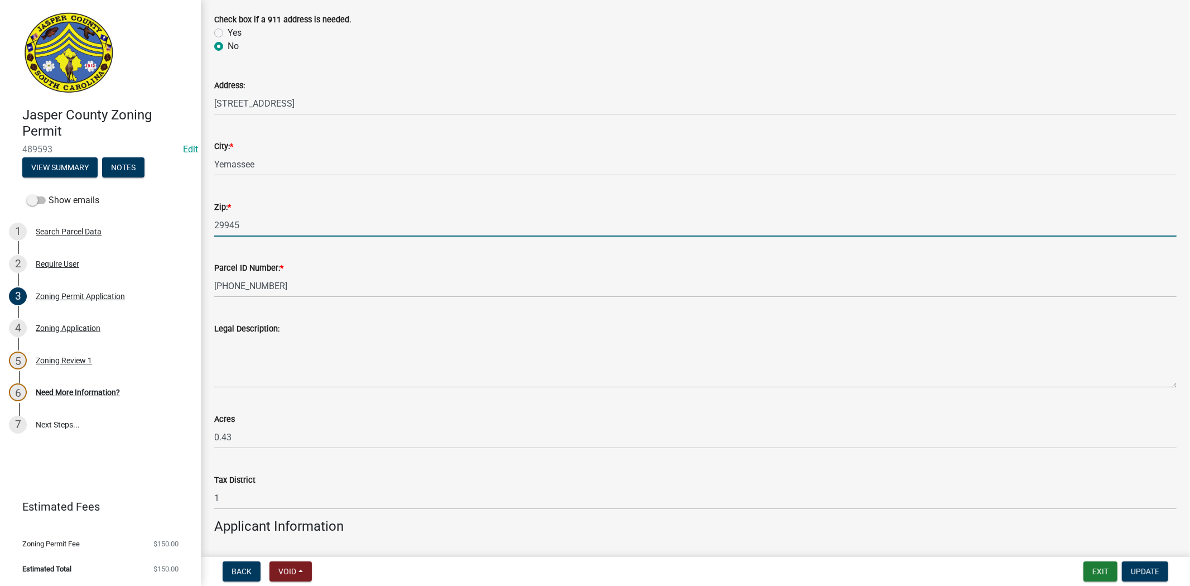
type input "29945"
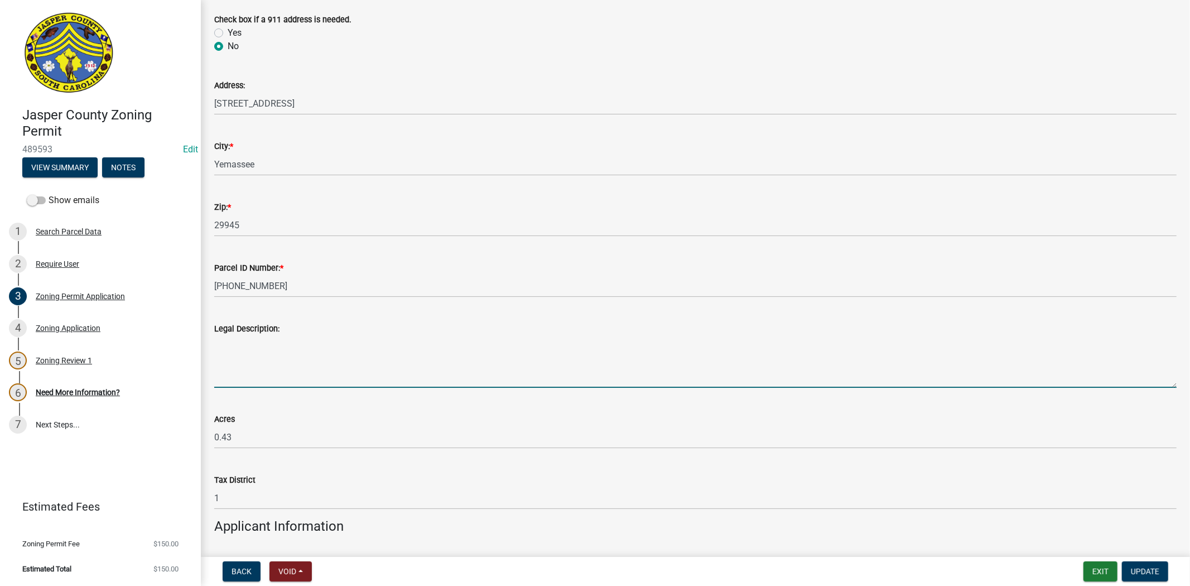
click at [339, 377] on textarea "Legal Description:" at bounding box center [695, 361] width 963 height 52
click at [248, 347] on textarea "Legal Description:" at bounding box center [695, 361] width 963 height 52
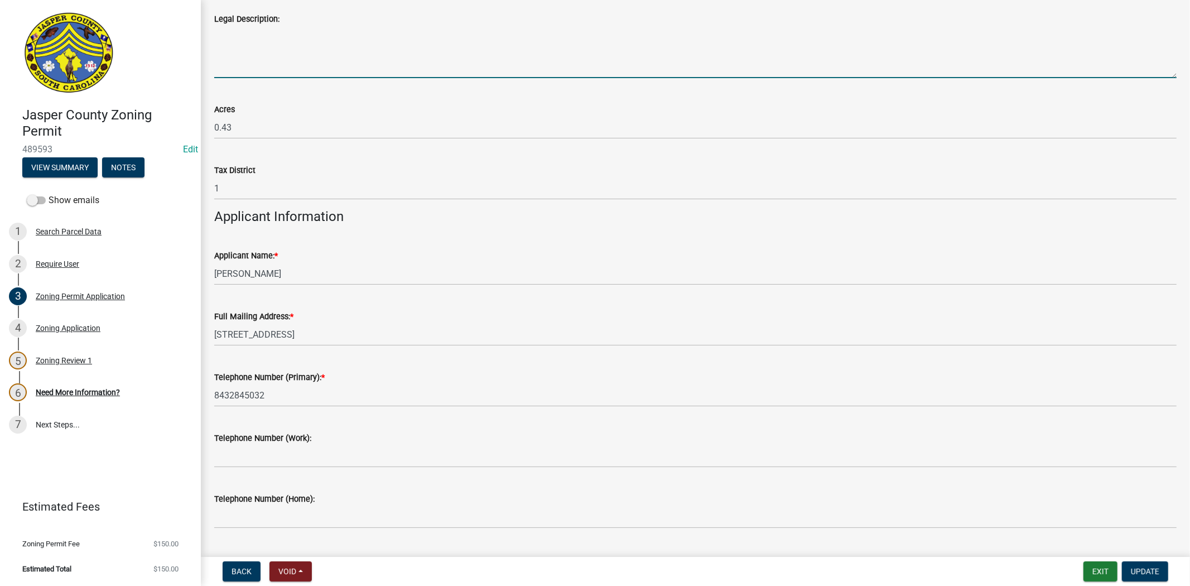
scroll to position [806, 0]
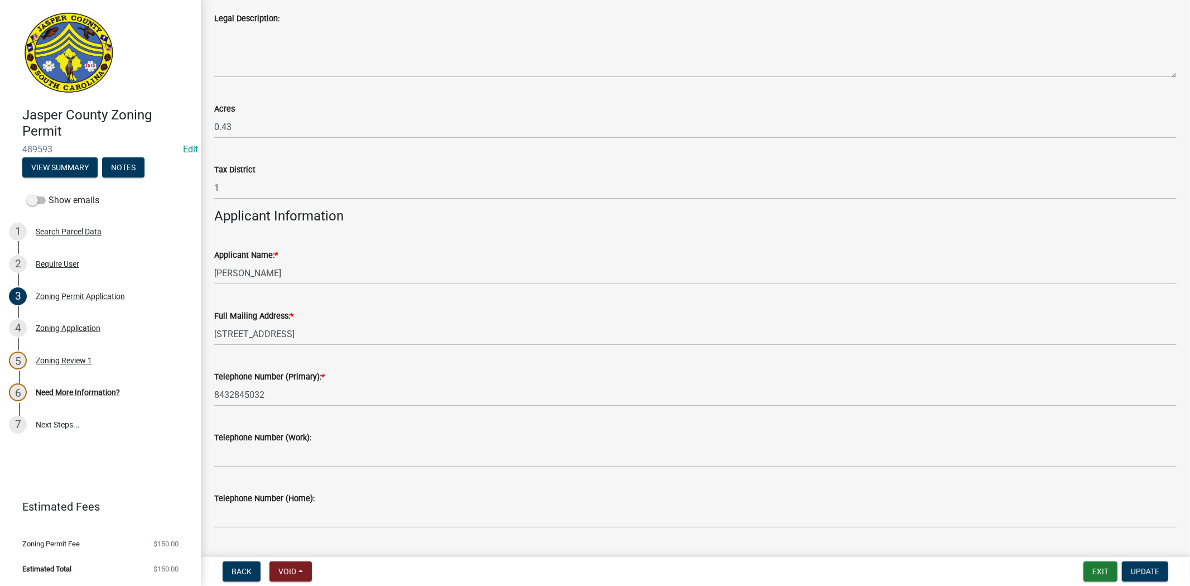
click at [210, 272] on div "Applicant Name: * Lisa Johnston" at bounding box center [695, 259] width 979 height 52
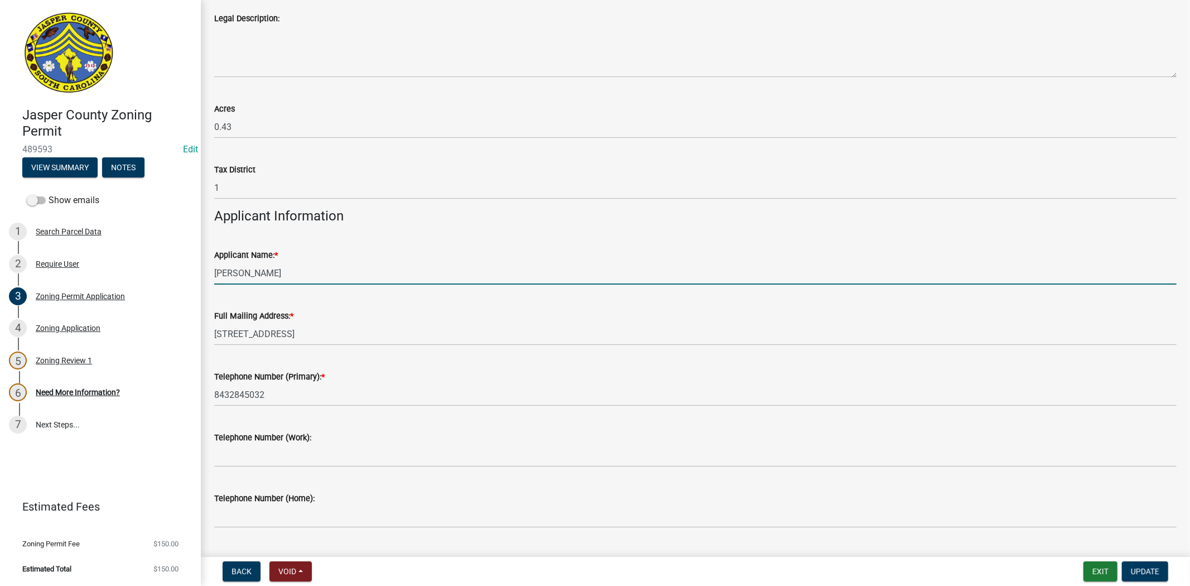
click at [216, 272] on input "Lisa Johnston" at bounding box center [695, 273] width 963 height 23
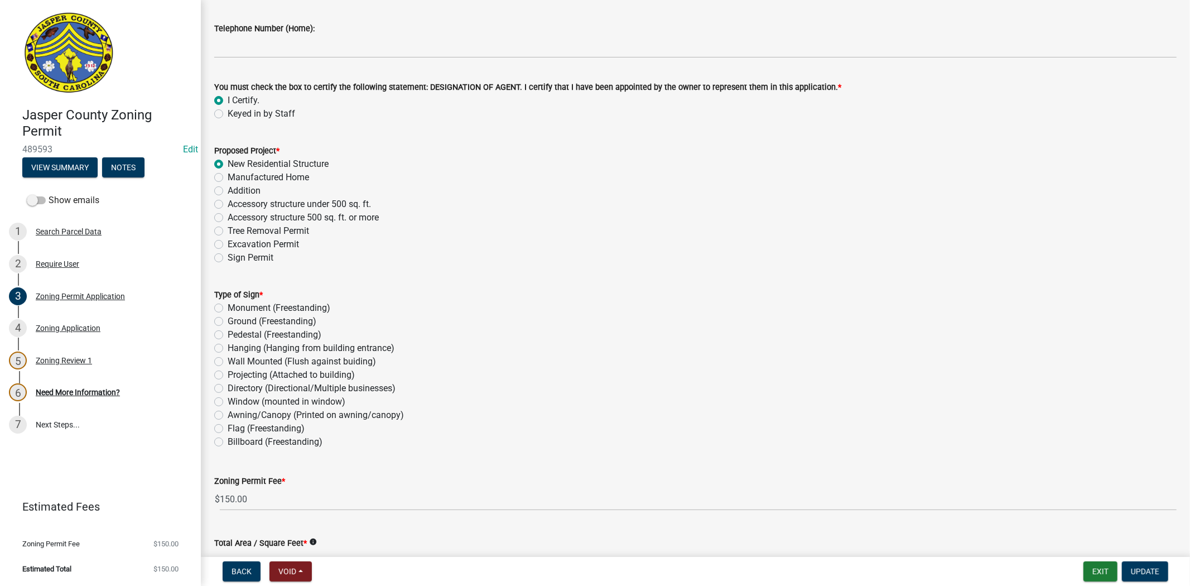
scroll to position [1302, 0]
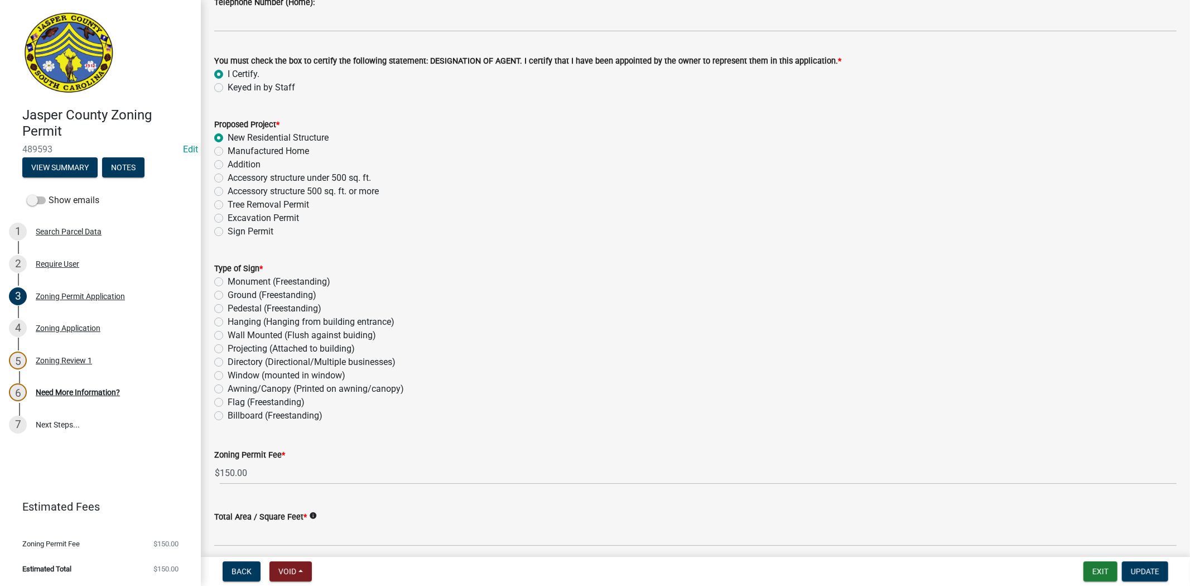
type input "DR. Horton - Lisa Johnston"
click at [228, 296] on label "Ground (Freestanding)" at bounding box center [272, 294] width 89 height 13
click at [228, 296] on input "Ground (Freestanding)" at bounding box center [231, 291] width 7 height 7
radio input "true"
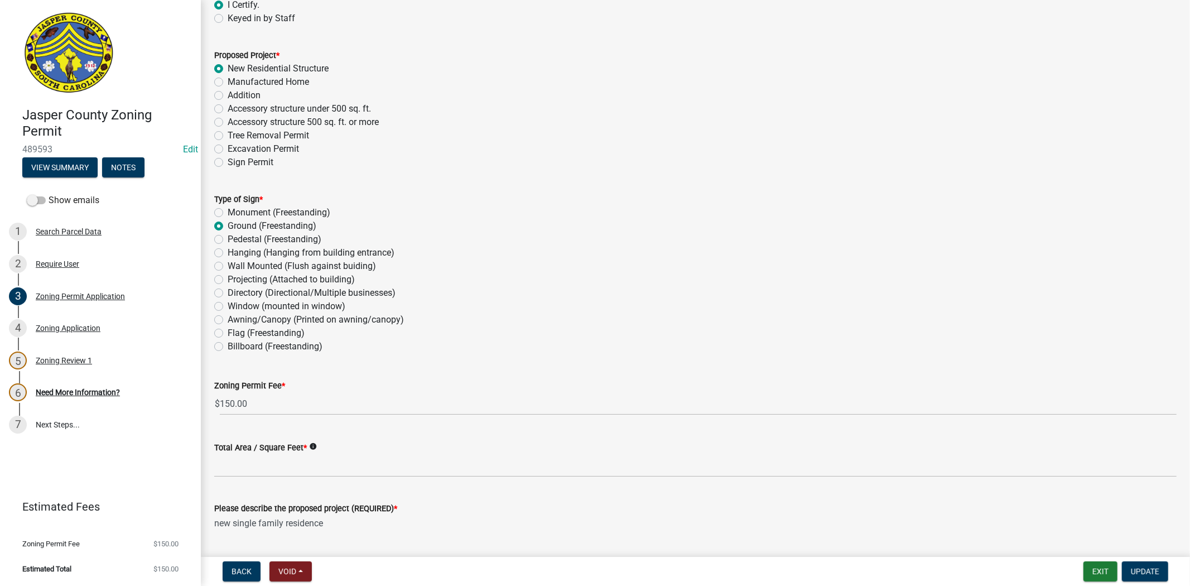
scroll to position [1488, 0]
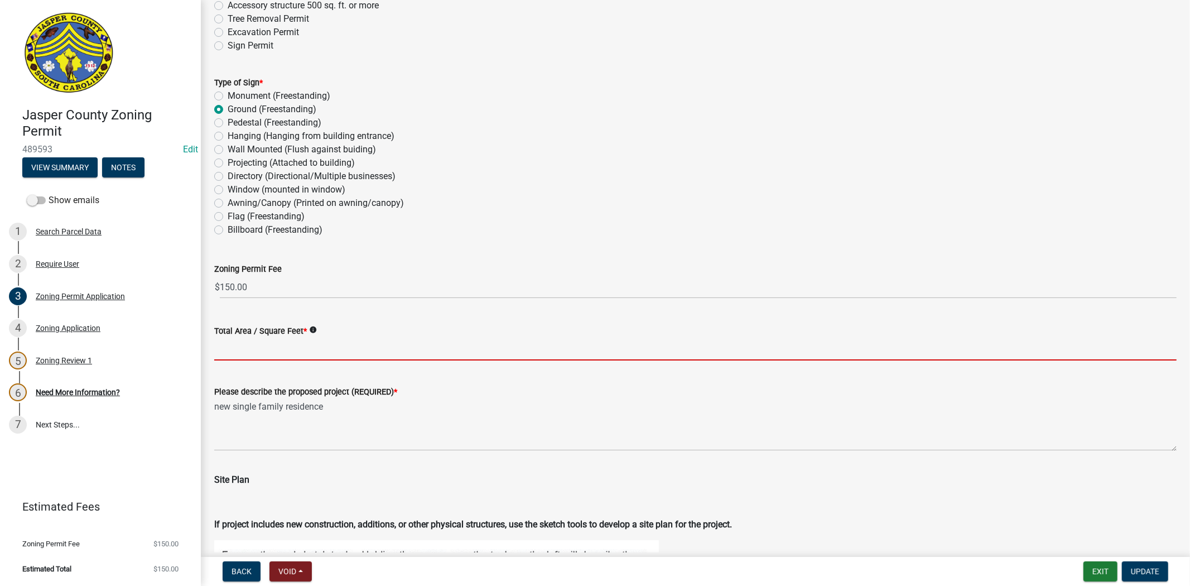
click at [247, 355] on input "Total Area / Square Feet *" at bounding box center [695, 349] width 963 height 23
type input "0"
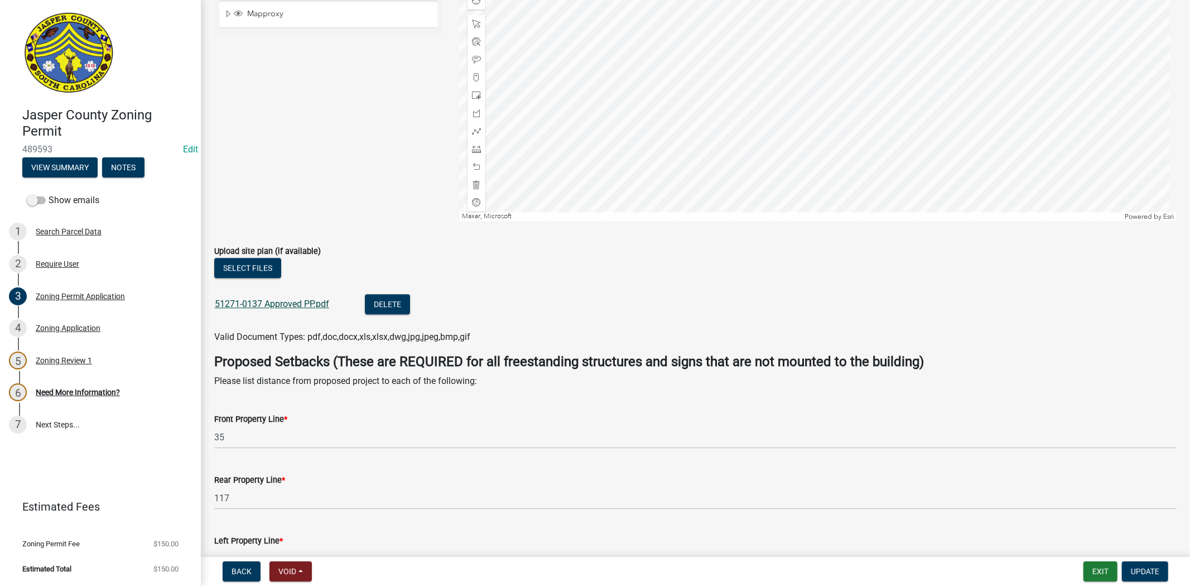
scroll to position [2313, 0]
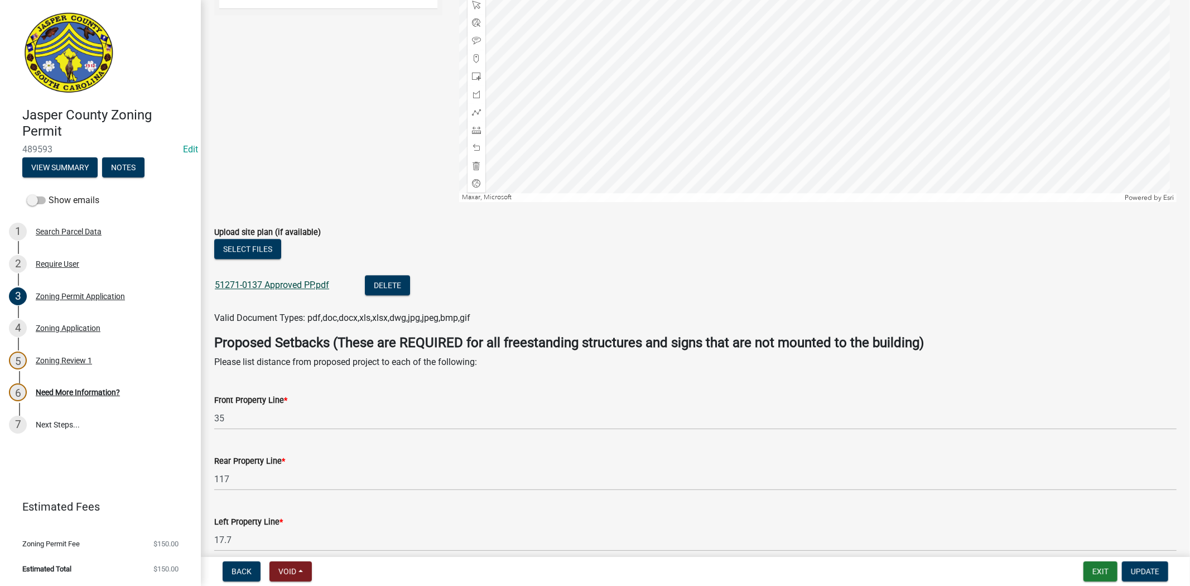
click at [305, 281] on link "51271-0137 Approved PP.pdf" at bounding box center [272, 285] width 114 height 11
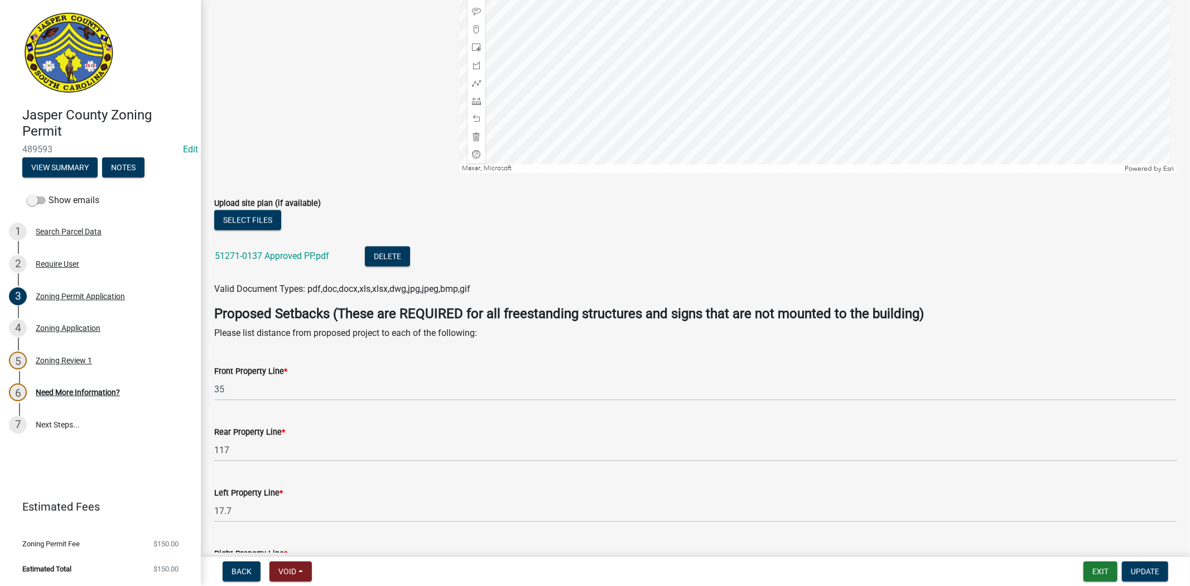
scroll to position [2356, 0]
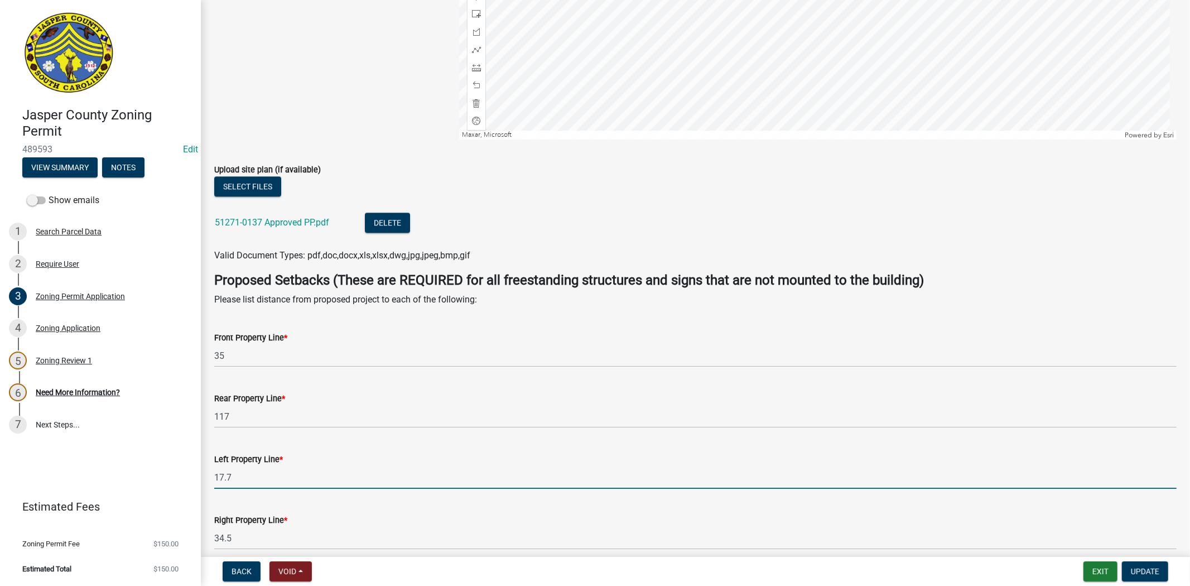
click at [257, 477] on input "17.7" at bounding box center [695, 477] width 963 height 23
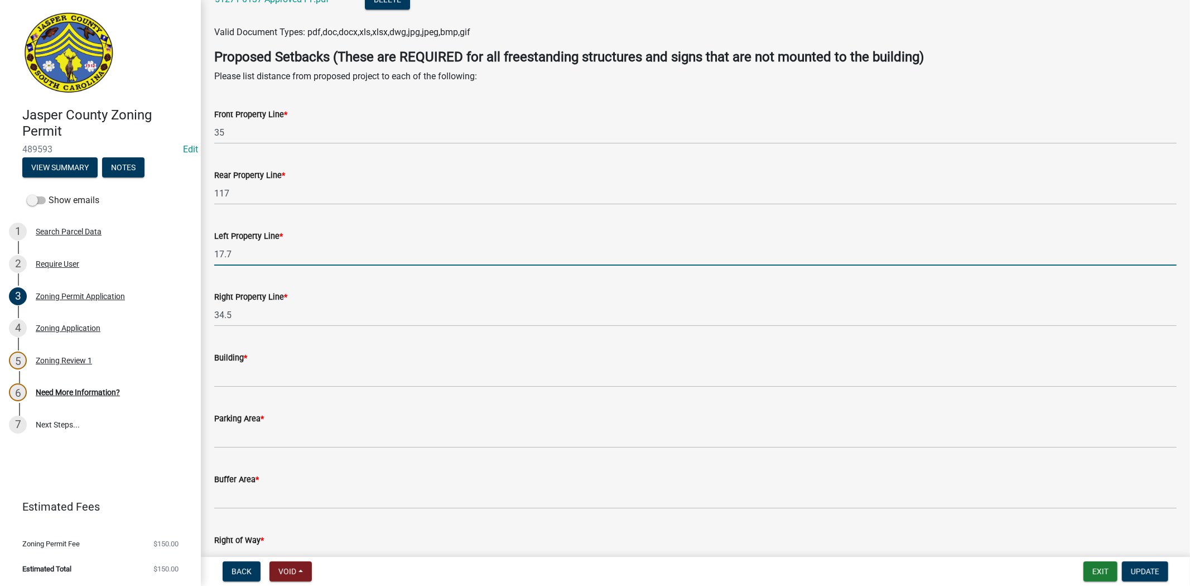
scroll to position [2604, 0]
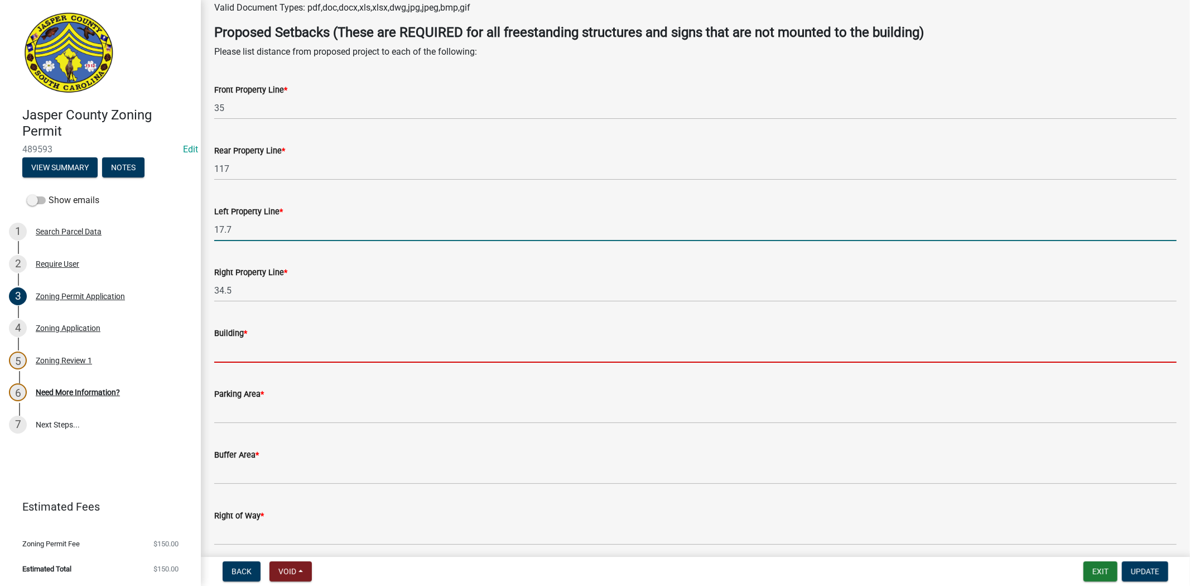
click at [248, 358] on input "Building *" at bounding box center [695, 351] width 963 height 23
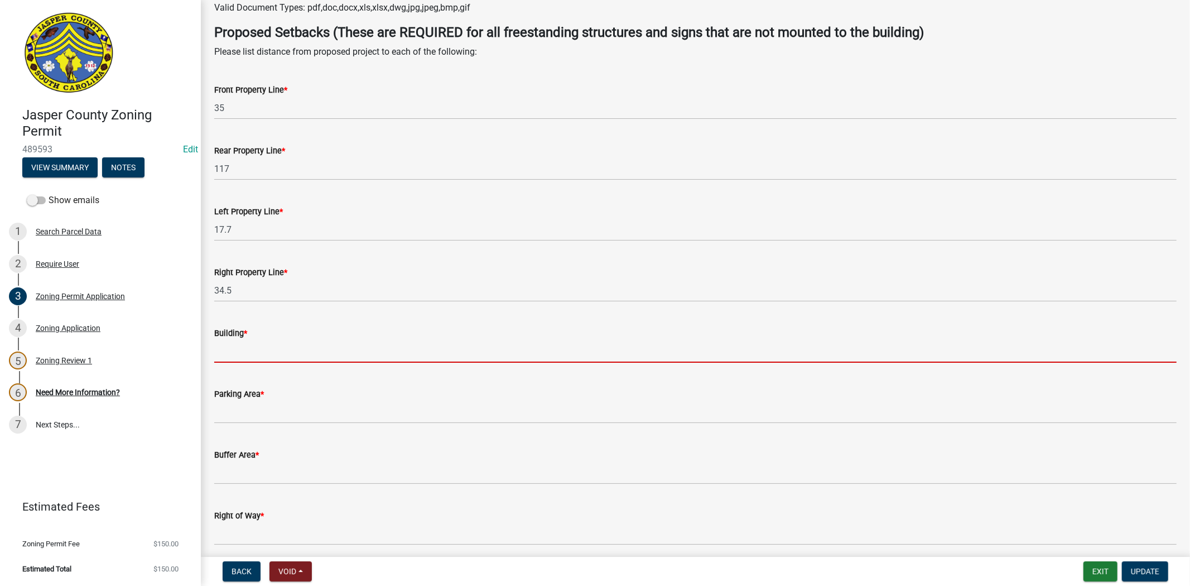
type input "n/a"
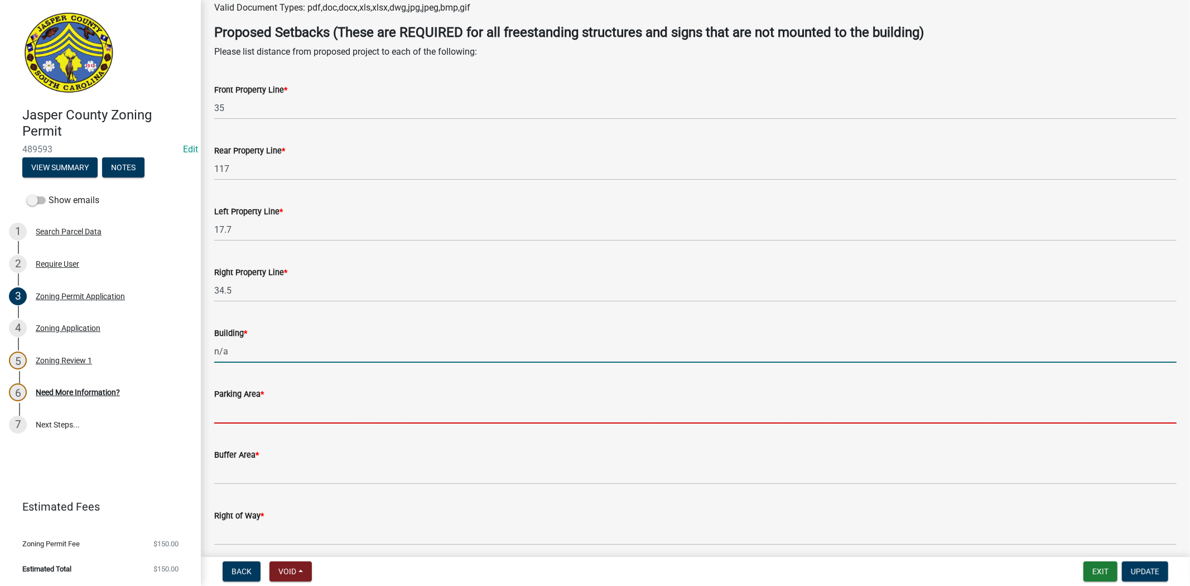
click at [295, 410] on input "Parking Area *" at bounding box center [695, 412] width 963 height 23
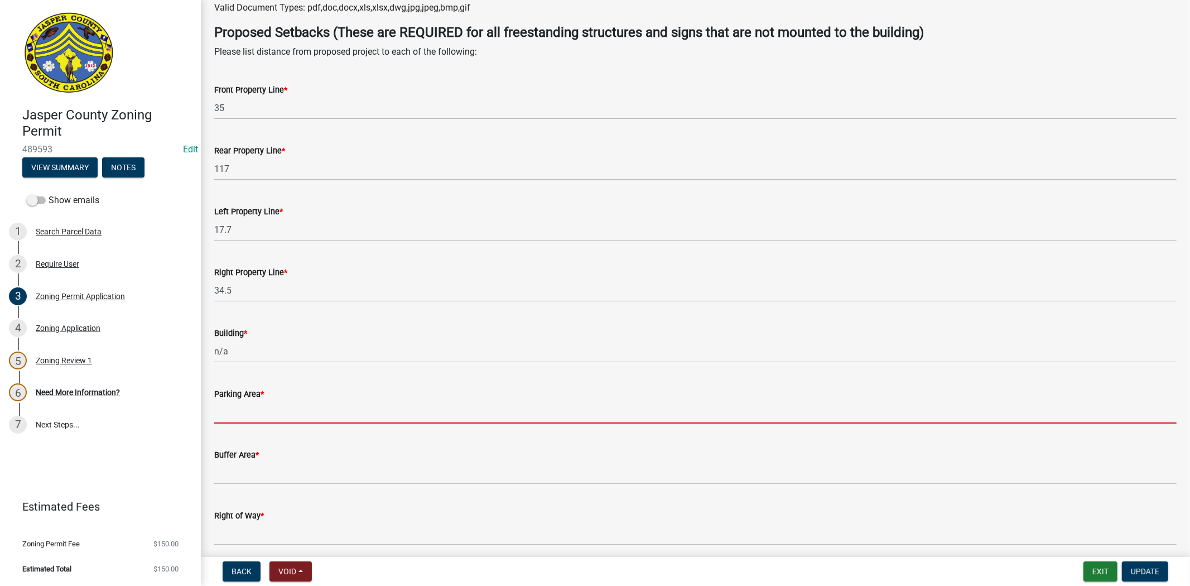
type input "n/a"
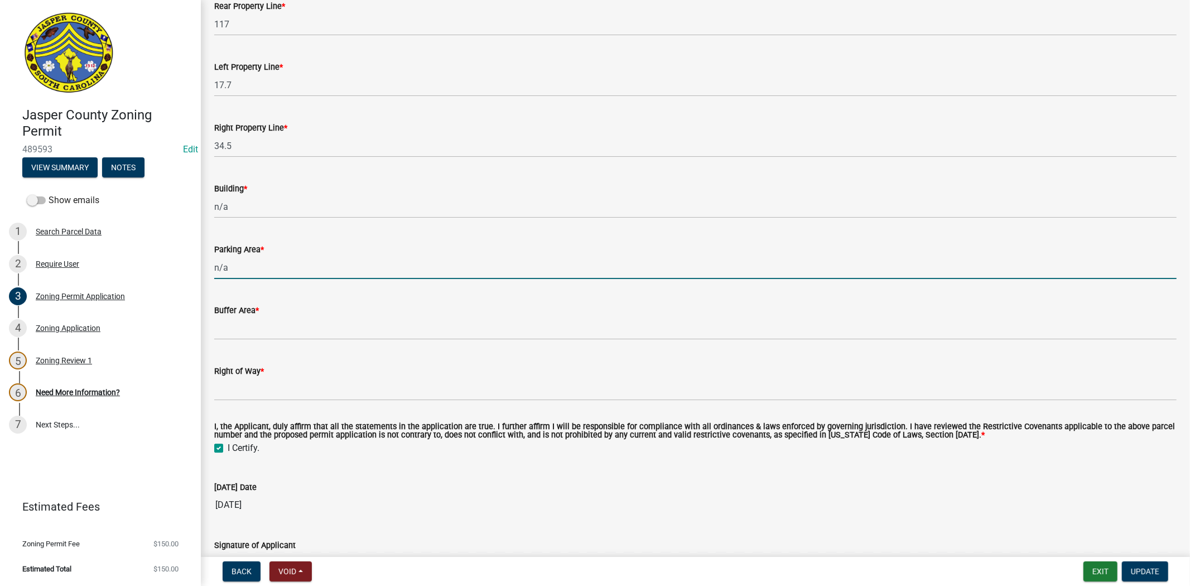
scroll to position [2790, 0]
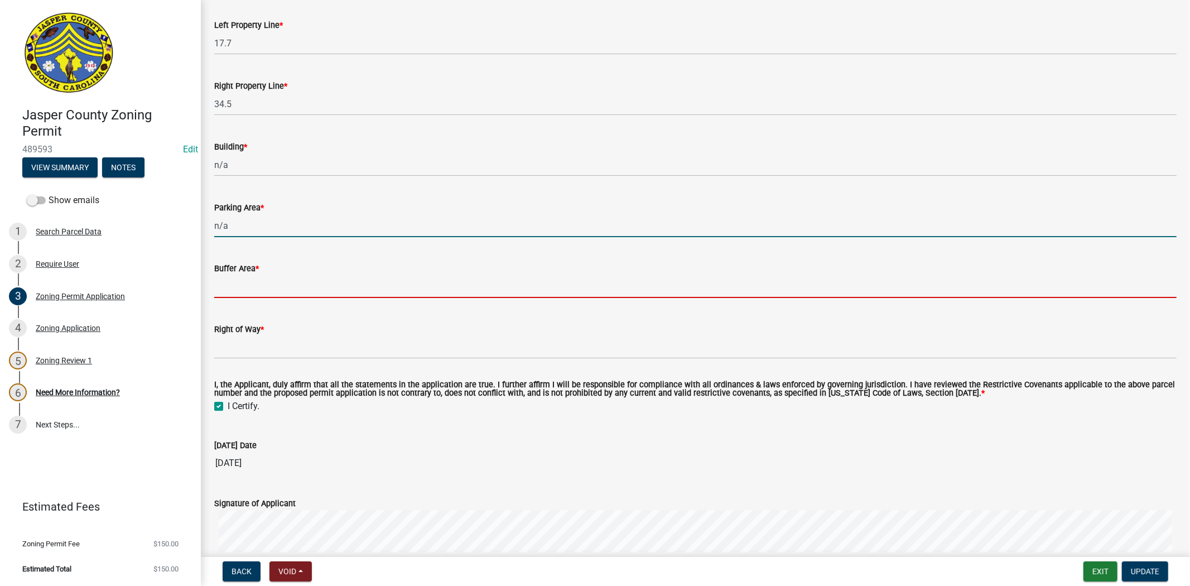
click at [266, 280] on input "Buffer Area *" at bounding box center [695, 286] width 963 height 23
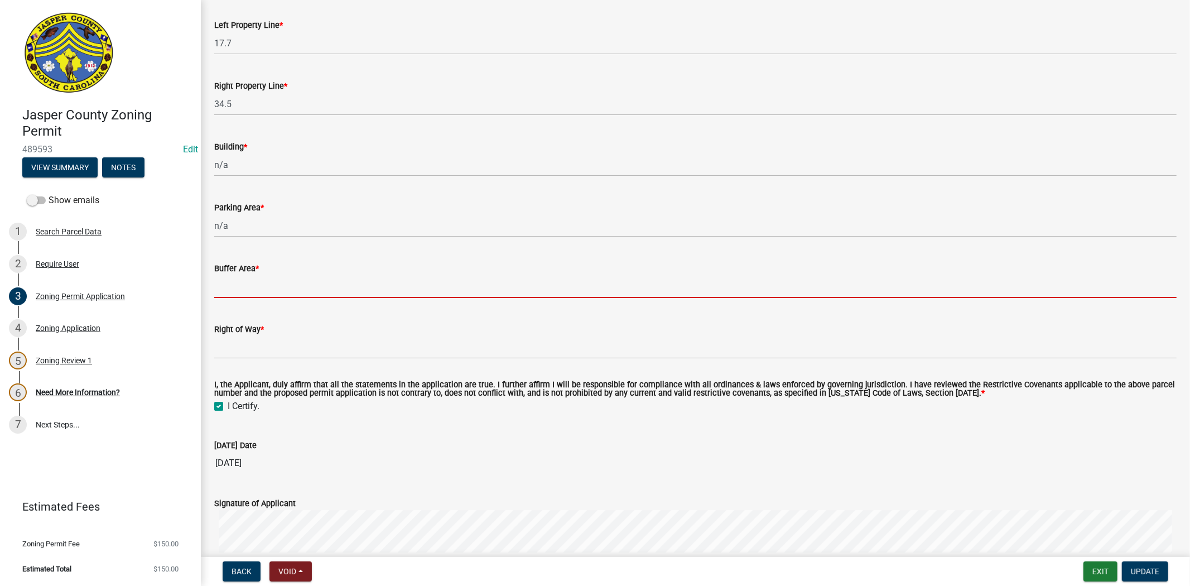
type input "n/a"
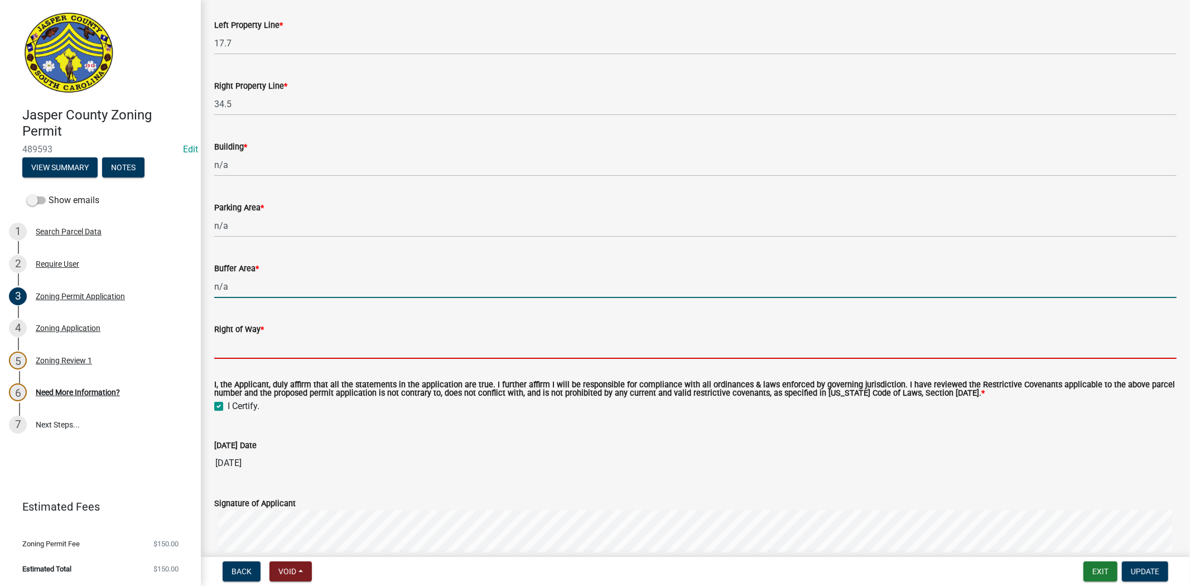
click at [271, 349] on input "Right of Way *" at bounding box center [695, 347] width 963 height 23
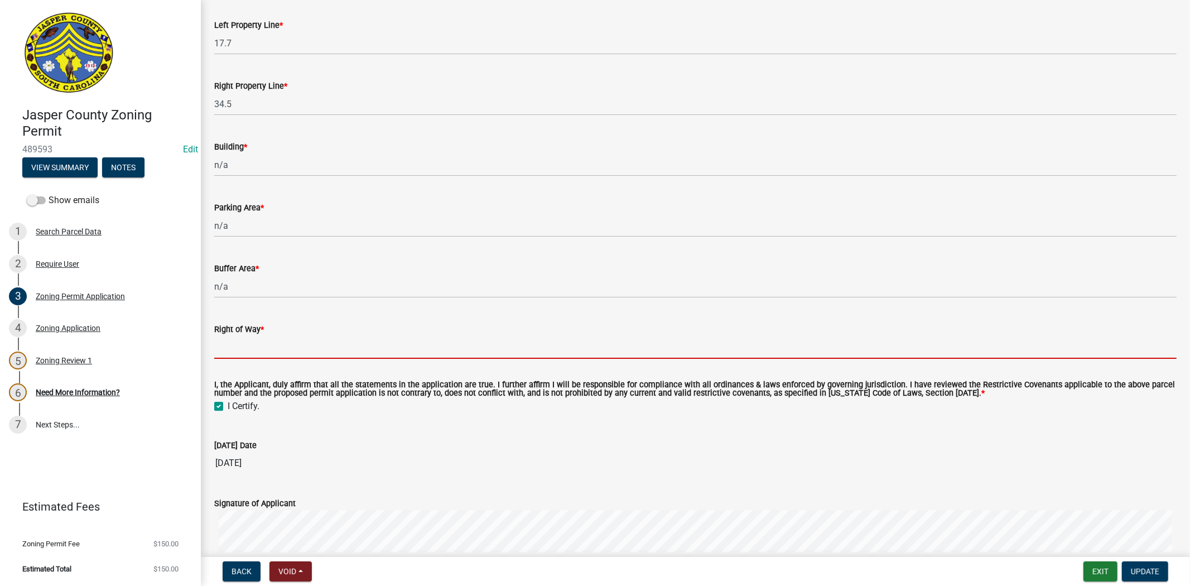
type input "n/a"
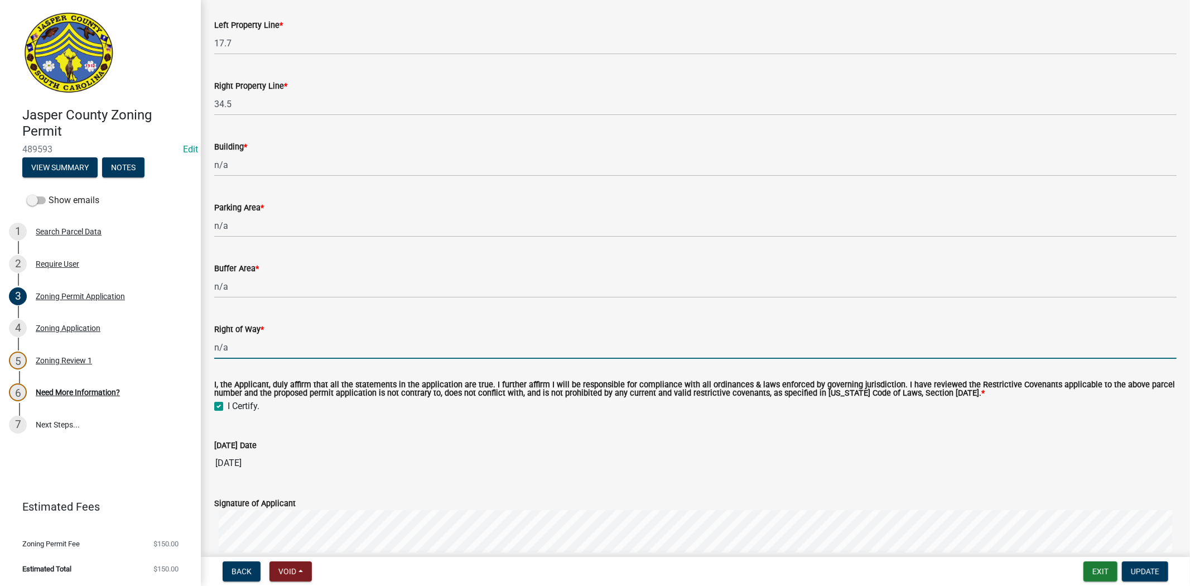
scroll to position [2997, 0]
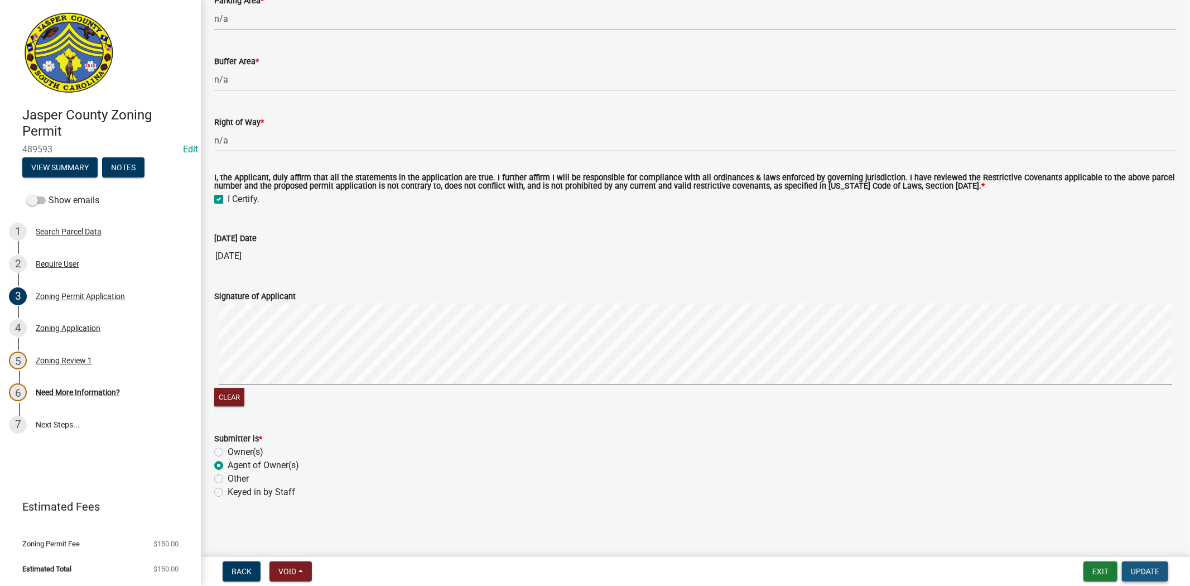
click at [1160, 573] on button "Update" at bounding box center [1145, 571] width 46 height 20
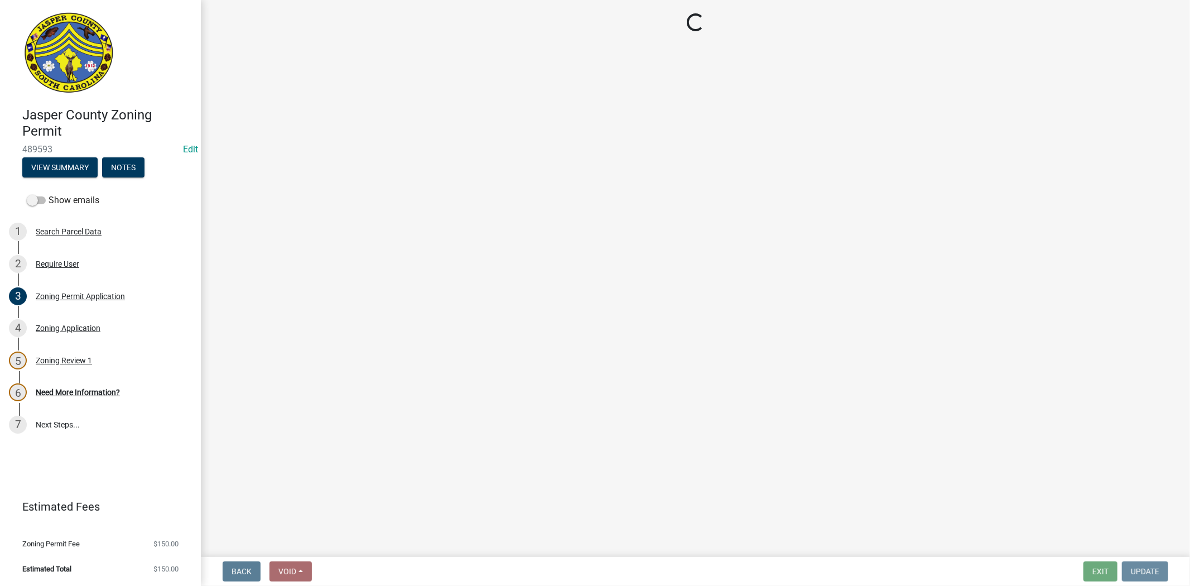
scroll to position [0, 0]
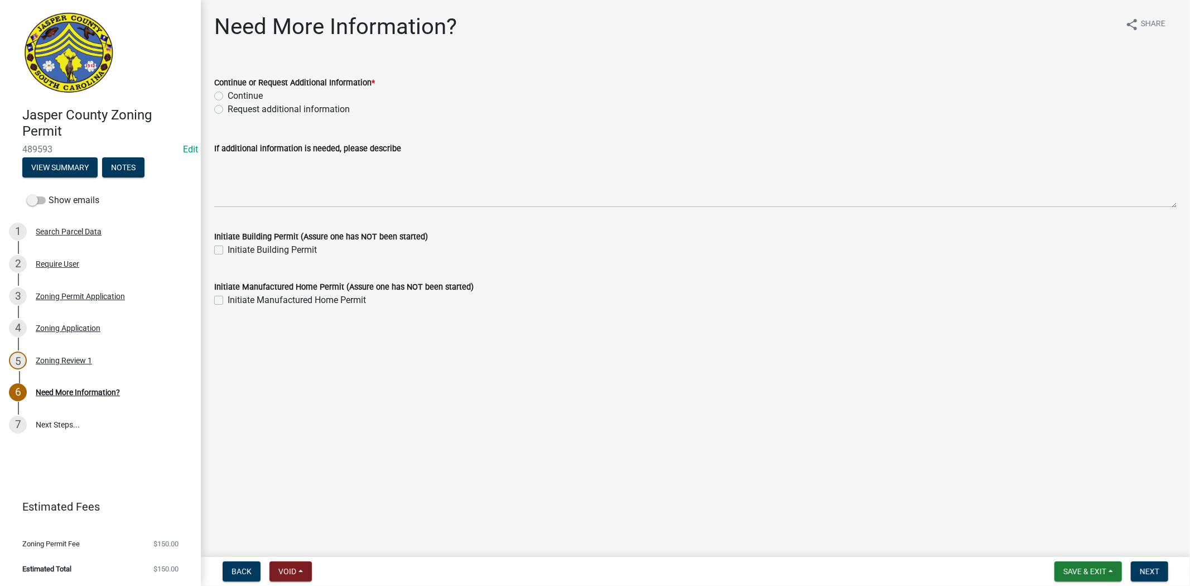
click at [228, 95] on label "Continue" at bounding box center [245, 95] width 35 height 13
click at [228, 95] on input "Continue" at bounding box center [231, 92] width 7 height 7
radio input "true"
click at [1145, 568] on span "Next" at bounding box center [1150, 571] width 20 height 9
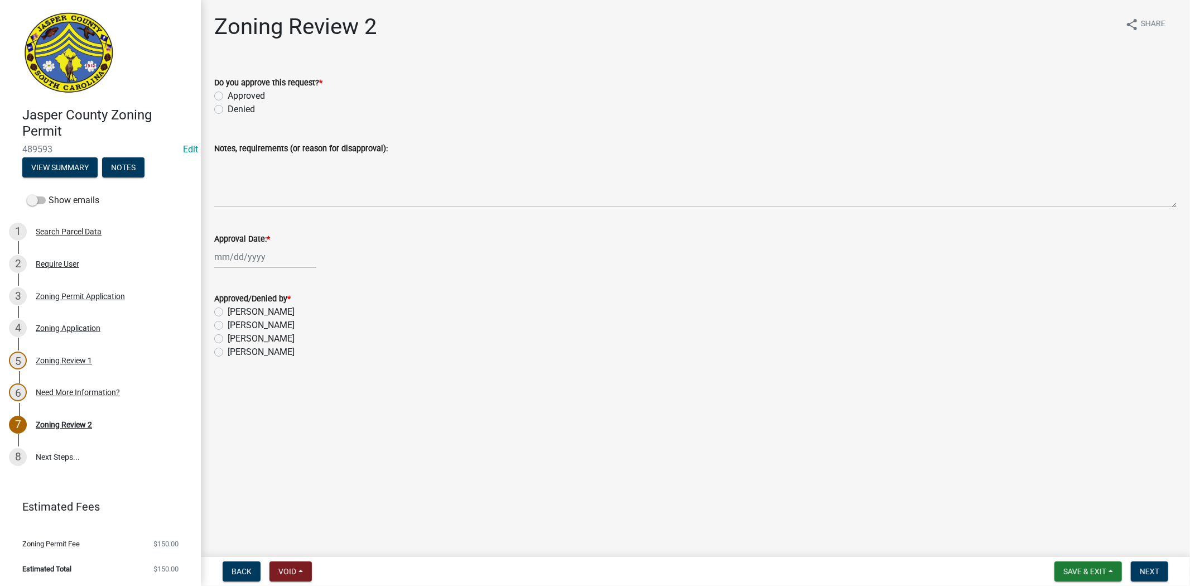
click at [228, 95] on label "Approved" at bounding box center [246, 95] width 37 height 13
click at [228, 95] on input "Approved" at bounding box center [231, 92] width 7 height 7
radio input "true"
click at [256, 262] on div at bounding box center [265, 257] width 102 height 23
select select "10"
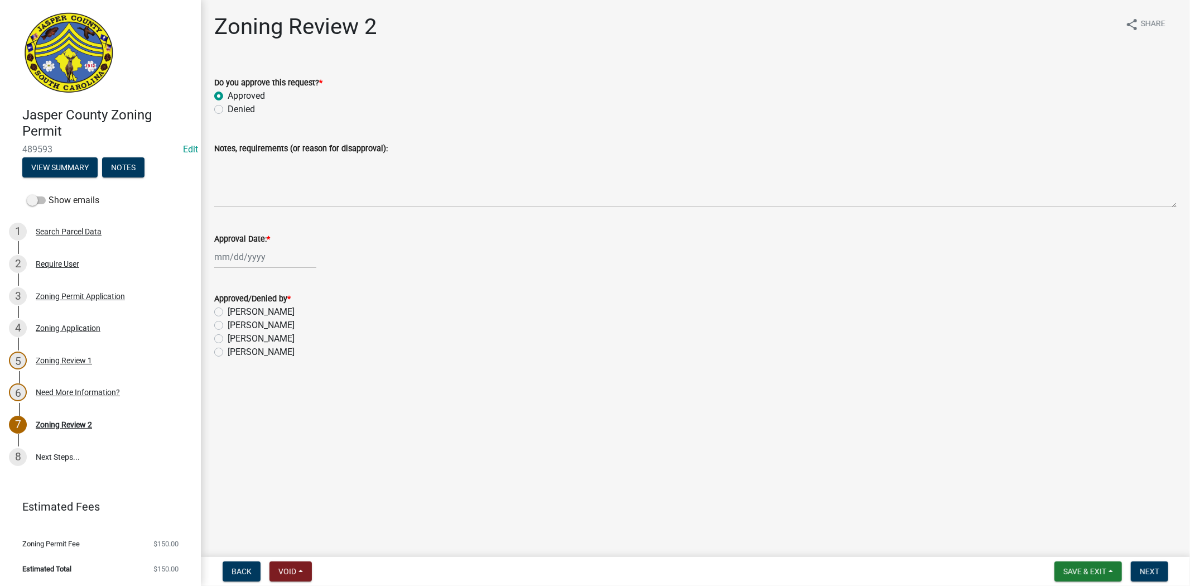
select select "2025"
click at [263, 330] on div "8" at bounding box center [261, 334] width 18 height 18
type input "[DATE]"
click at [228, 339] on label "Stephanie Oviedo" at bounding box center [261, 338] width 67 height 13
click at [228, 339] on input "Stephanie Oviedo" at bounding box center [231, 335] width 7 height 7
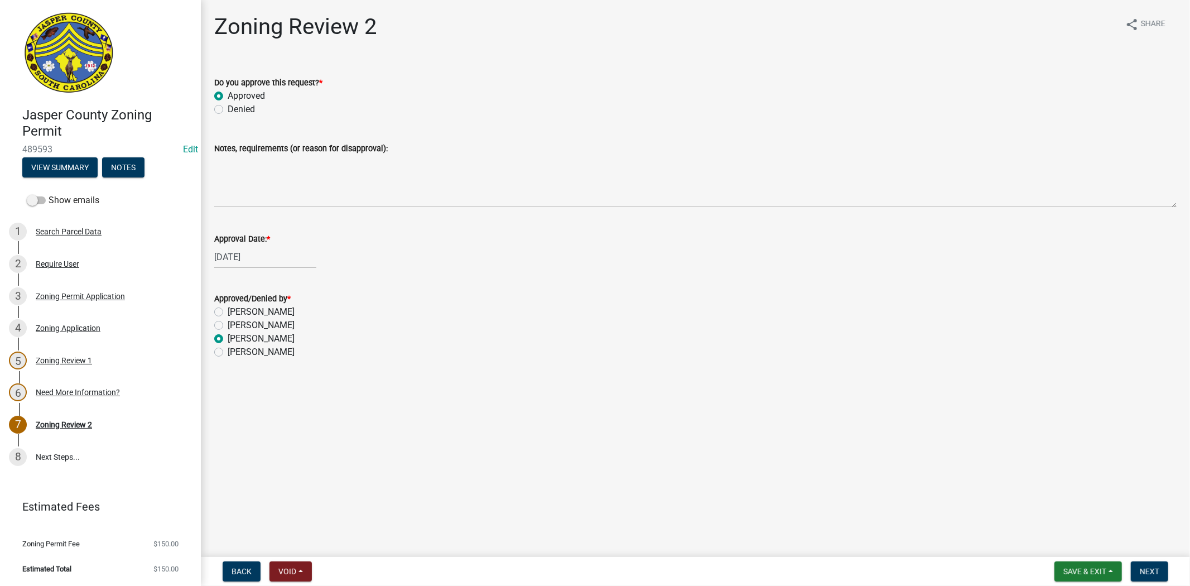
radio input "true"
click at [1154, 570] on span "Next" at bounding box center [1150, 571] width 20 height 9
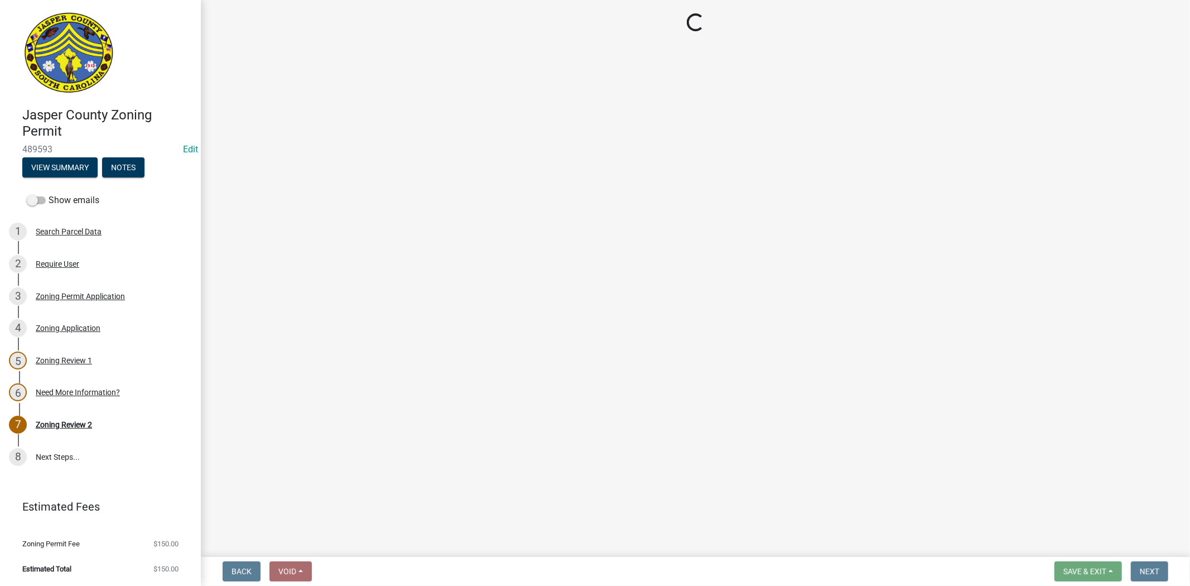
select select "3: 3"
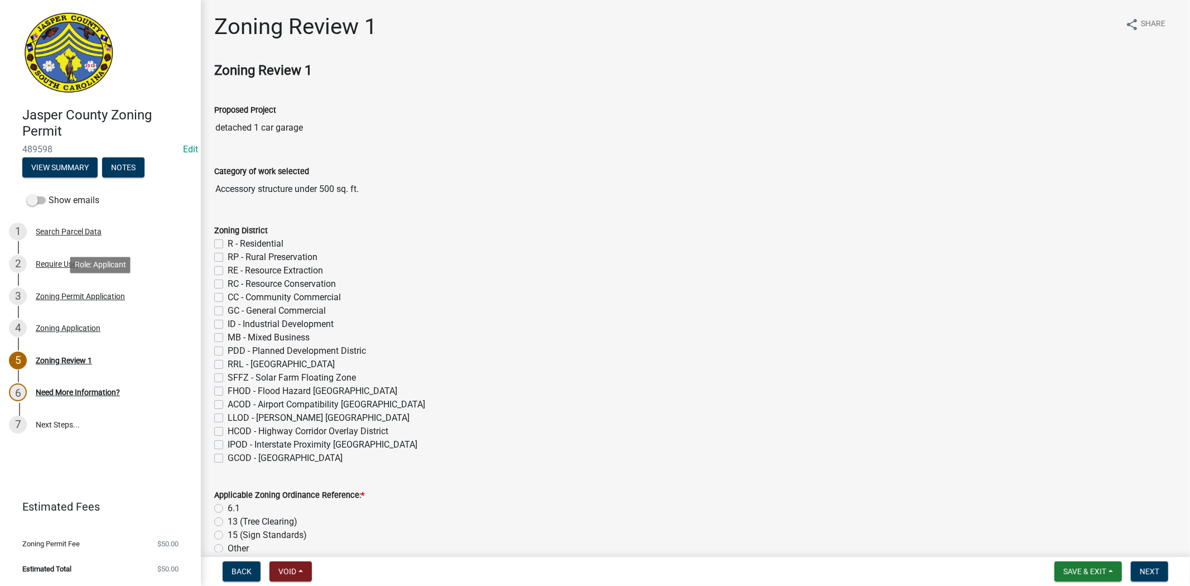
click at [93, 292] on div "Zoning Permit Application" at bounding box center [80, 296] width 89 height 8
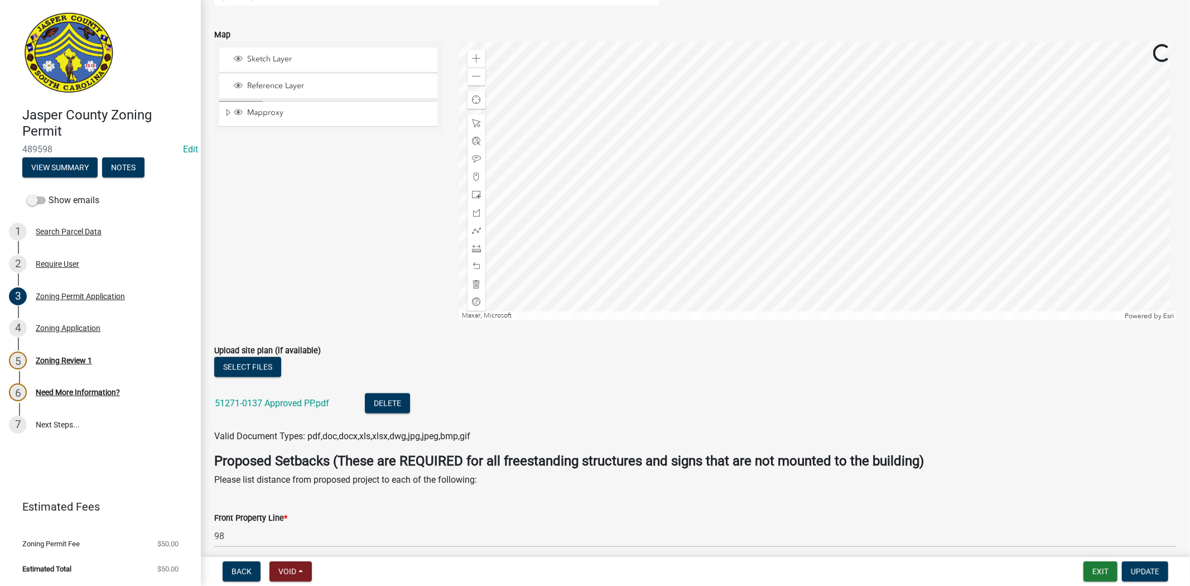
scroll to position [1798, 0]
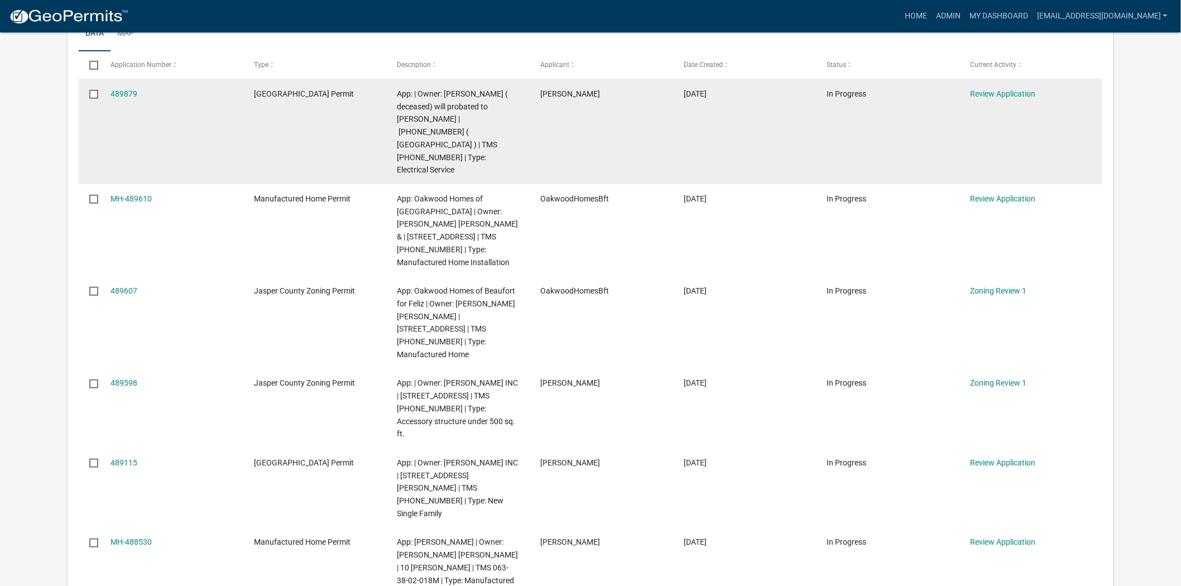
scroll to position [248, 0]
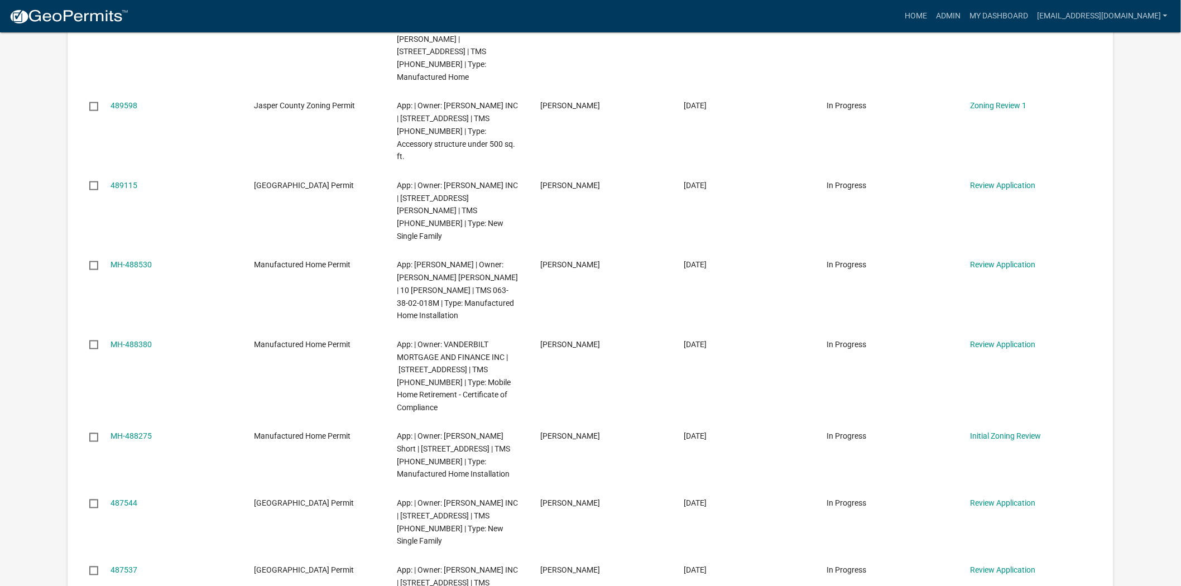
scroll to position [496, 0]
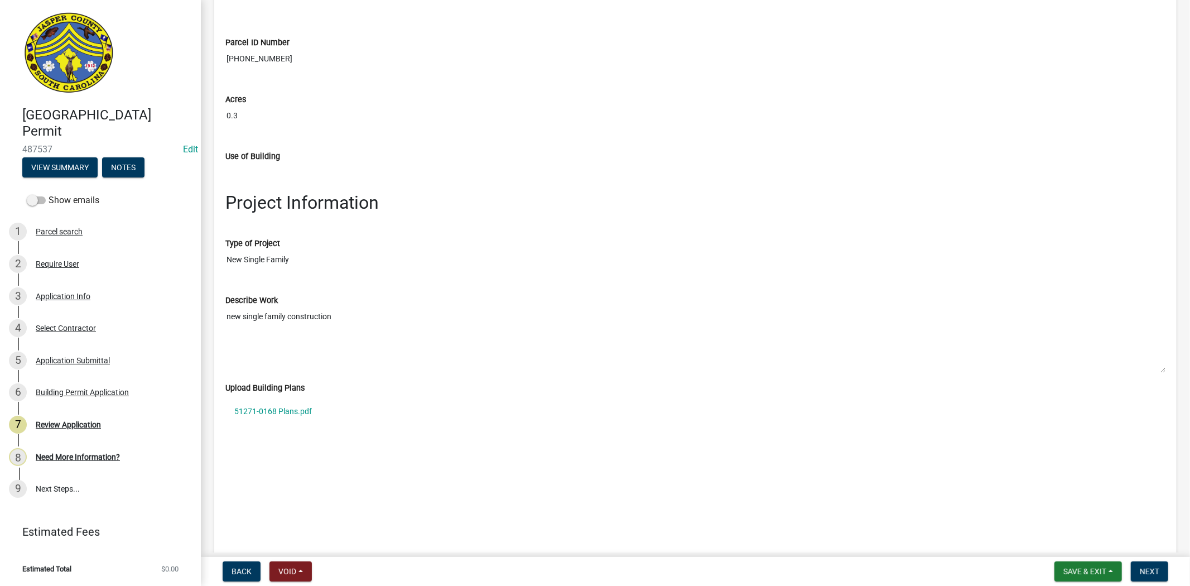
scroll to position [1488, 0]
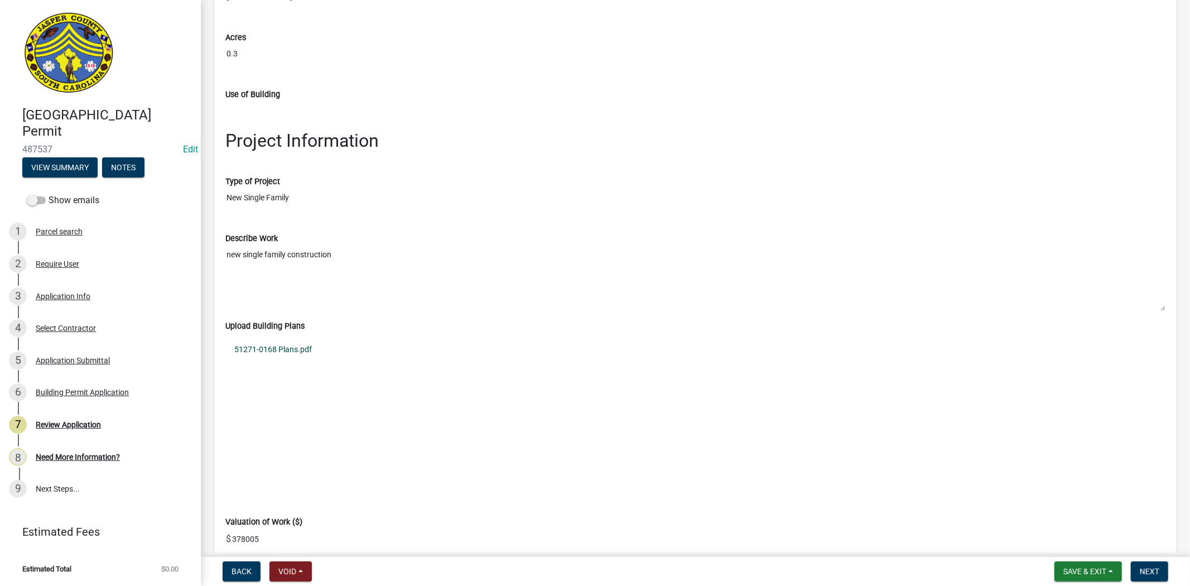
click at [297, 356] on link "51271-0168 Plans.pdf" at bounding box center [695, 350] width 940 height 26
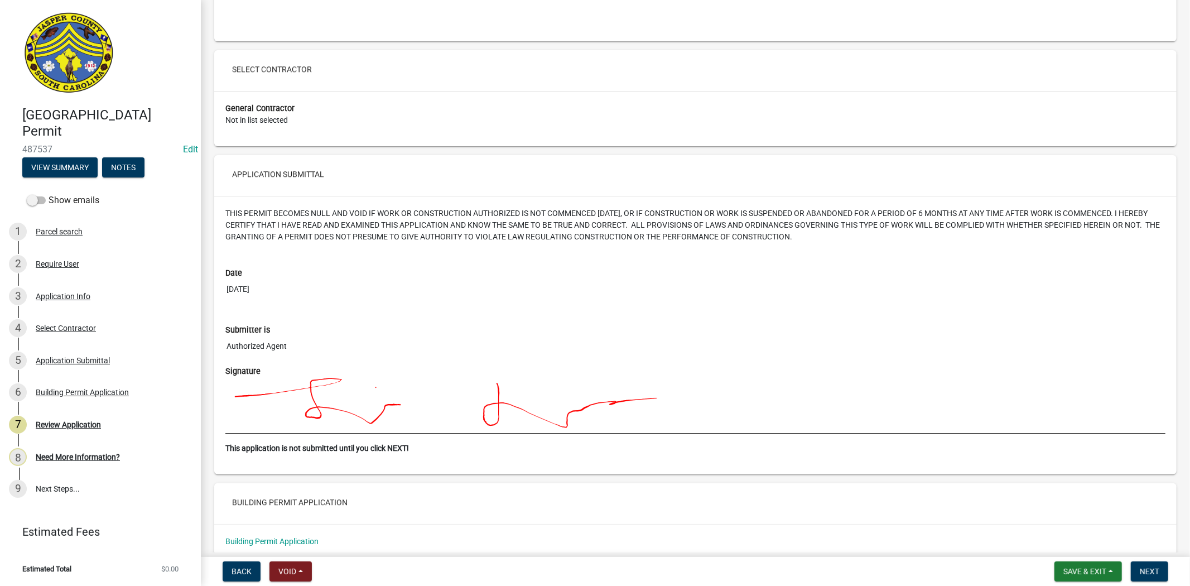
scroll to position [2574, 0]
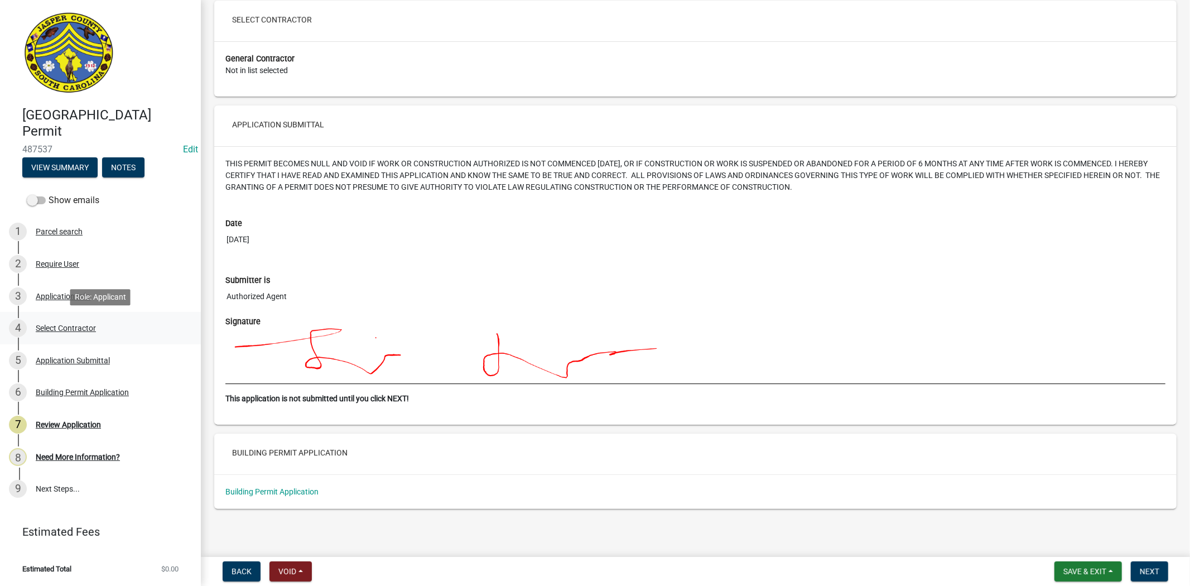
click at [64, 326] on div "Select Contractor" at bounding box center [66, 328] width 60 height 8
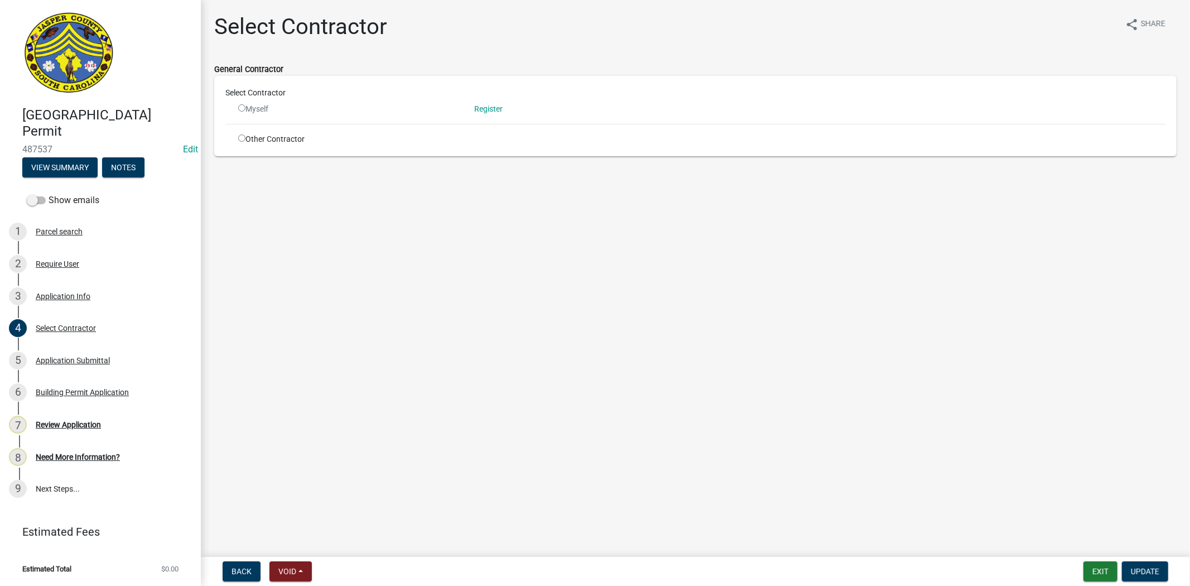
click at [242, 138] on input "radio" at bounding box center [241, 137] width 7 height 7
radio input "true"
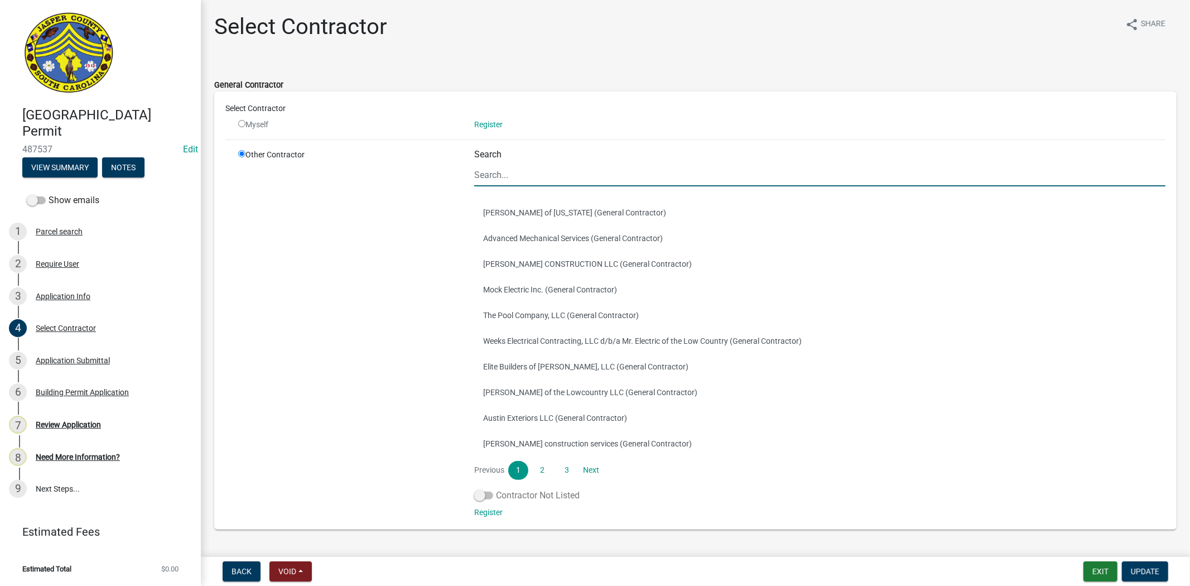
click at [490, 494] on span at bounding box center [483, 496] width 19 height 8
click at [496, 489] on input "Contractor Not Listed" at bounding box center [496, 489] width 0 height 0
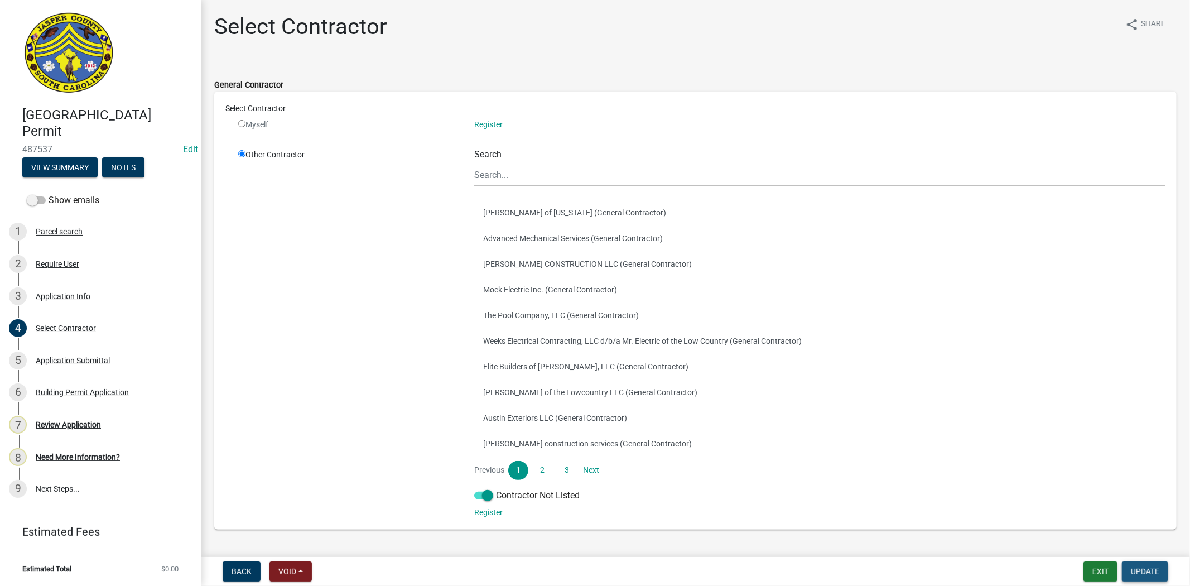
click at [1137, 568] on span "Update" at bounding box center [1145, 571] width 28 height 9
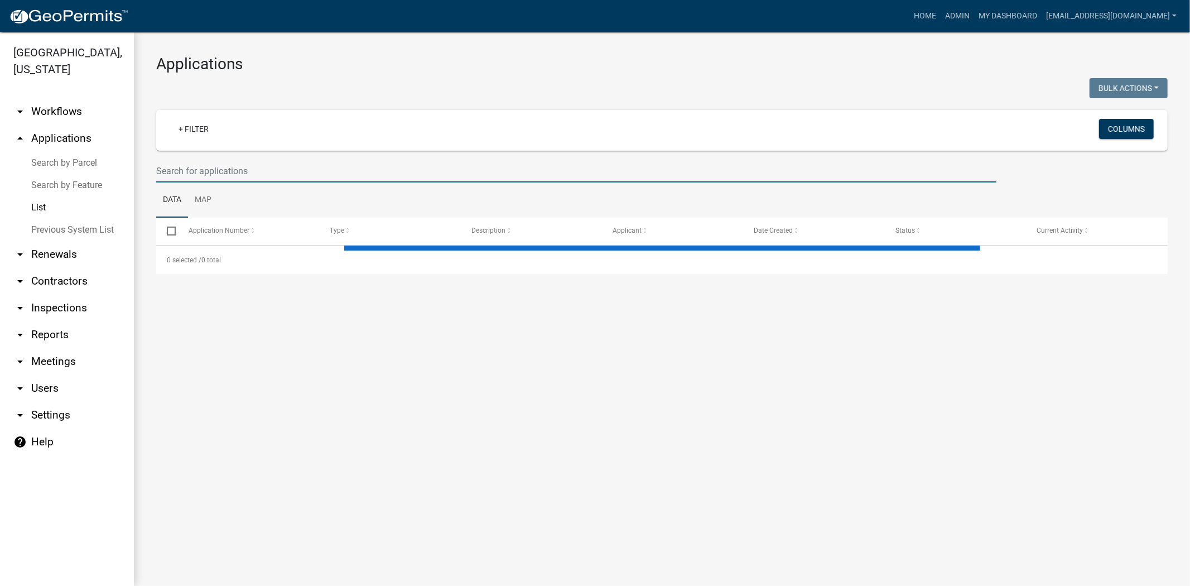
click at [337, 168] on input "text" at bounding box center [576, 171] width 840 height 23
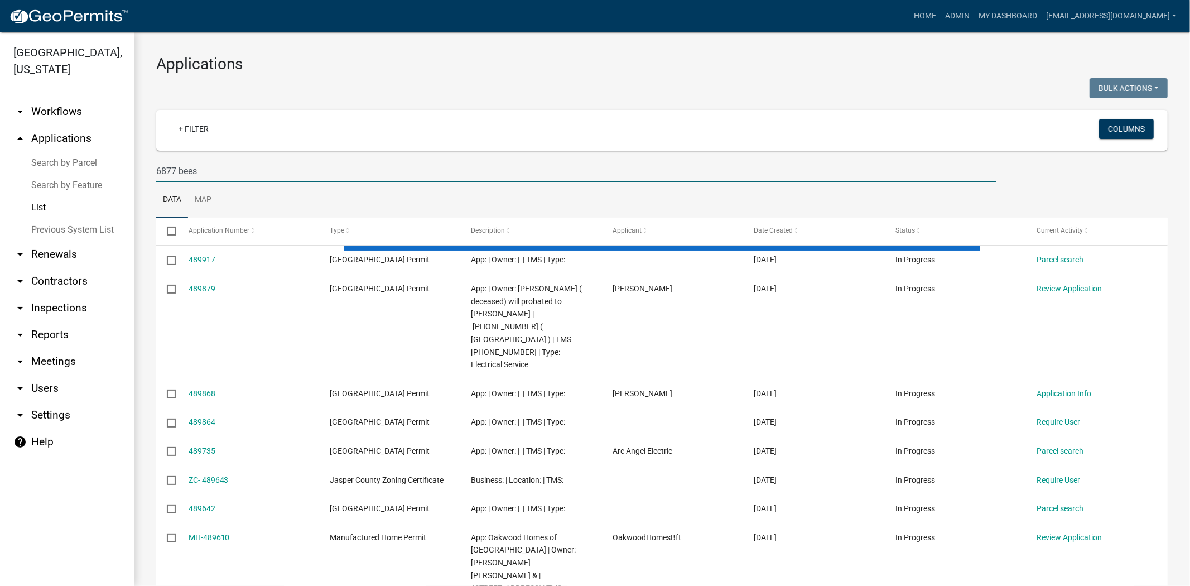
type input "6877 bees"
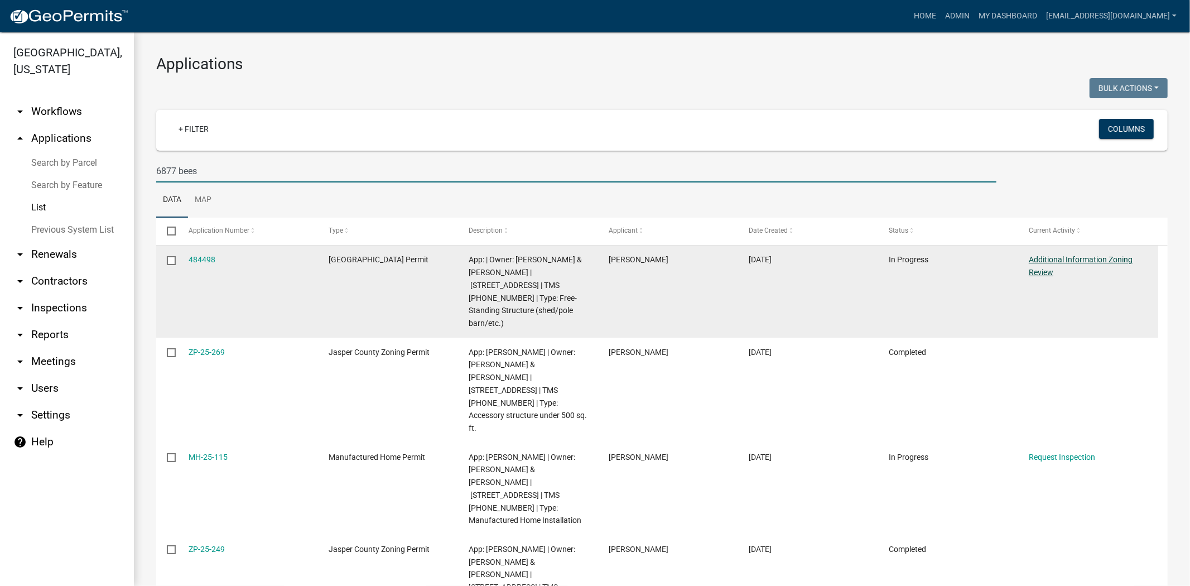
click at [1052, 255] on link "Additional Information Zoning Review" at bounding box center [1081, 266] width 104 height 22
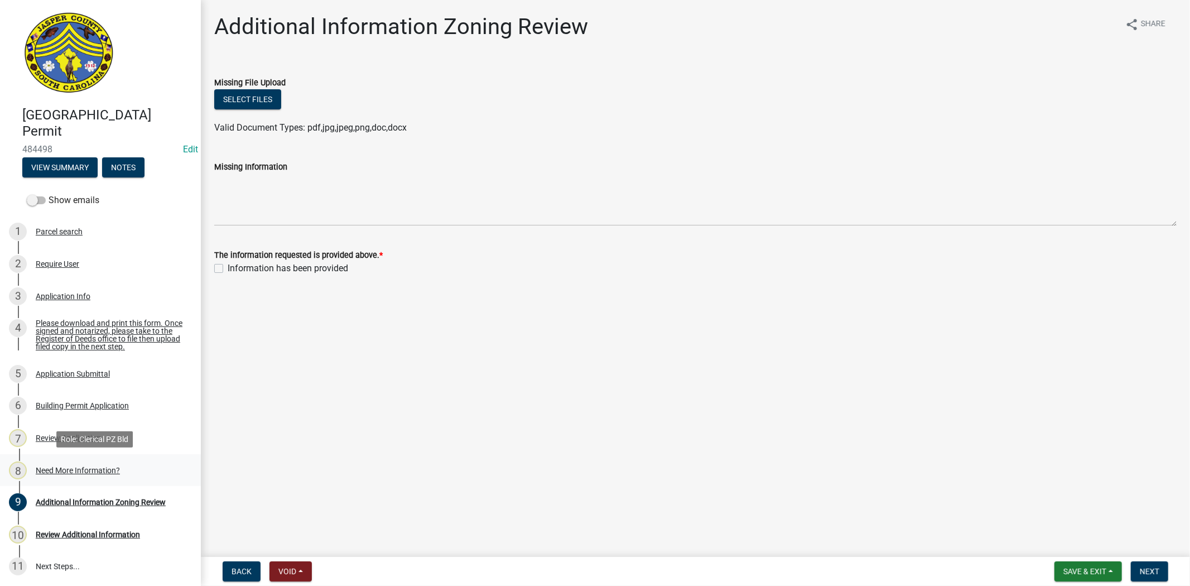
click at [93, 471] on div "Need More Information?" at bounding box center [78, 471] width 84 height 8
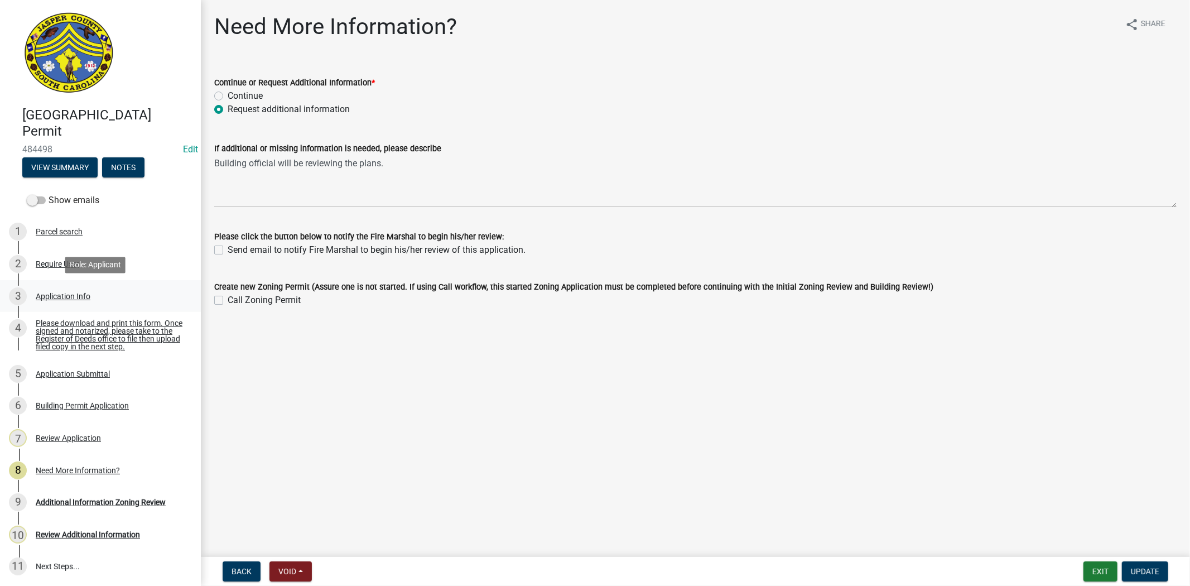
click at [86, 295] on div "Application Info" at bounding box center [63, 296] width 55 height 8
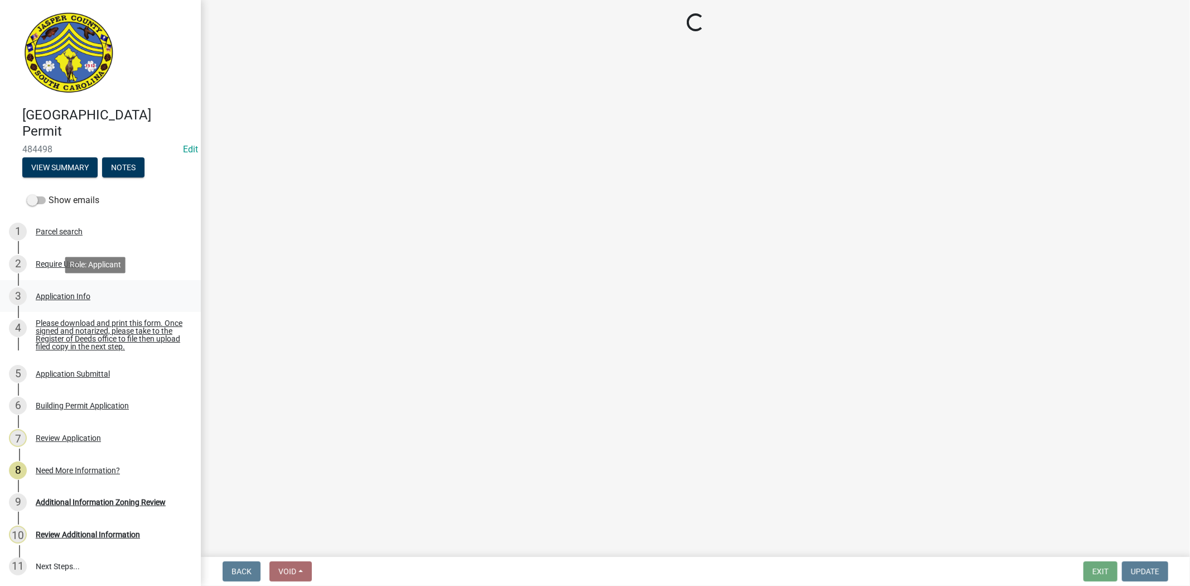
select select "f53fa719-3ff7-48d2-9eb7-3bbc18bb9995"
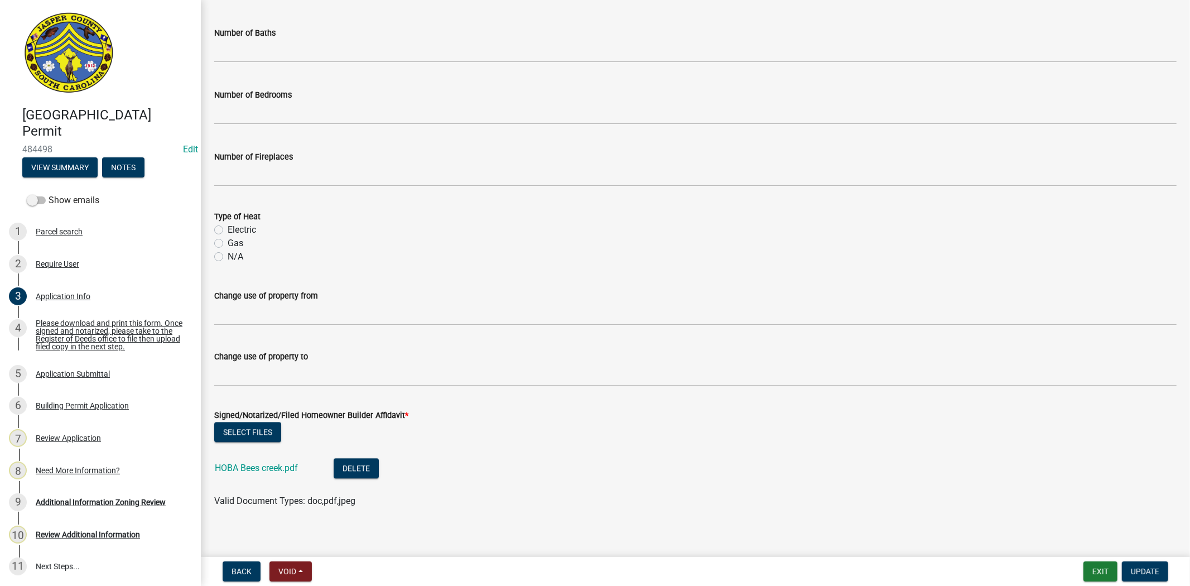
scroll to position [2012, 0]
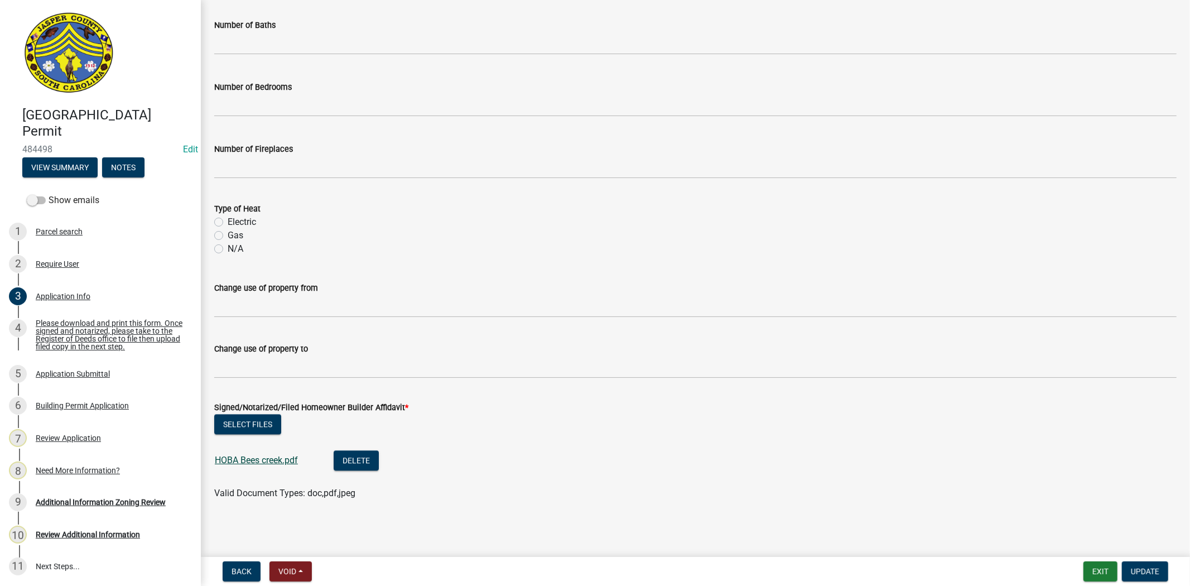
click at [259, 461] on link "HOBA Bees creek.pdf" at bounding box center [256, 460] width 83 height 11
click at [1141, 568] on span "Update" at bounding box center [1145, 571] width 28 height 9
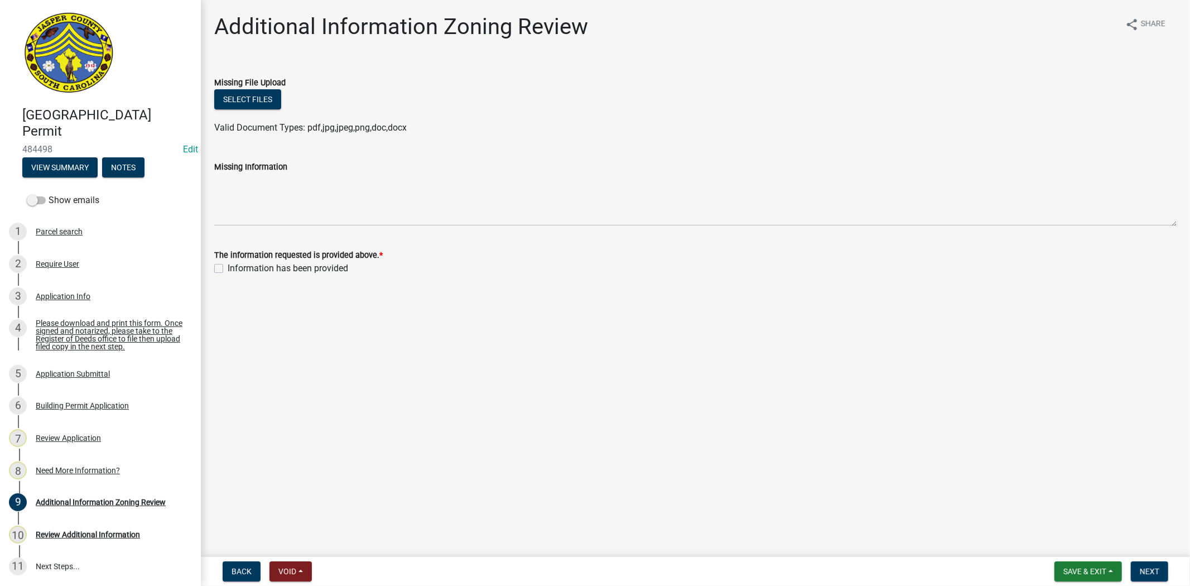
click at [228, 268] on label "Information has been provided" at bounding box center [288, 268] width 121 height 13
click at [228, 268] on input "Information has been provided" at bounding box center [231, 265] width 7 height 7
checkbox input "true"
click at [1162, 573] on button "Next" at bounding box center [1149, 571] width 37 height 20
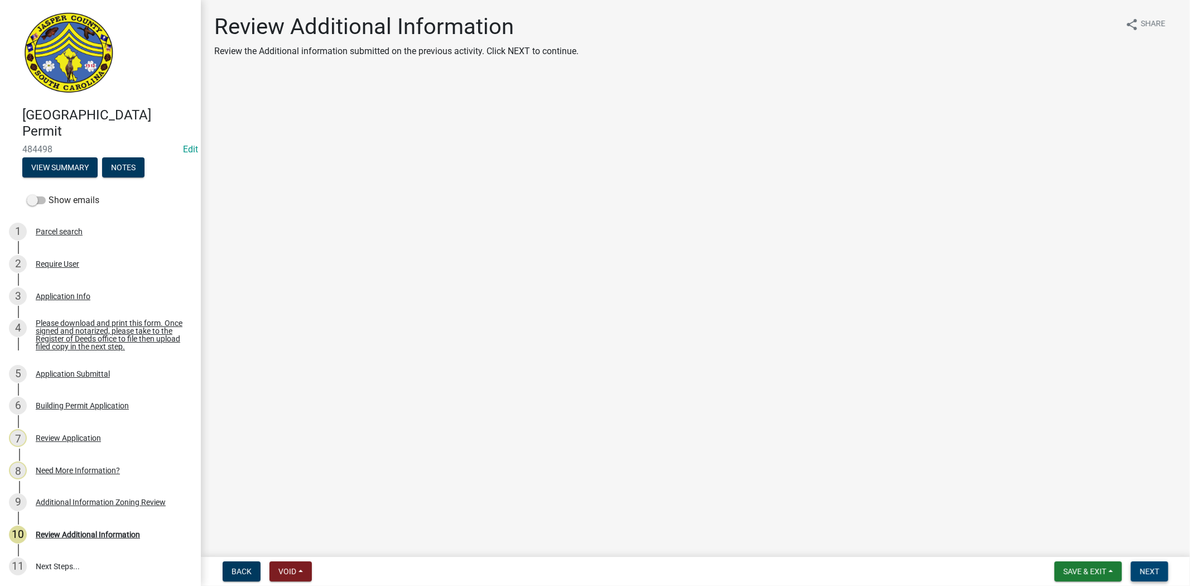
click at [1162, 573] on button "Next" at bounding box center [1149, 571] width 37 height 20
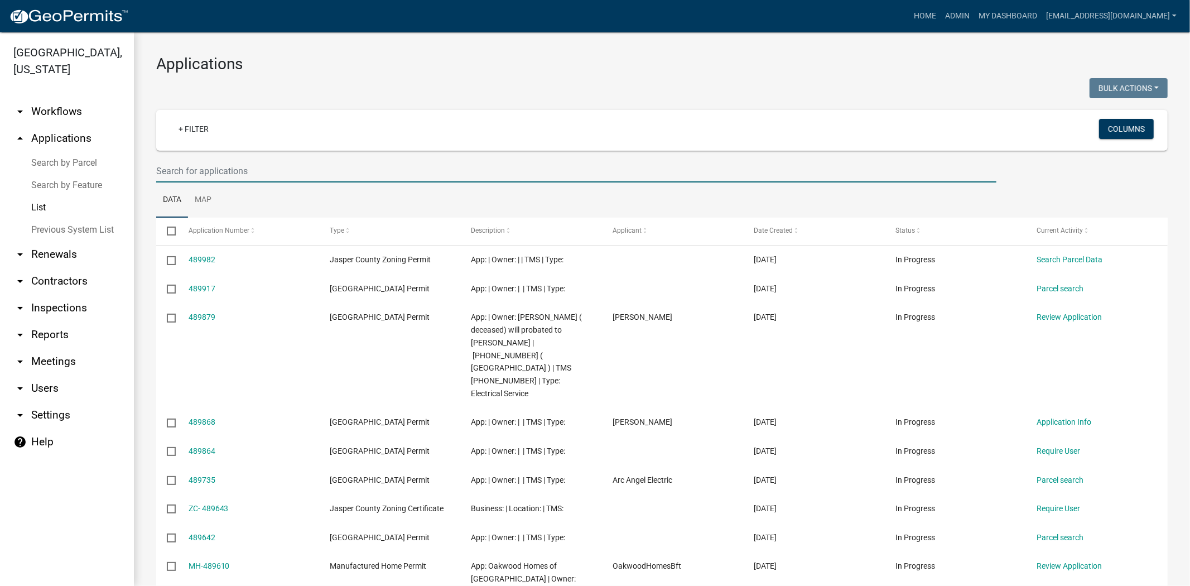
click at [325, 170] on input "text" at bounding box center [576, 171] width 840 height 23
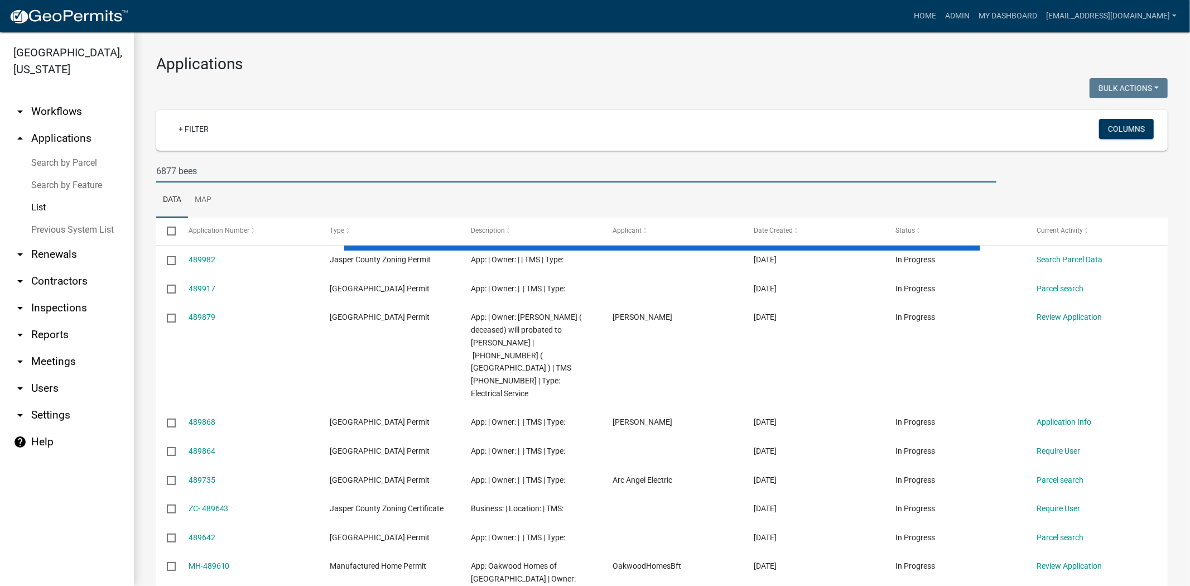
type input "6877 bees"
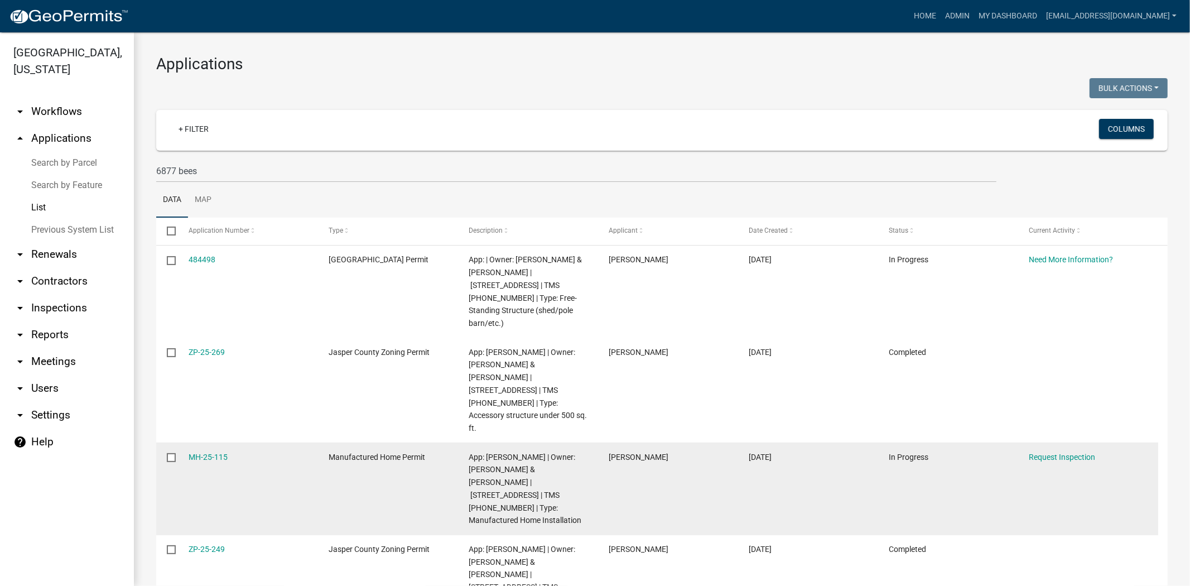
scroll to position [32, 0]
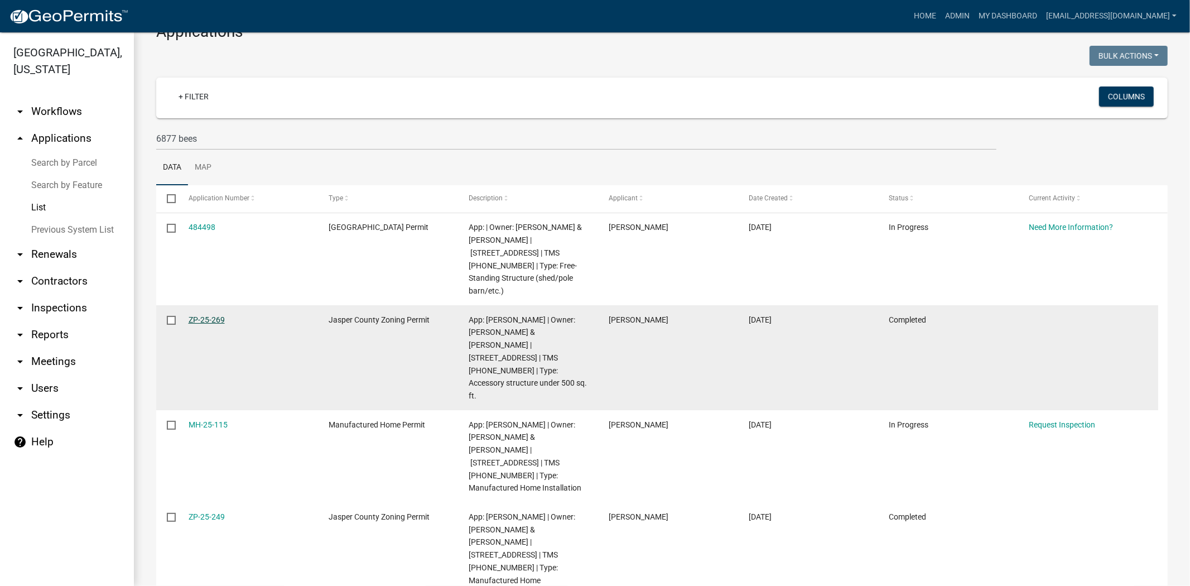
drag, startPoint x: 195, startPoint y: 227, endPoint x: 190, endPoint y: 302, distance: 76.1
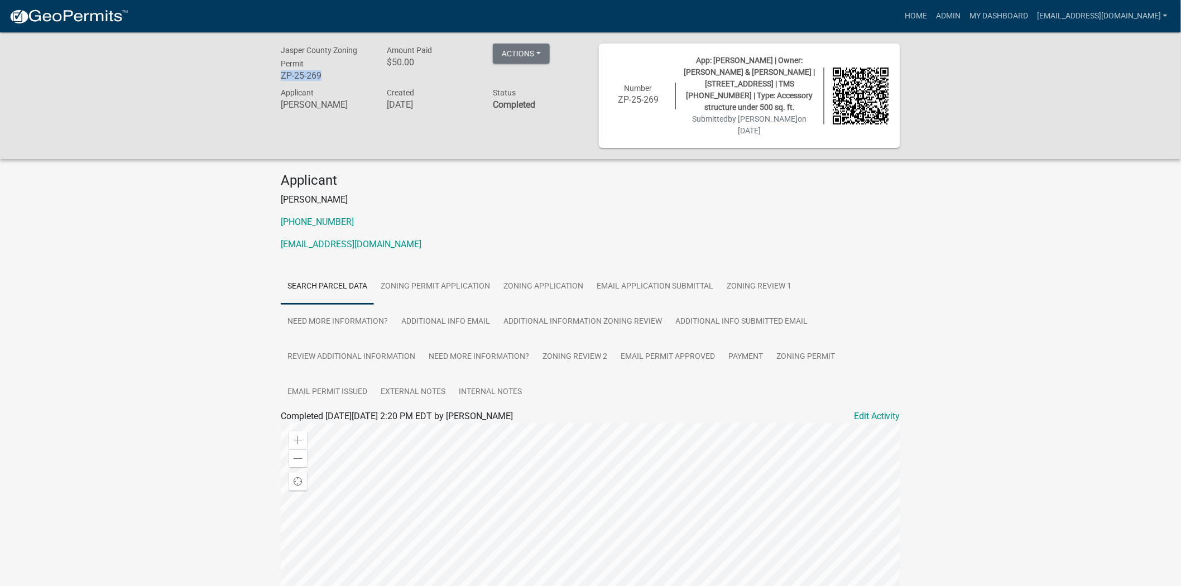
drag, startPoint x: 334, startPoint y: 84, endPoint x: 279, endPoint y: 79, distance: 54.9
click at [279, 79] on div "Jasper County Zoning Permit ZP-25-269" at bounding box center [325, 65] width 106 height 42
copy h6 "ZP-25-269"
click at [788, 339] on link "Zoning Permit" at bounding box center [806, 357] width 72 height 36
click at [307, 424] on link "Zoning Permit" at bounding box center [309, 429] width 56 height 11
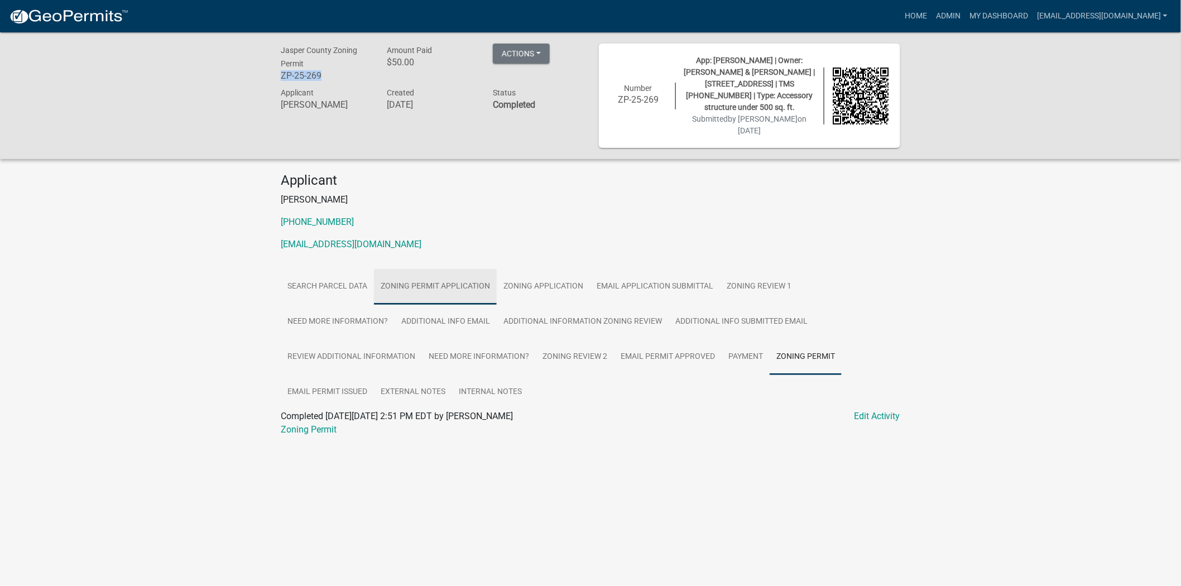
click at [476, 269] on link "Zoning Permit Application" at bounding box center [435, 287] width 123 height 36
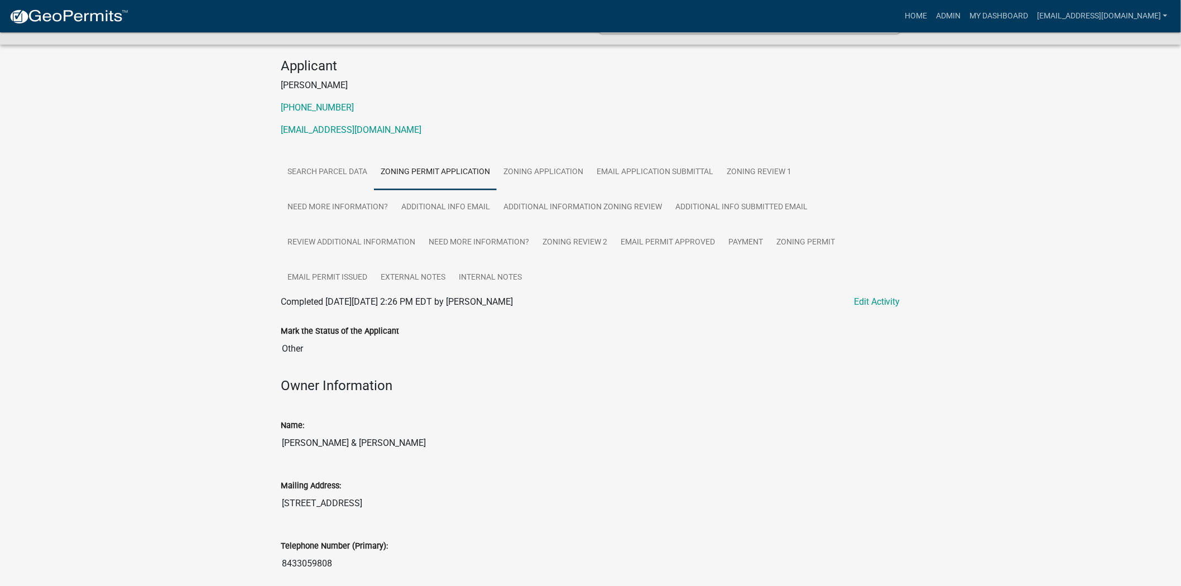
scroll to position [62, 0]
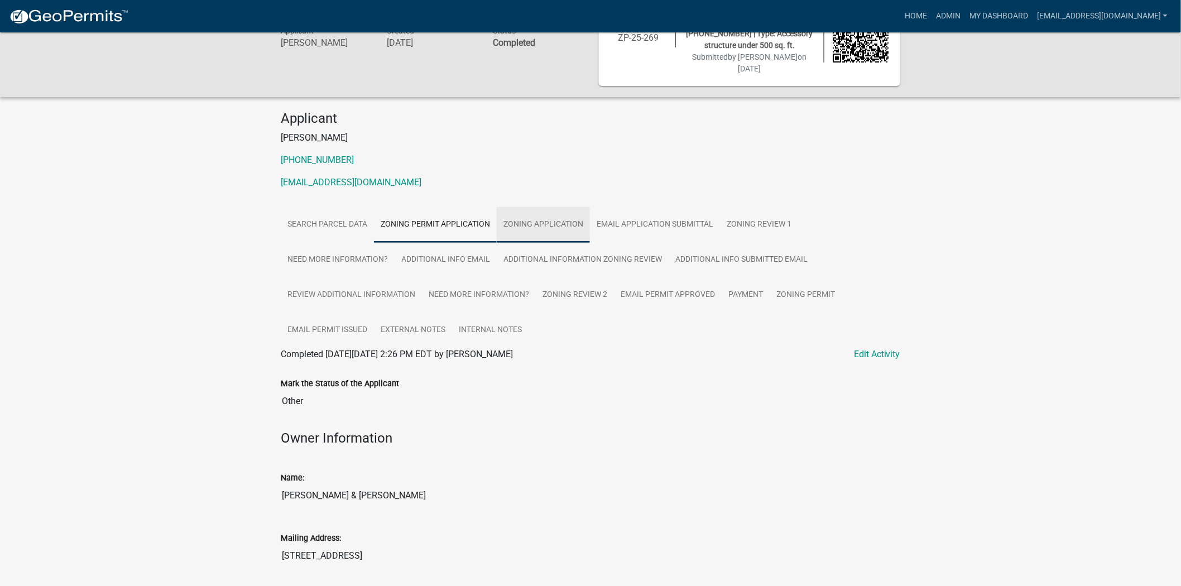
click at [553, 207] on link "Zoning Application" at bounding box center [543, 225] width 93 height 36
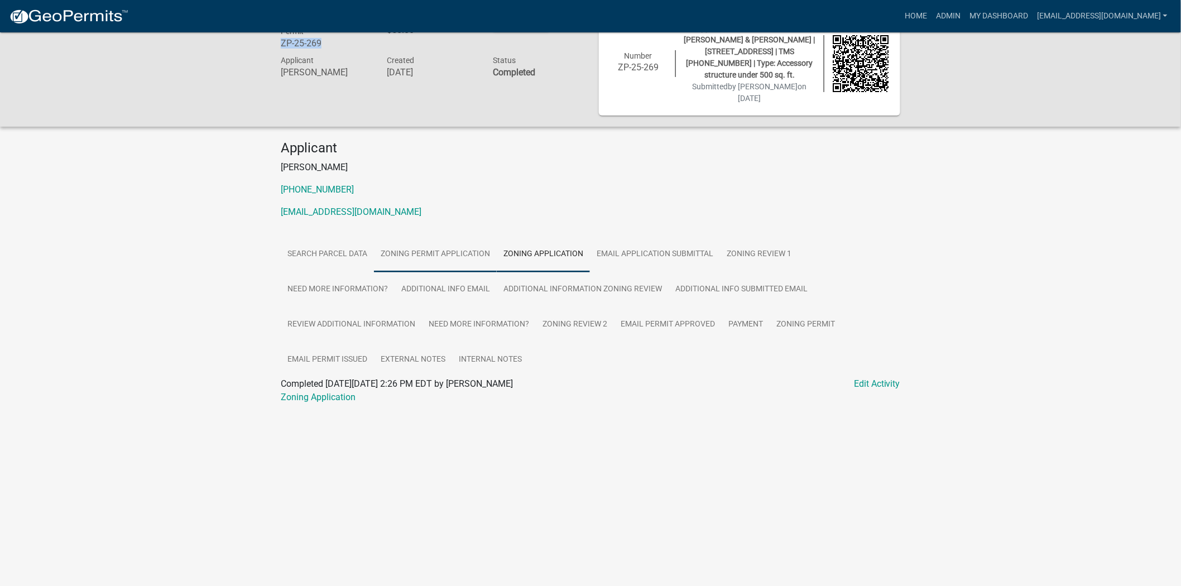
click at [396, 237] on link "Zoning Permit Application" at bounding box center [435, 255] width 123 height 36
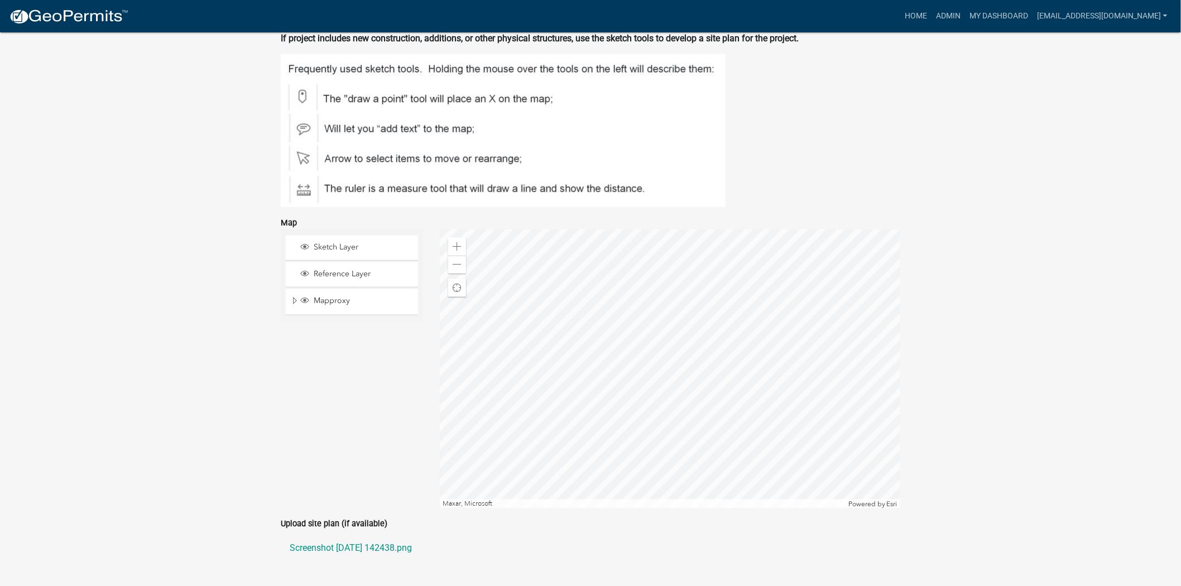
scroll to position [2203, 0]
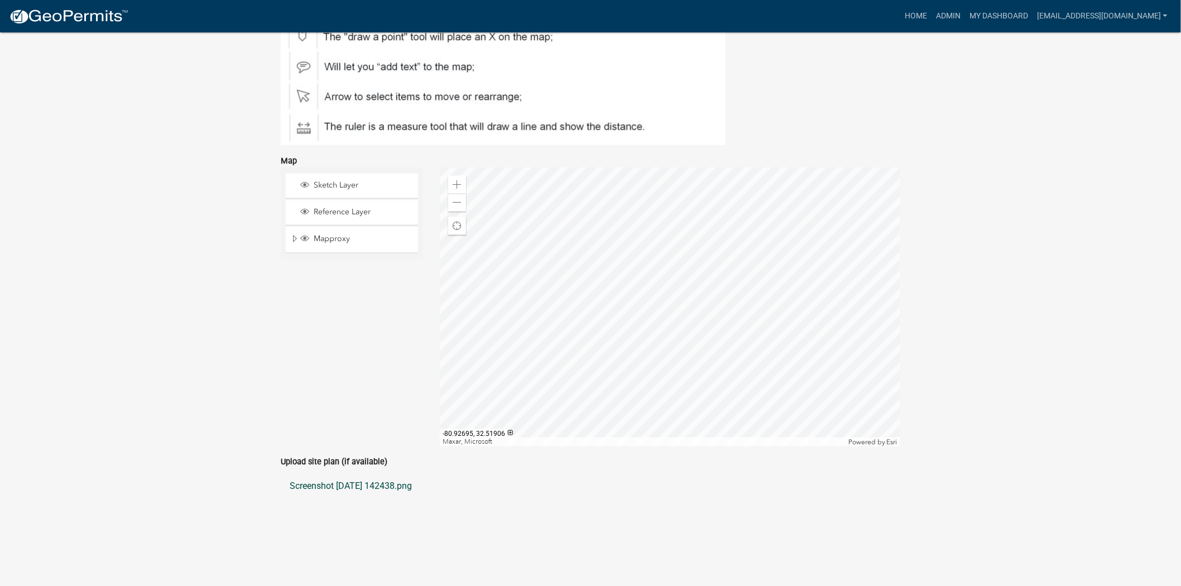
click at [366, 473] on link "Screenshot [DATE] 142438.png" at bounding box center [590, 486] width 619 height 27
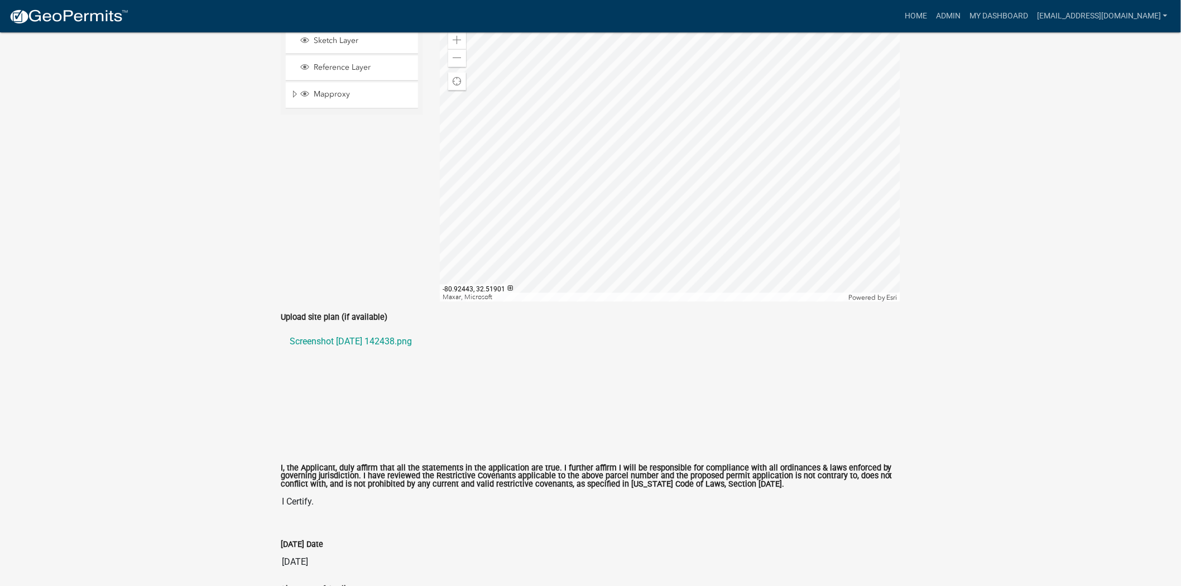
scroll to position [2318, 0]
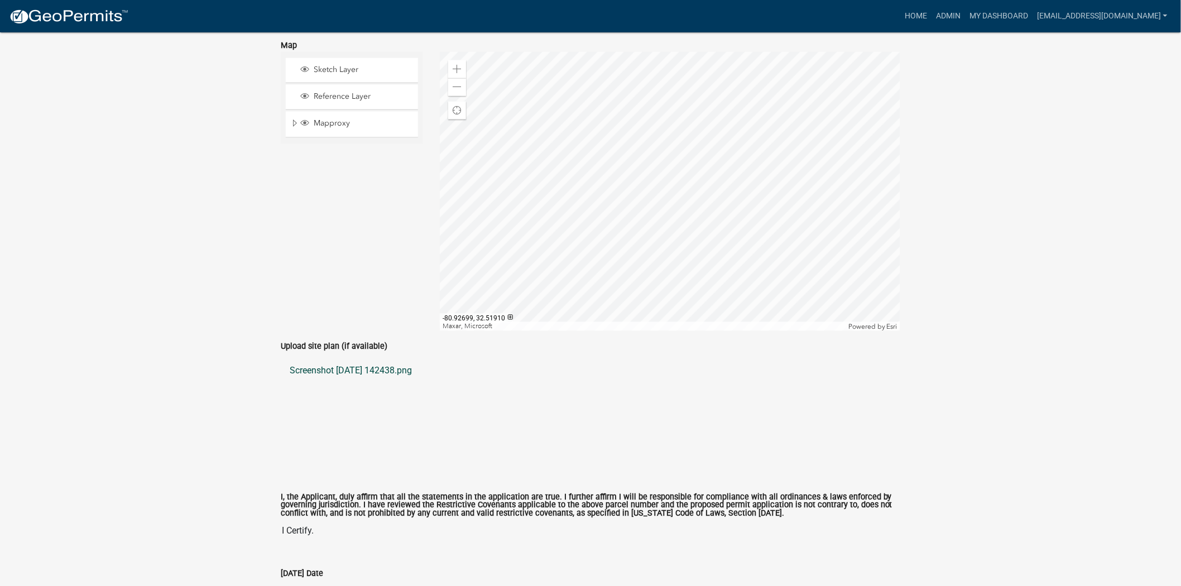
click at [330, 358] on link "Screenshot [DATE] 142438.png" at bounding box center [590, 371] width 619 height 27
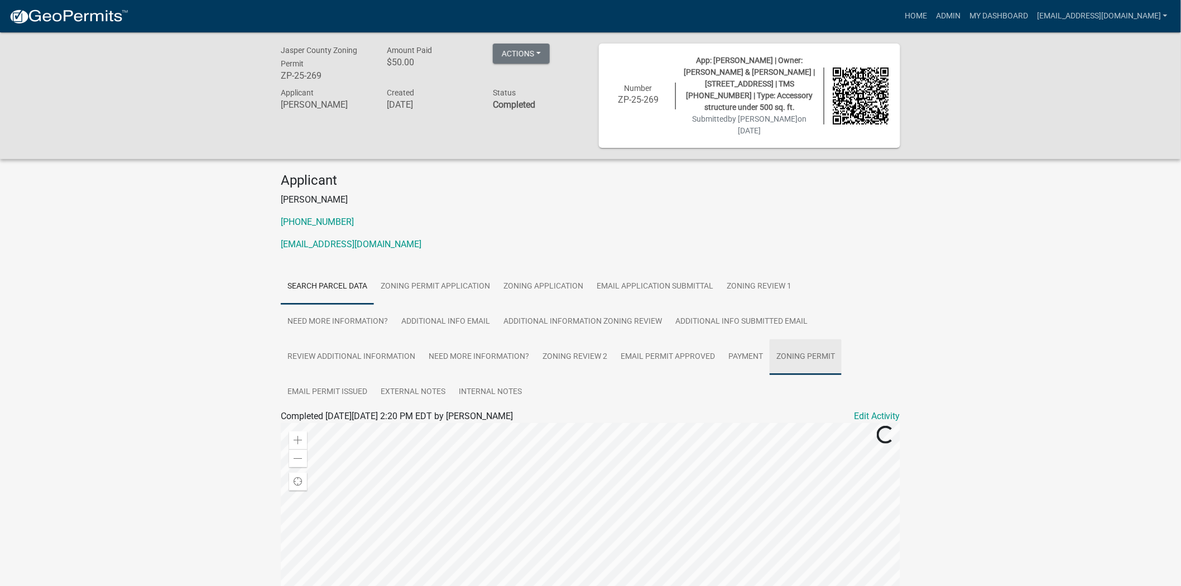
click at [800, 339] on link "Zoning Permit" at bounding box center [806, 357] width 72 height 36
click at [307, 424] on link "Zoning Permit" at bounding box center [309, 429] width 56 height 11
click at [459, 270] on link "Zoning Permit Application" at bounding box center [435, 287] width 123 height 36
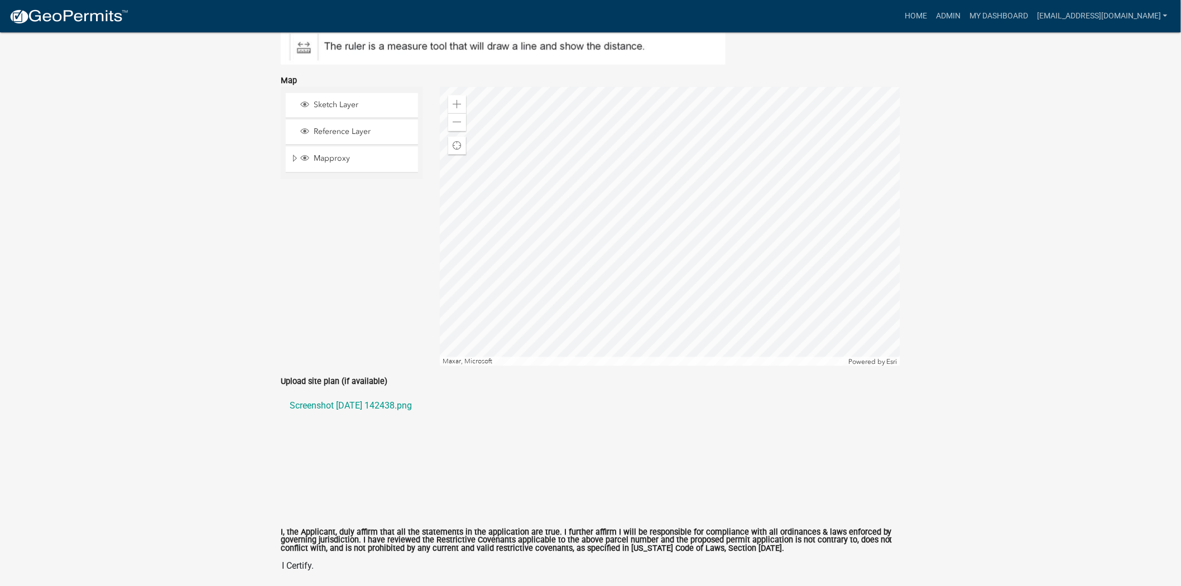
scroll to position [2294, 0]
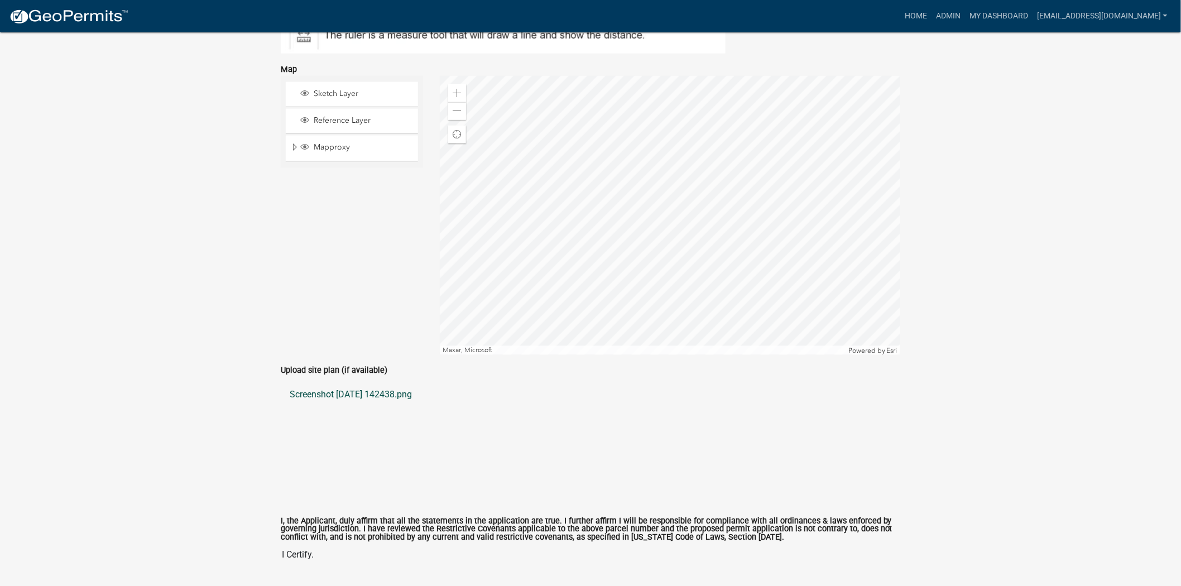
click at [381, 382] on link "Screenshot 2025-09-26 142438.png" at bounding box center [590, 395] width 619 height 27
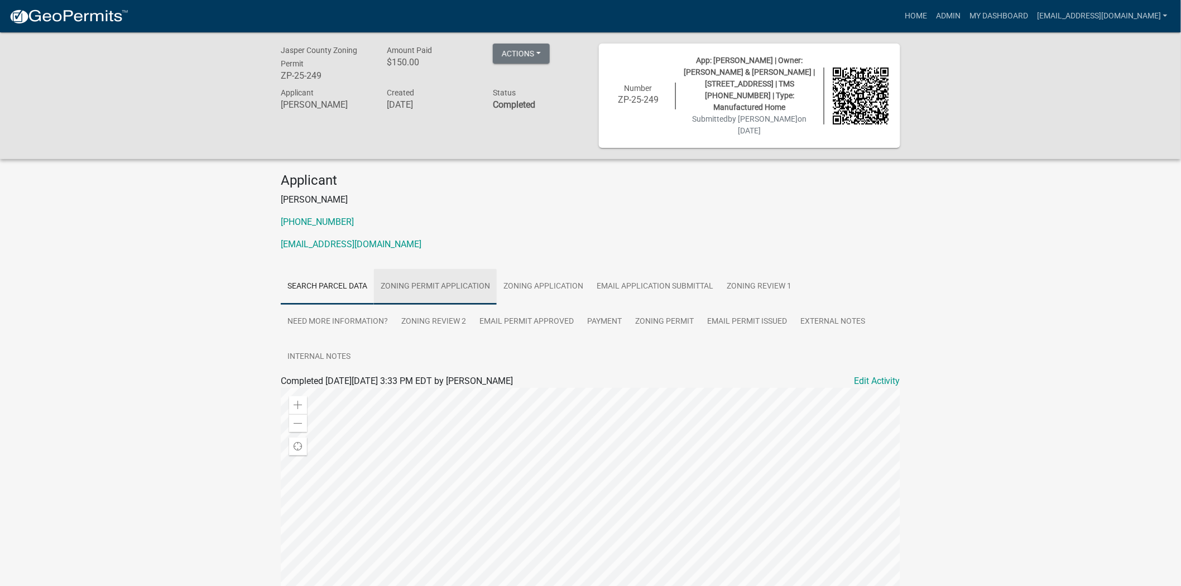
click at [469, 269] on link "Zoning Permit Application" at bounding box center [435, 287] width 123 height 36
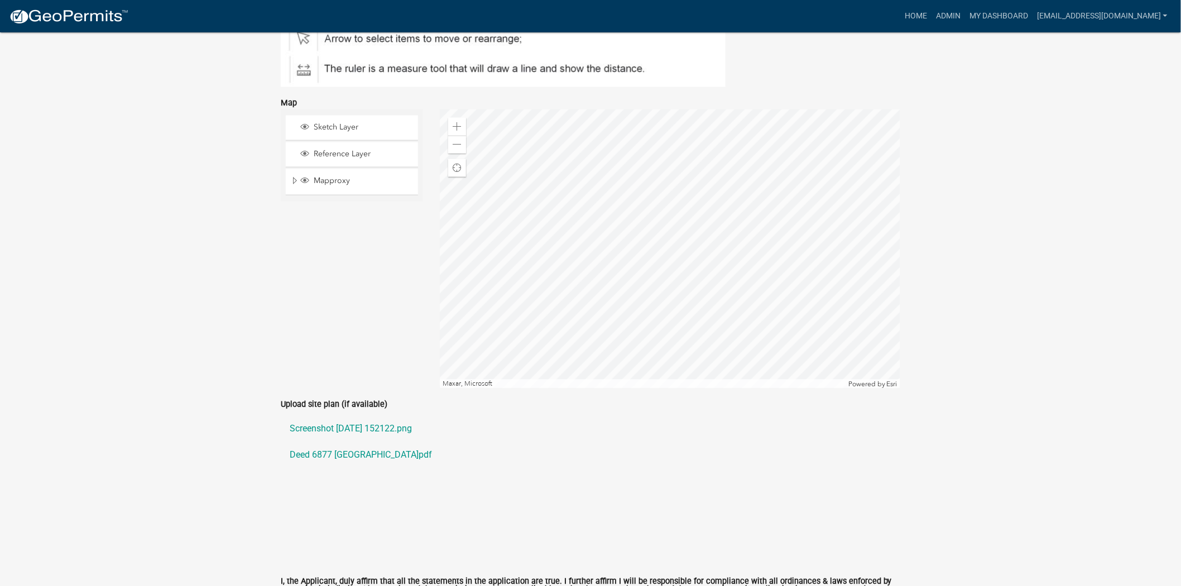
scroll to position [2232, 0]
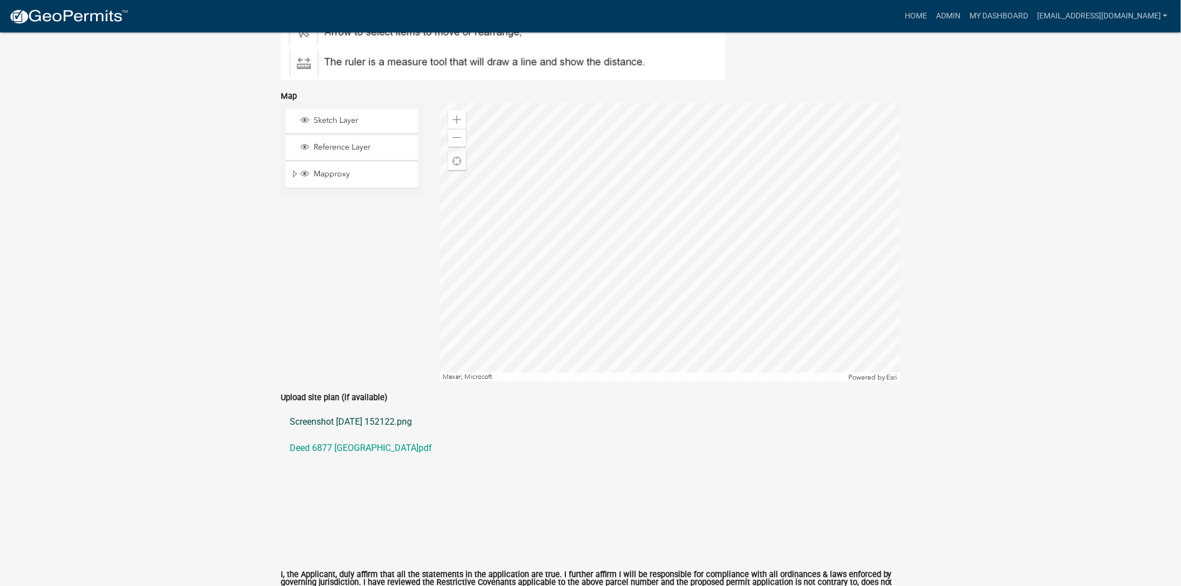
click at [315, 408] on link "Screenshot [DATE] 152122.png" at bounding box center [590, 421] width 619 height 27
click at [360, 435] on link "Deed 6877 [GEOGRAPHIC_DATA]pdf" at bounding box center [590, 448] width 619 height 27
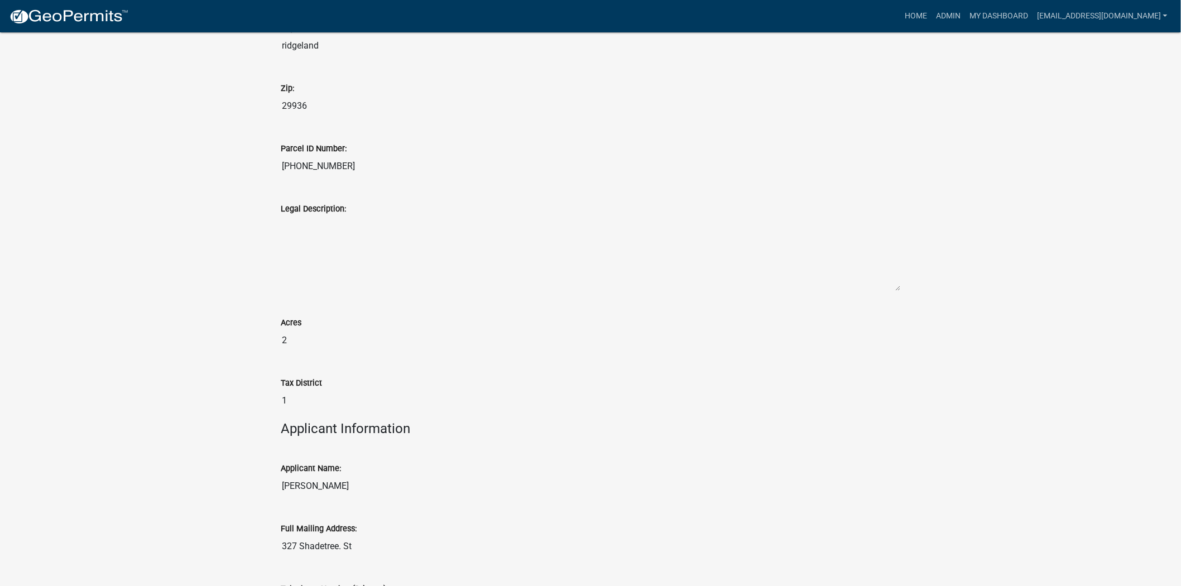
scroll to position [822, 0]
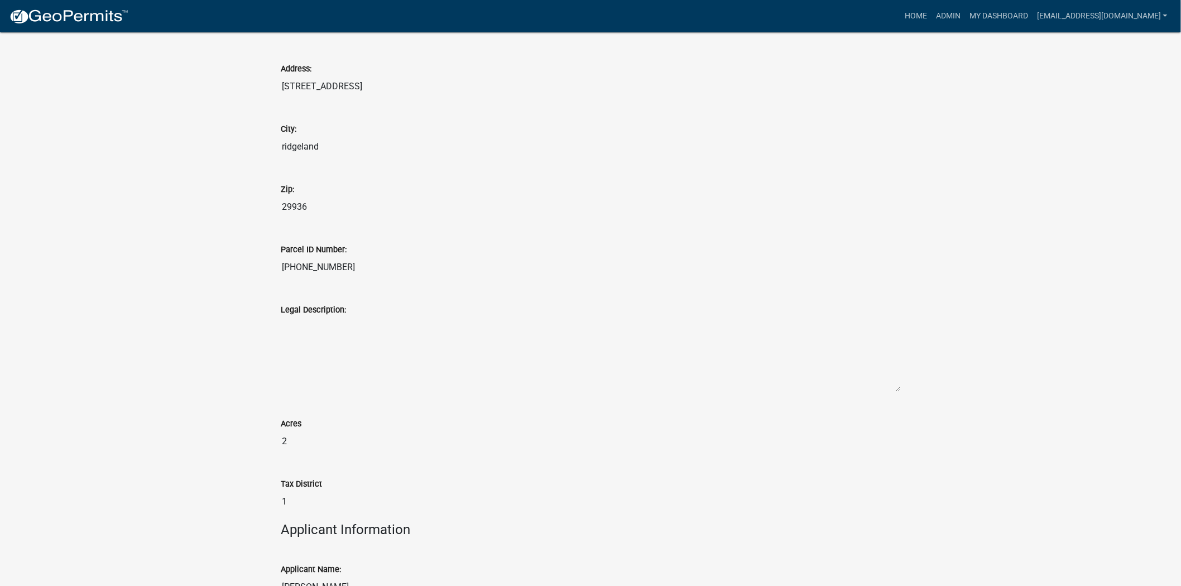
drag, startPoint x: 347, startPoint y: 247, endPoint x: 251, endPoint y: 254, distance: 95.7
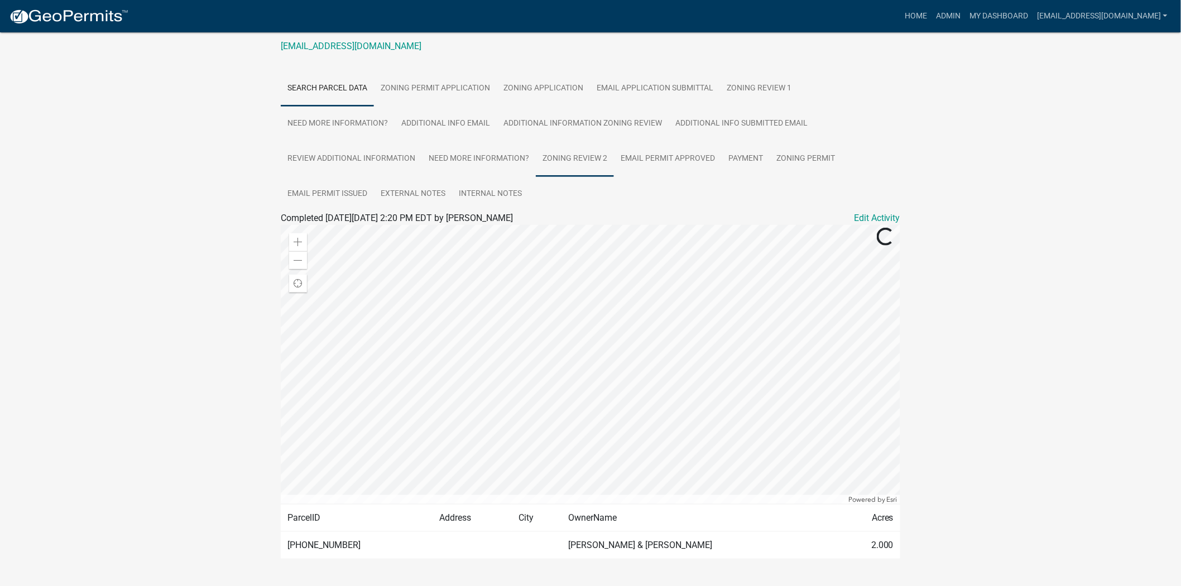
scroll to position [204, 0]
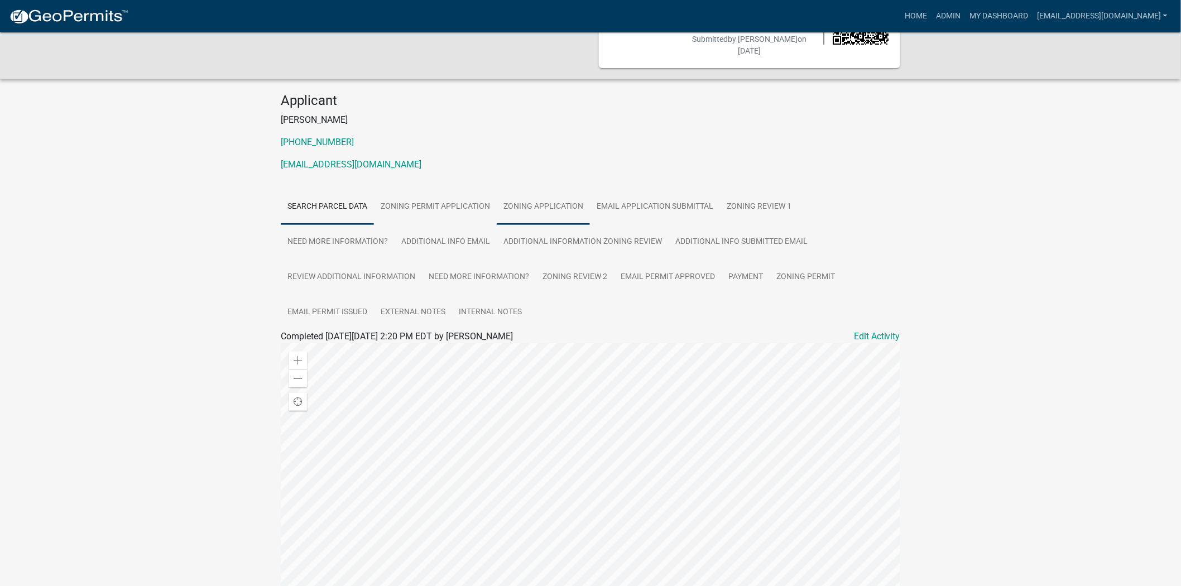
click at [532, 189] on link "Zoning Application" at bounding box center [543, 207] width 93 height 36
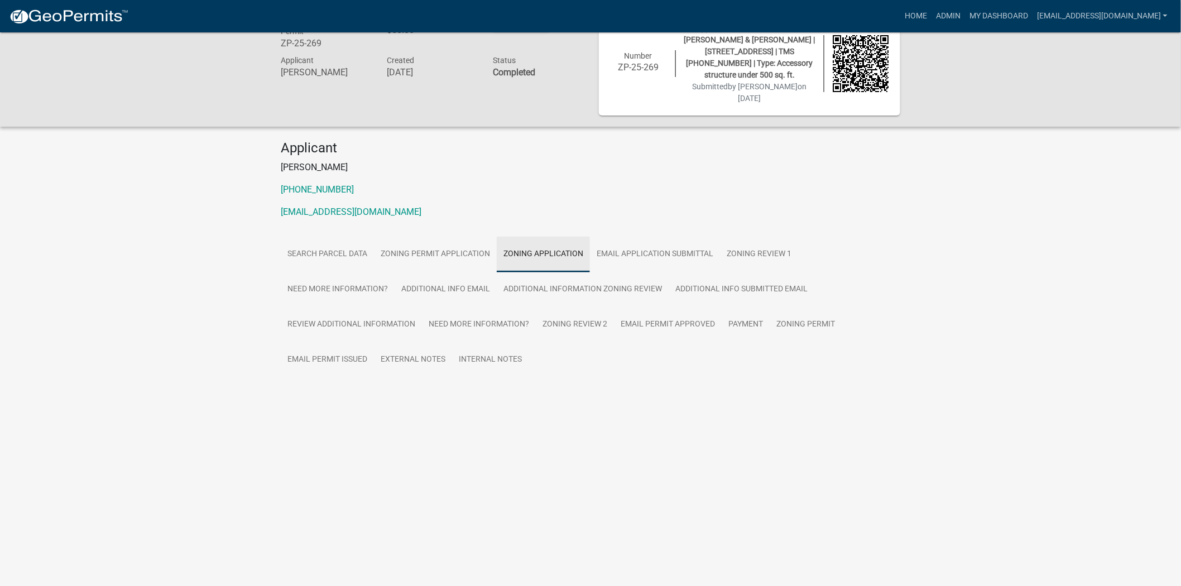
scroll to position [32, 0]
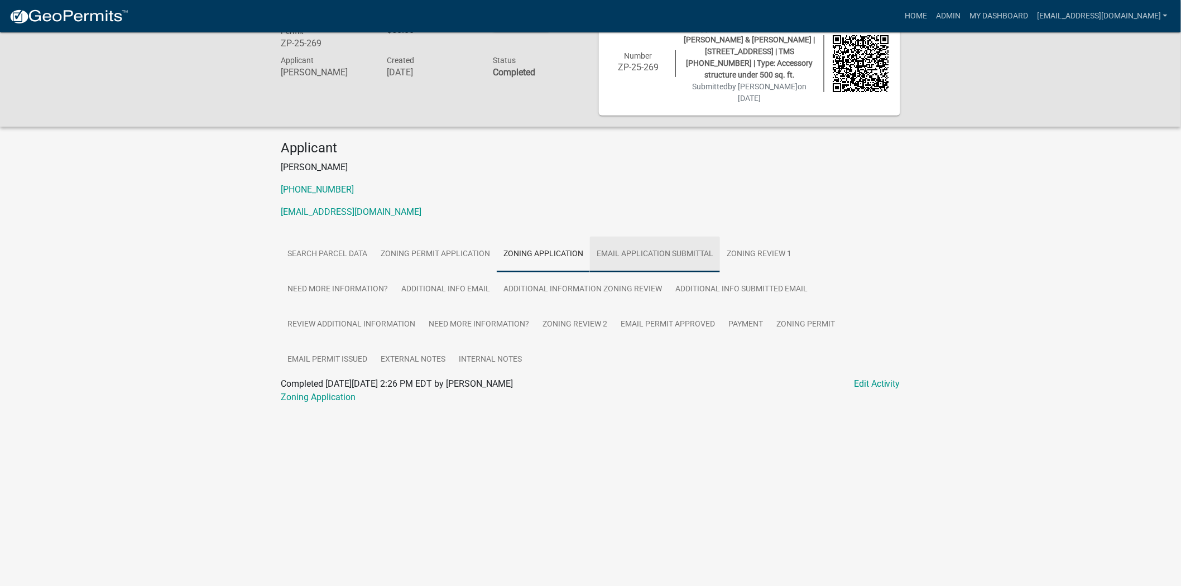
click at [646, 237] on link "Email Application Submittal" at bounding box center [655, 255] width 130 height 36
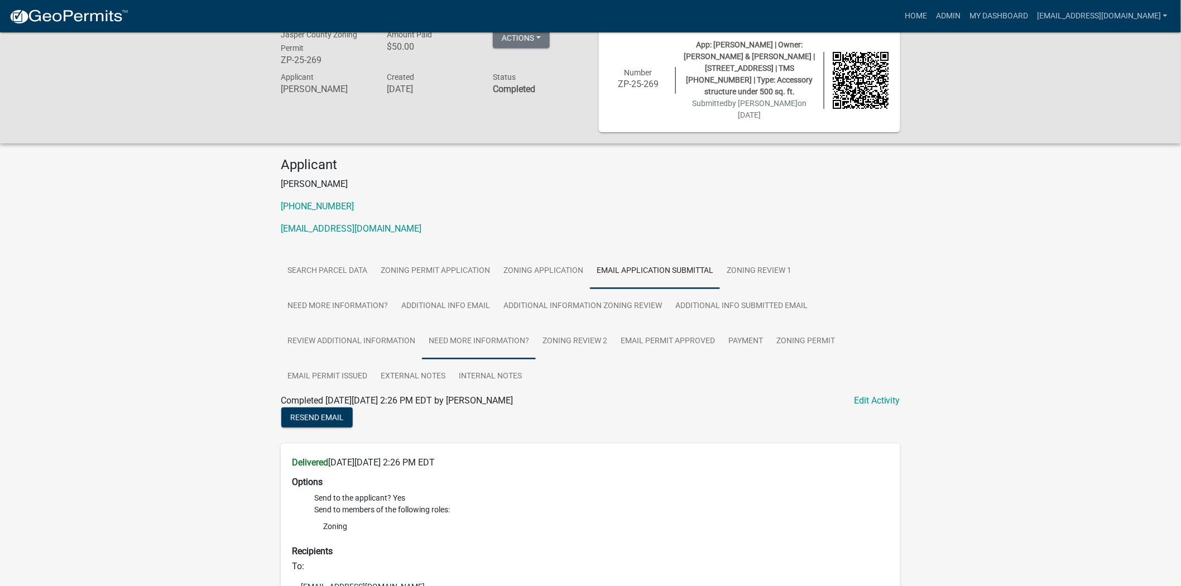
scroll to position [0, 0]
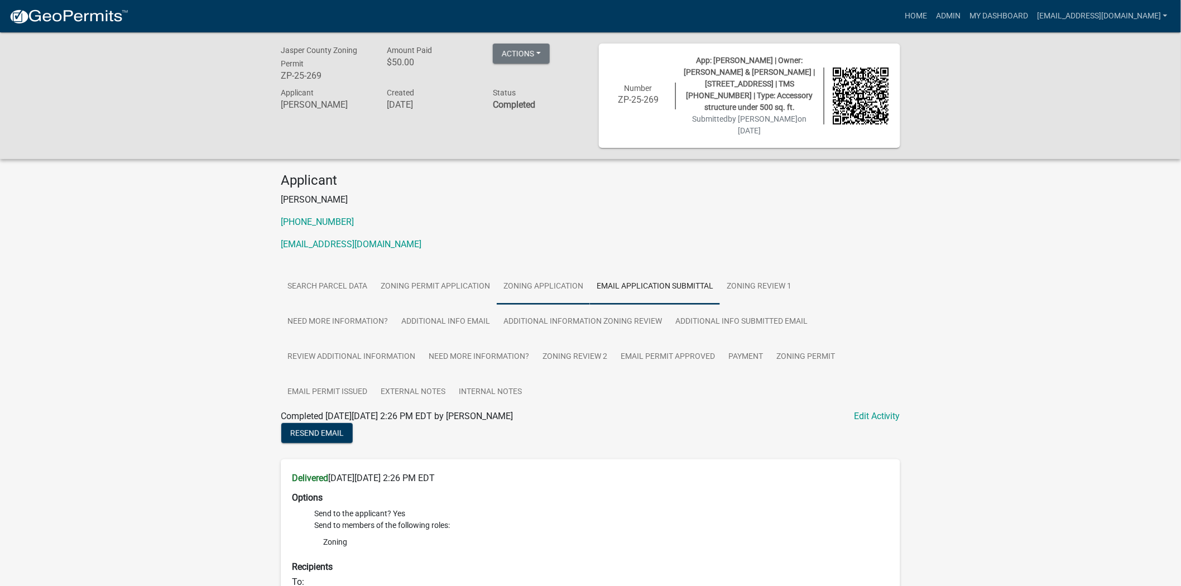
click at [537, 269] on link "Zoning Application" at bounding box center [543, 287] width 93 height 36
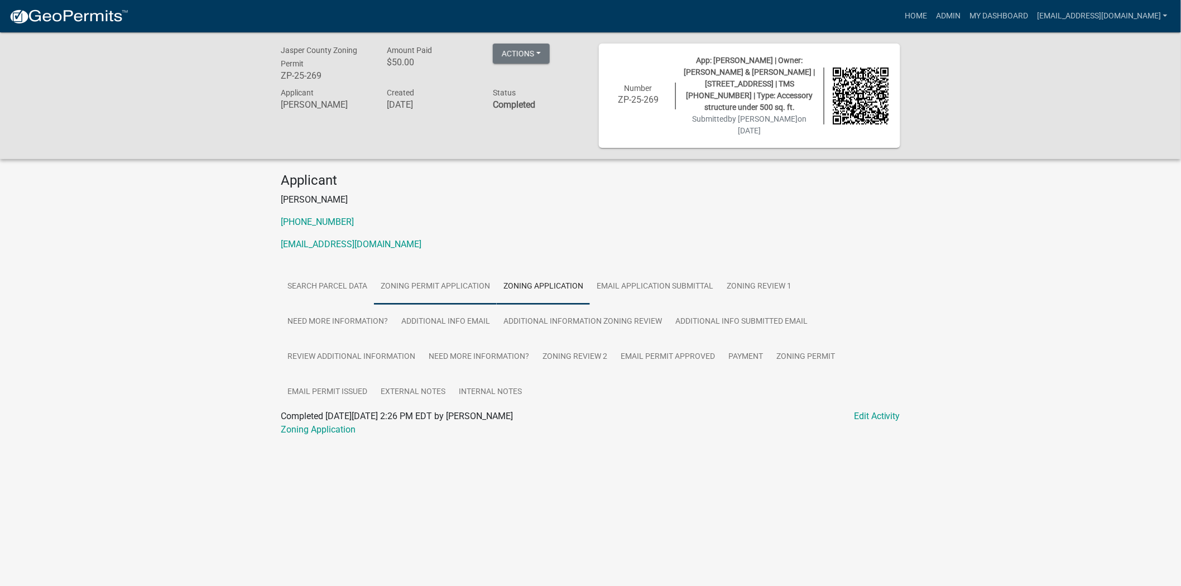
click at [469, 269] on link "Zoning Permit Application" at bounding box center [435, 287] width 123 height 36
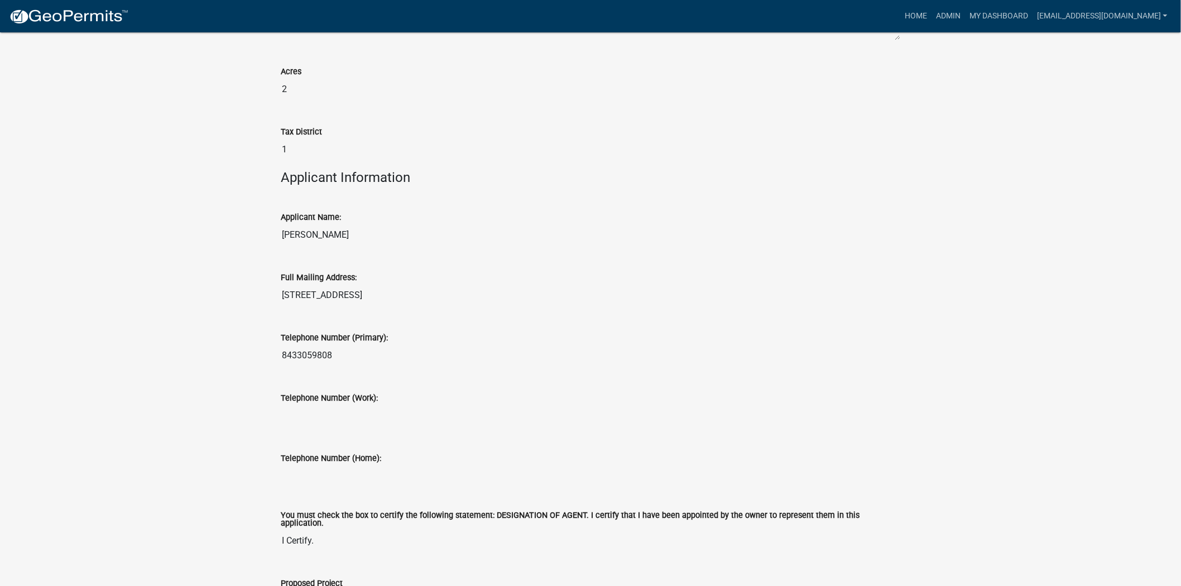
scroll to position [1211, 0]
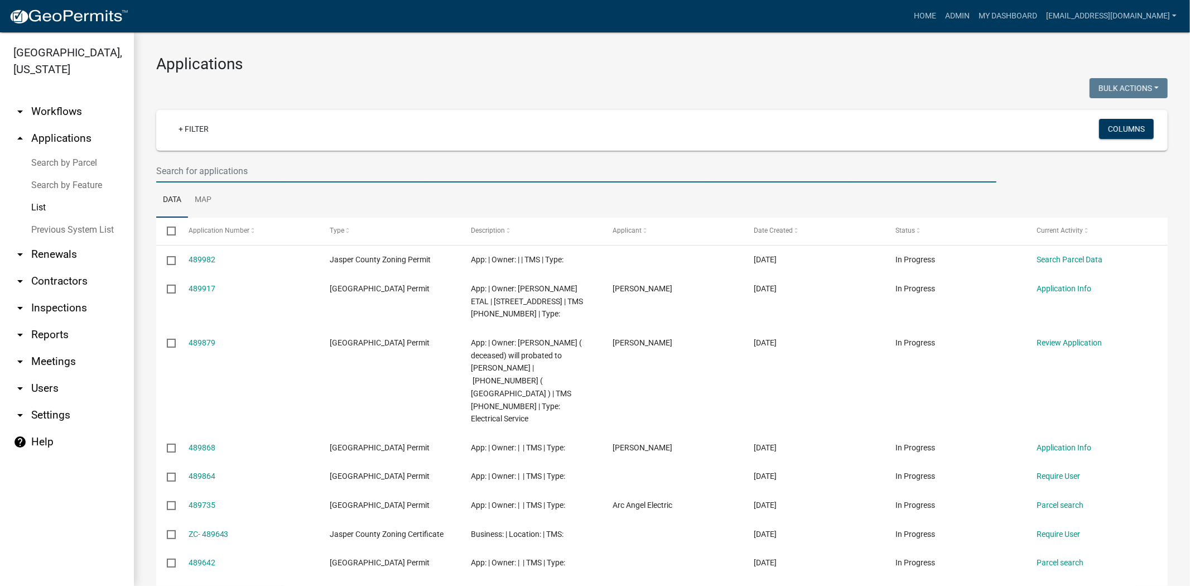
paste input "[PHONE_NUMBER]"
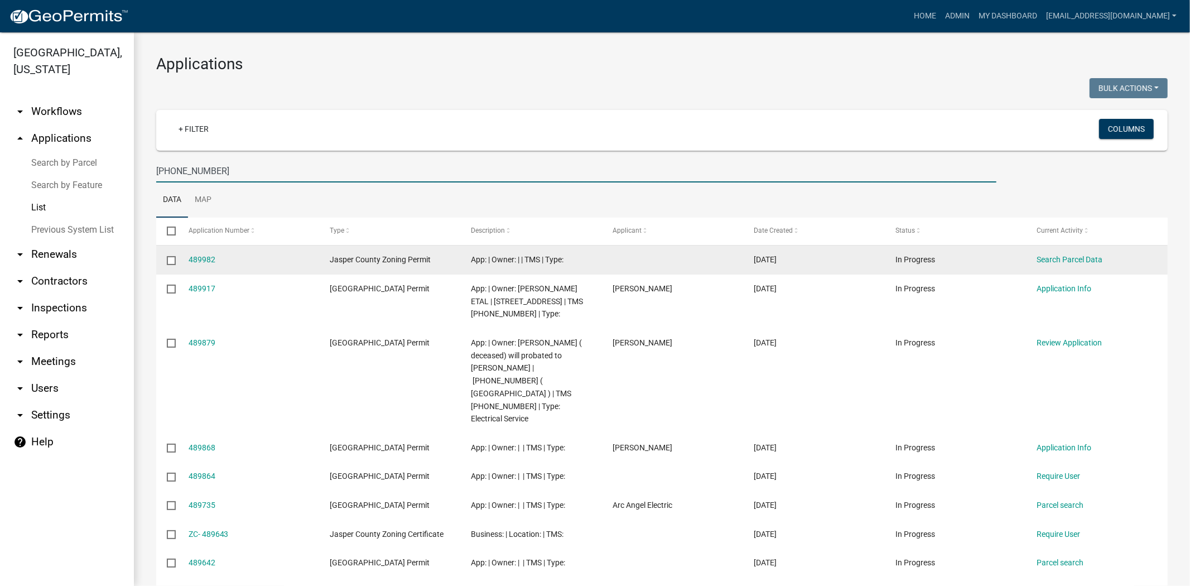
type input "[PHONE_NUMBER]"
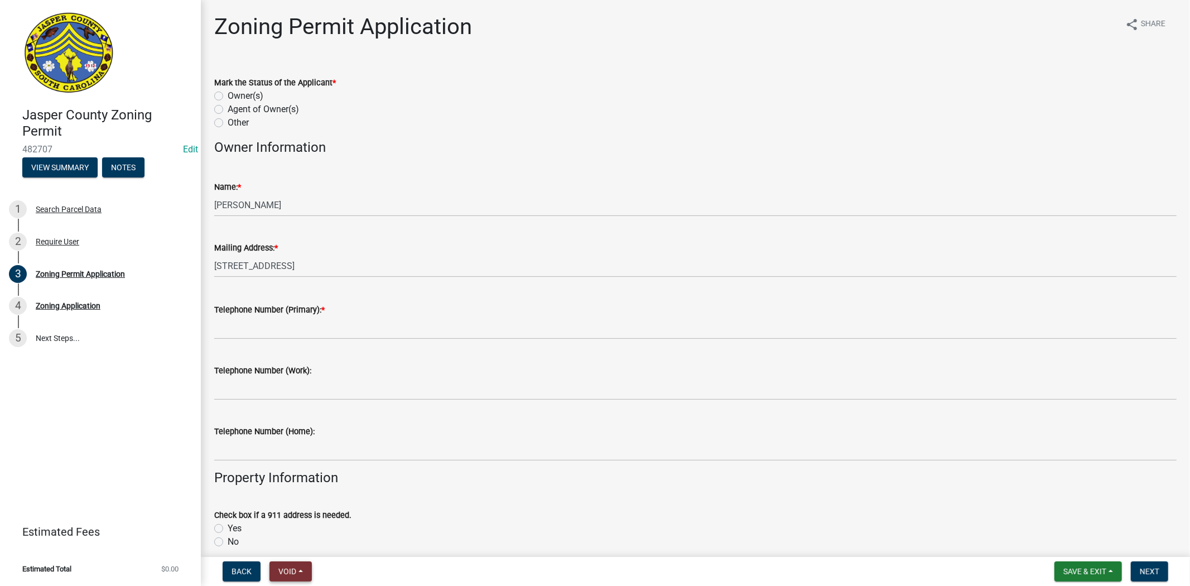
click at [287, 573] on span "Void" at bounding box center [287, 571] width 18 height 9
click at [305, 546] on button "Void" at bounding box center [314, 542] width 89 height 27
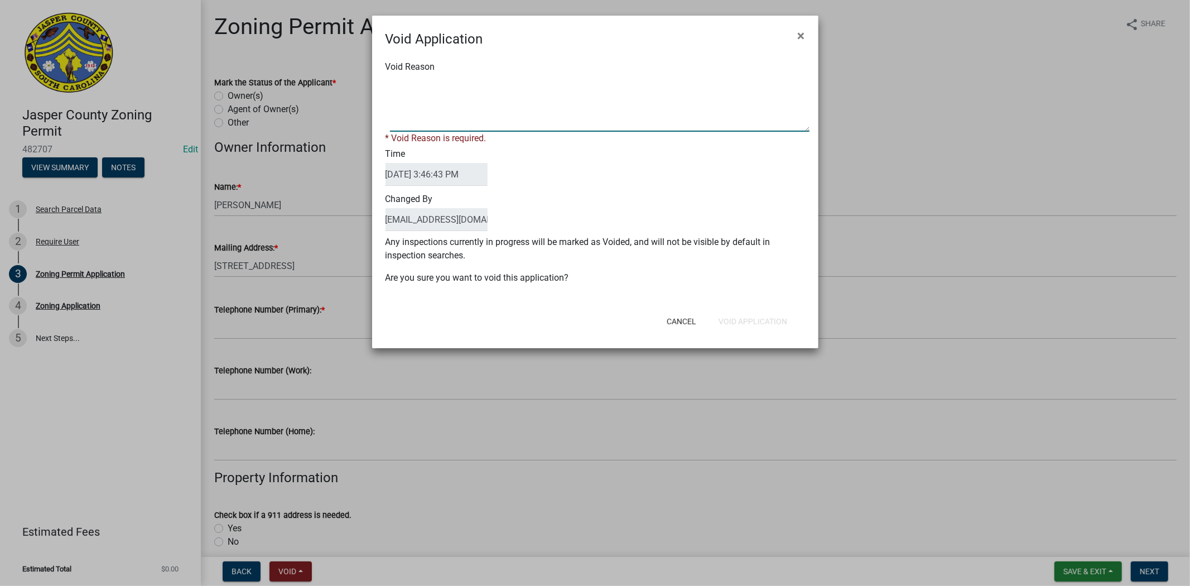
click at [670, 114] on textarea "Void Reason" at bounding box center [600, 104] width 420 height 56
type textarea "."
click at [743, 313] on button "Void Application" at bounding box center [753, 321] width 86 height 20
